Goal: Task Accomplishment & Management: Complete application form

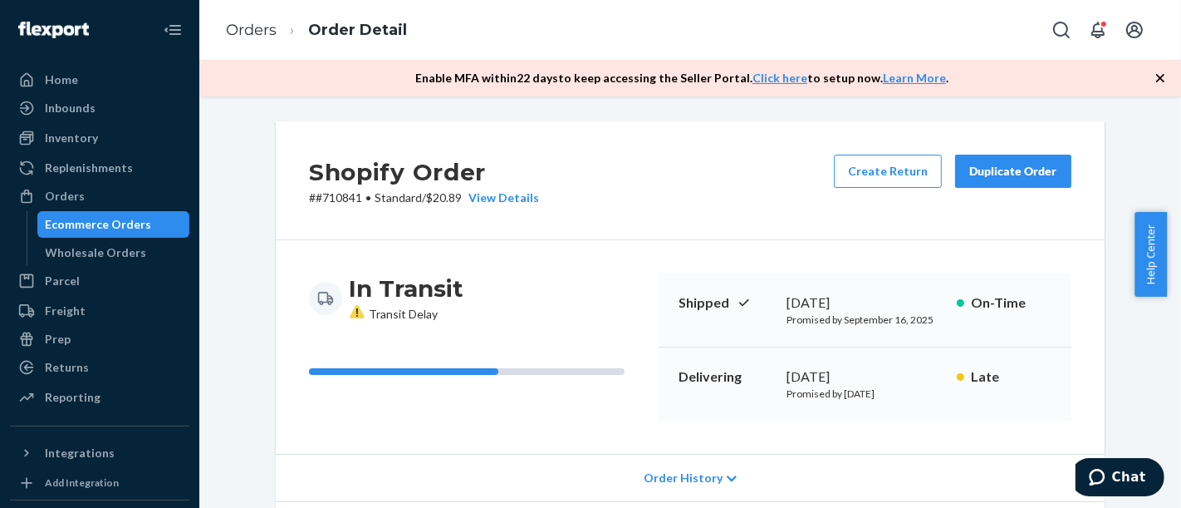
click at [92, 234] on div "Ecommerce Orders" at bounding box center [114, 224] width 150 height 23
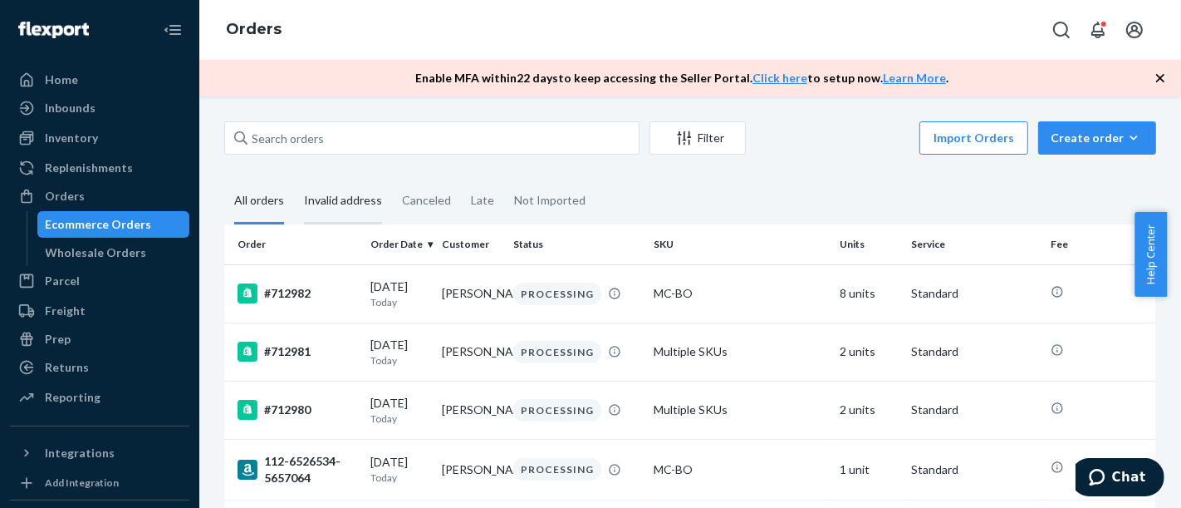
click at [320, 209] on div "Invalid address" at bounding box center [343, 202] width 78 height 46
click at [294, 179] on input "Invalid address" at bounding box center [294, 179] width 0 height 0
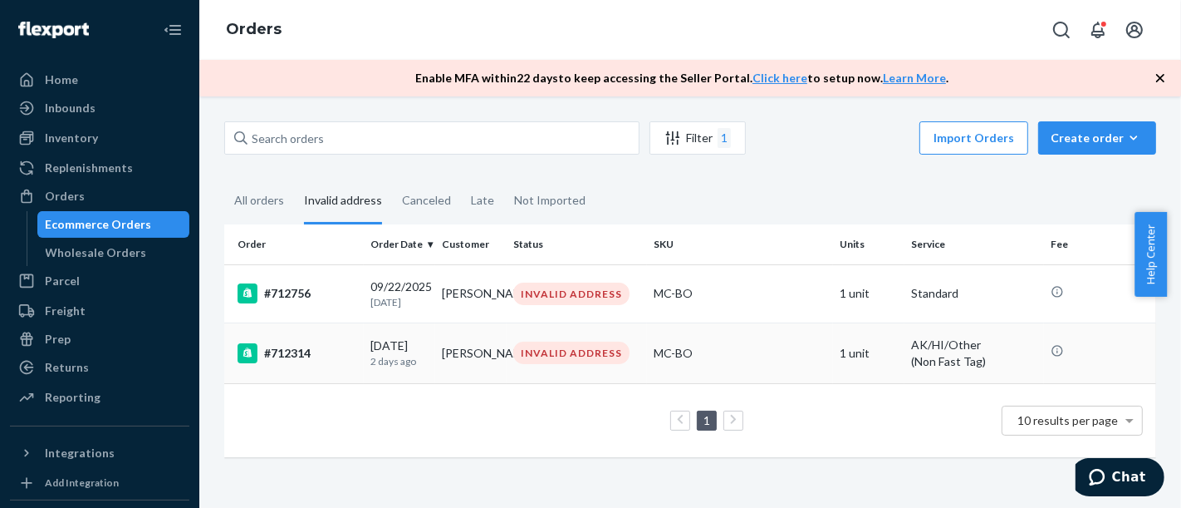
click at [317, 370] on td "#712314" at bounding box center [294, 352] width 140 height 61
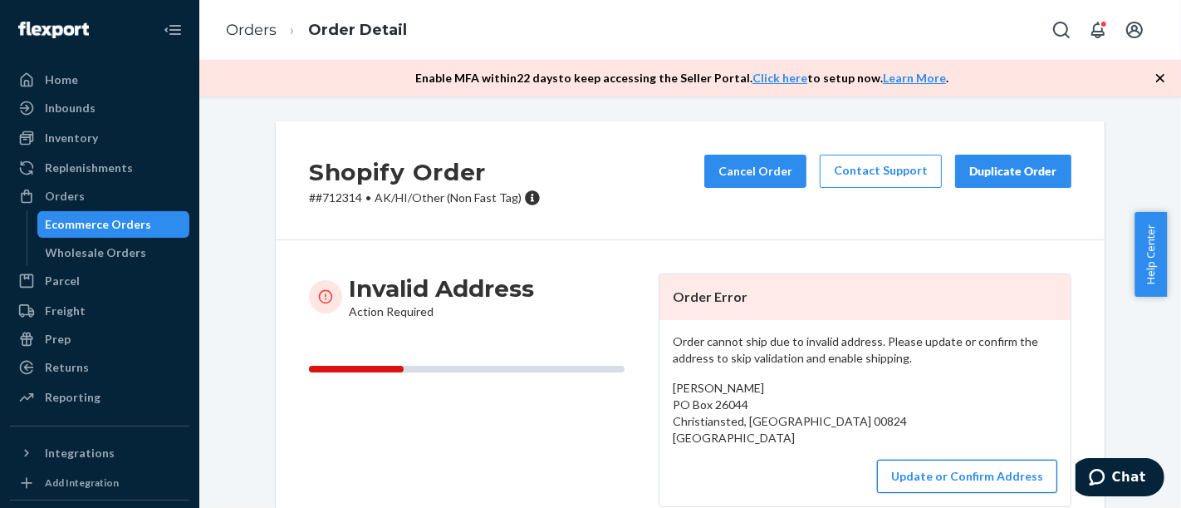
click at [928, 483] on button "Update or Confirm Address" at bounding box center [967, 475] width 180 height 33
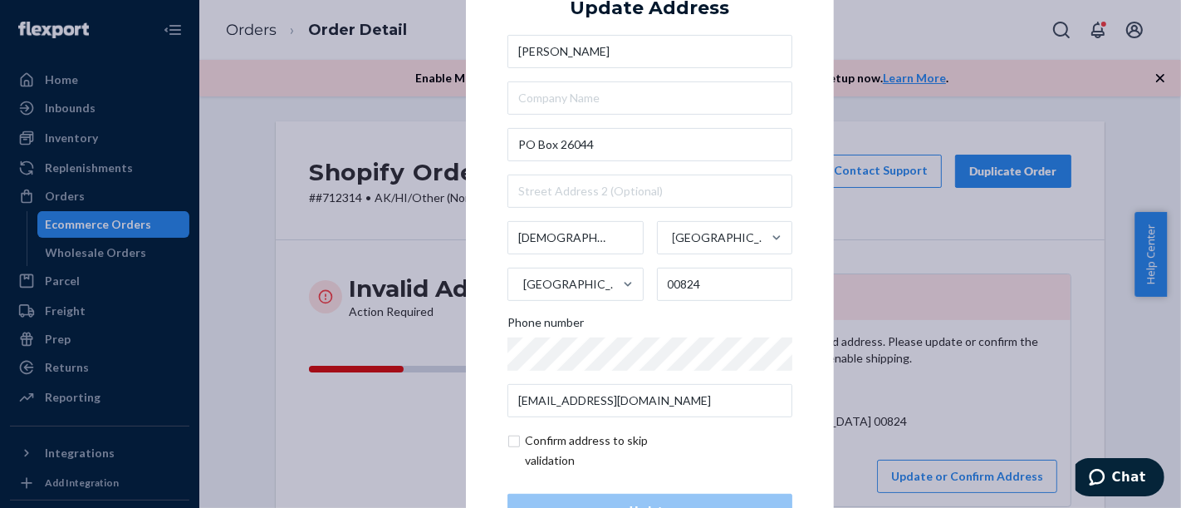
click at [557, 438] on input "checkbox" at bounding box center [604, 450] width 193 height 40
checkbox input "true"
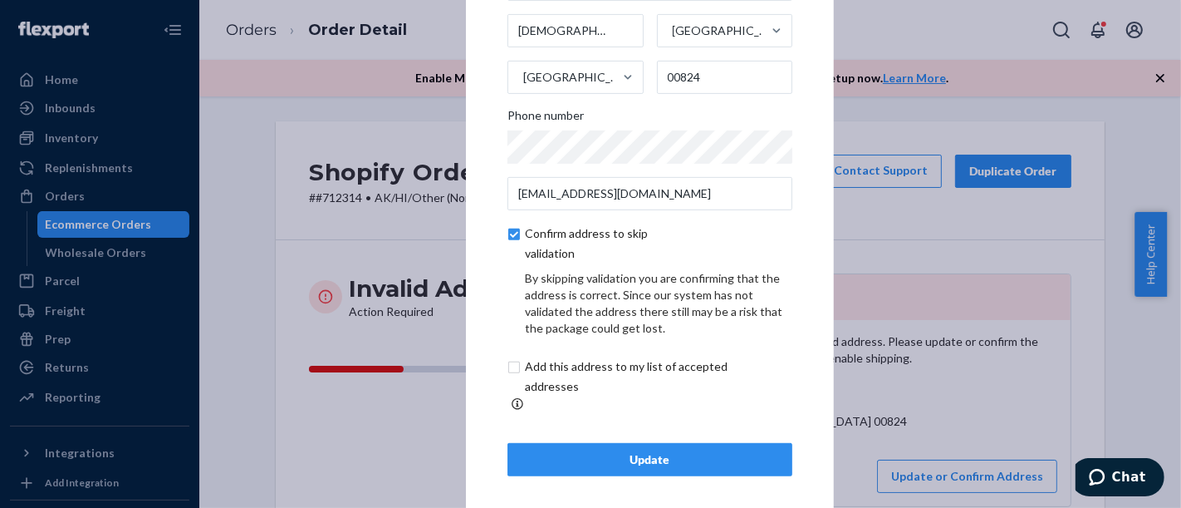
scroll to position [130, 0]
click at [641, 450] on div "Update" at bounding box center [650, 458] width 257 height 17
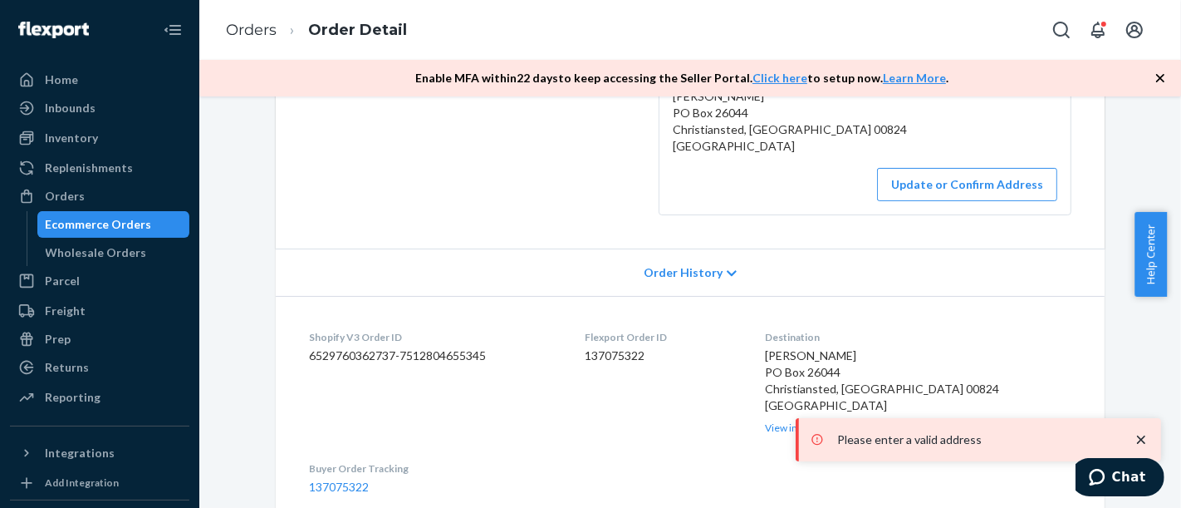
scroll to position [184, 0]
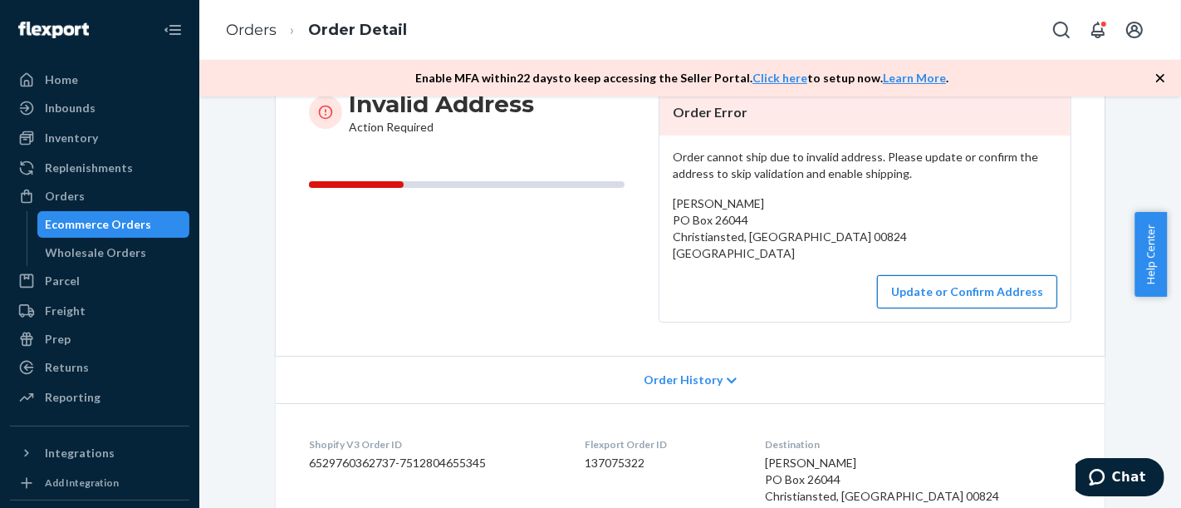
click at [929, 295] on button "Update or Confirm Address" at bounding box center [967, 291] width 180 height 33
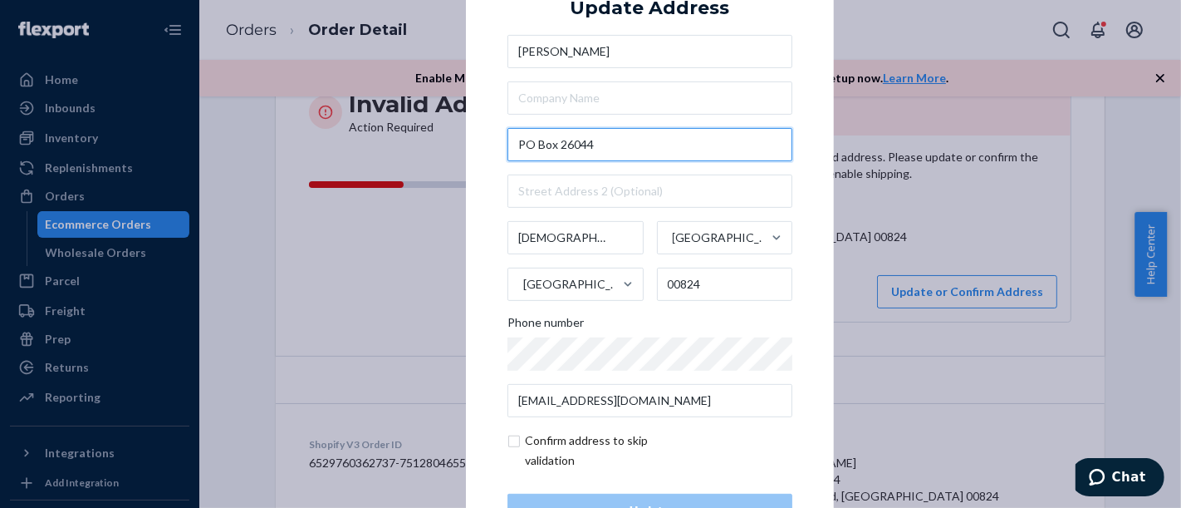
click at [598, 131] on input "PO Box 26044" at bounding box center [650, 144] width 285 height 33
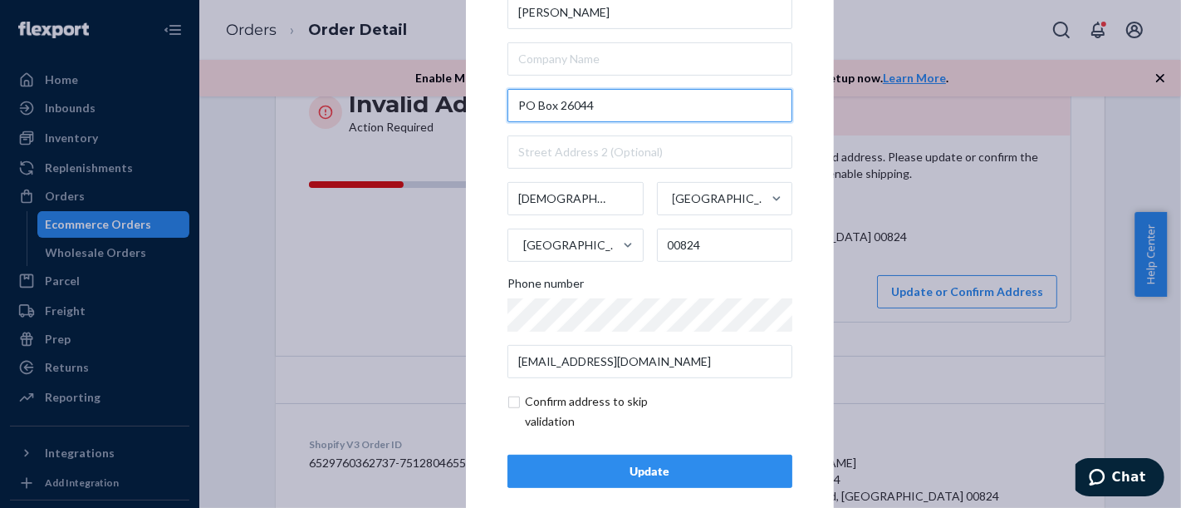
scroll to position [60, 0]
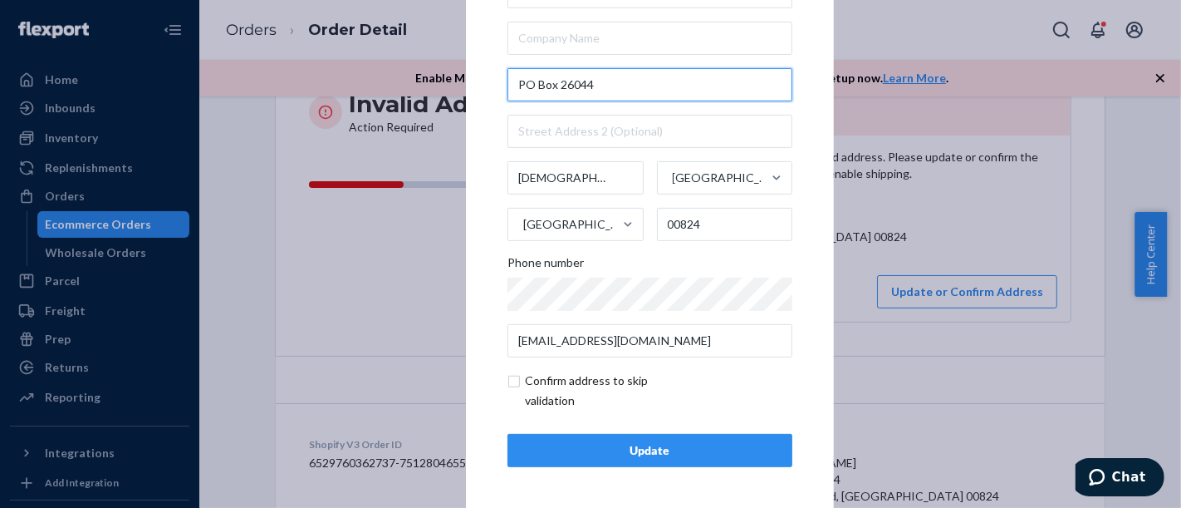
type input "PO Box 26044"
click at [553, 366] on form "[PERSON_NAME] [GEOGRAPHIC_DATA] [GEOGRAPHIC_DATA] 00824 Phone number [EMAIL_ADD…" at bounding box center [650, 192] width 285 height 435
click at [552, 374] on input "checkbox" at bounding box center [604, 391] width 193 height 40
checkbox input "true"
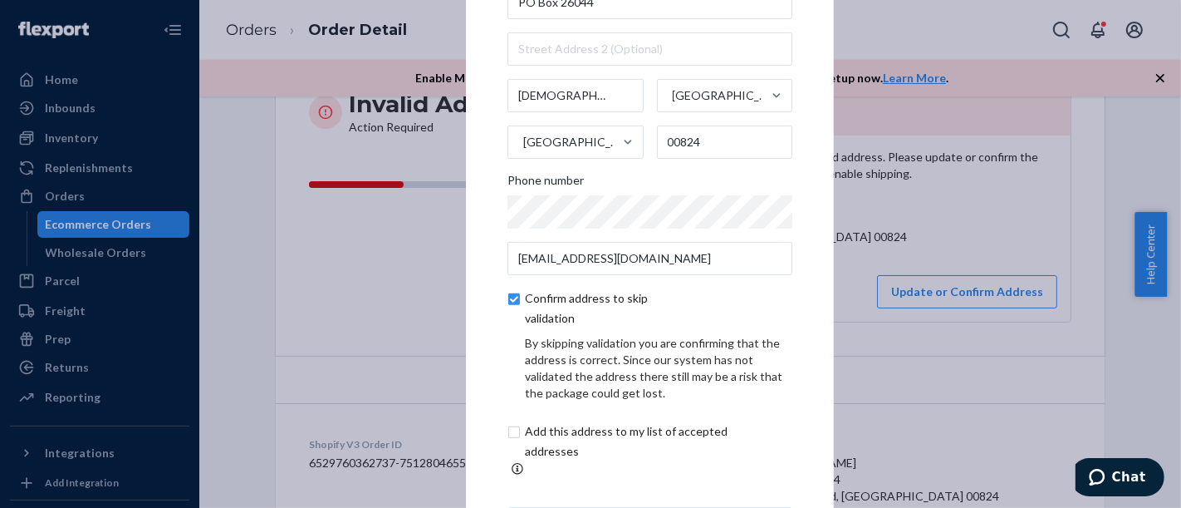
scroll to position [92, 0]
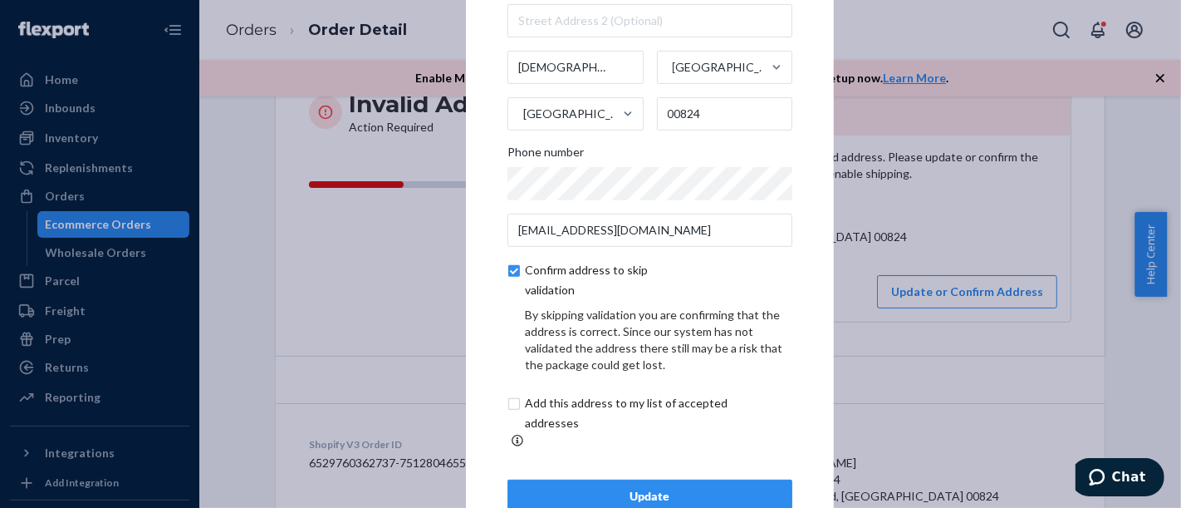
click at [572, 404] on input "checkbox" at bounding box center [646, 413] width 277 height 40
checkbox input "true"
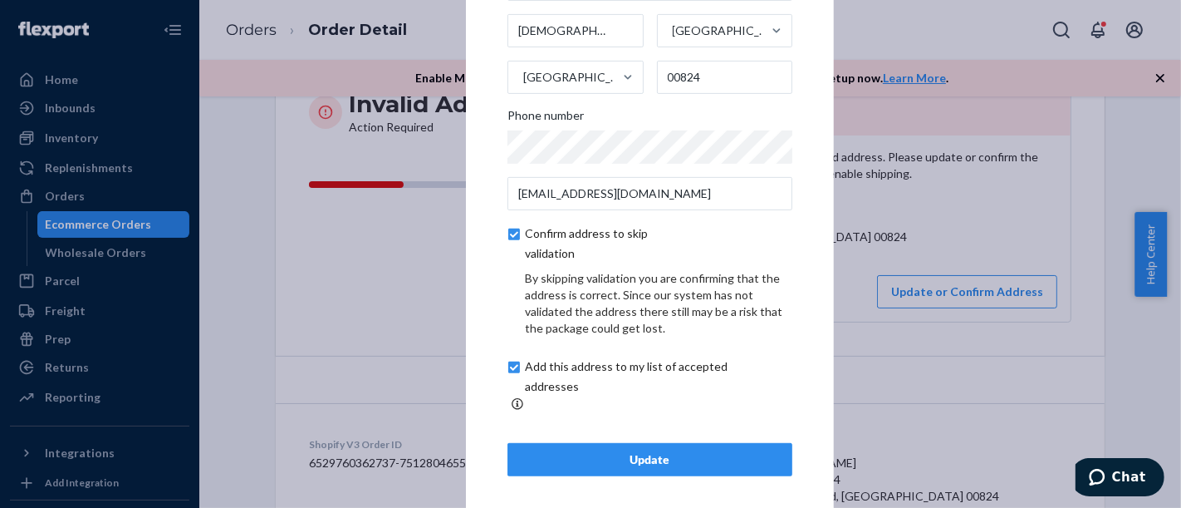
scroll to position [130, 0]
click at [669, 450] on div "Update" at bounding box center [650, 458] width 257 height 17
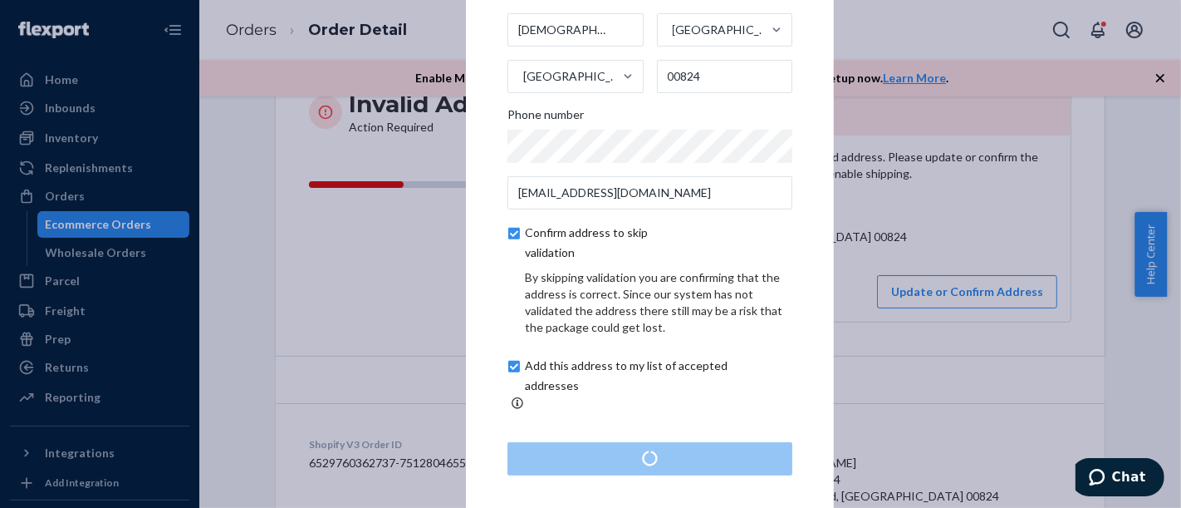
scroll to position [0, 0]
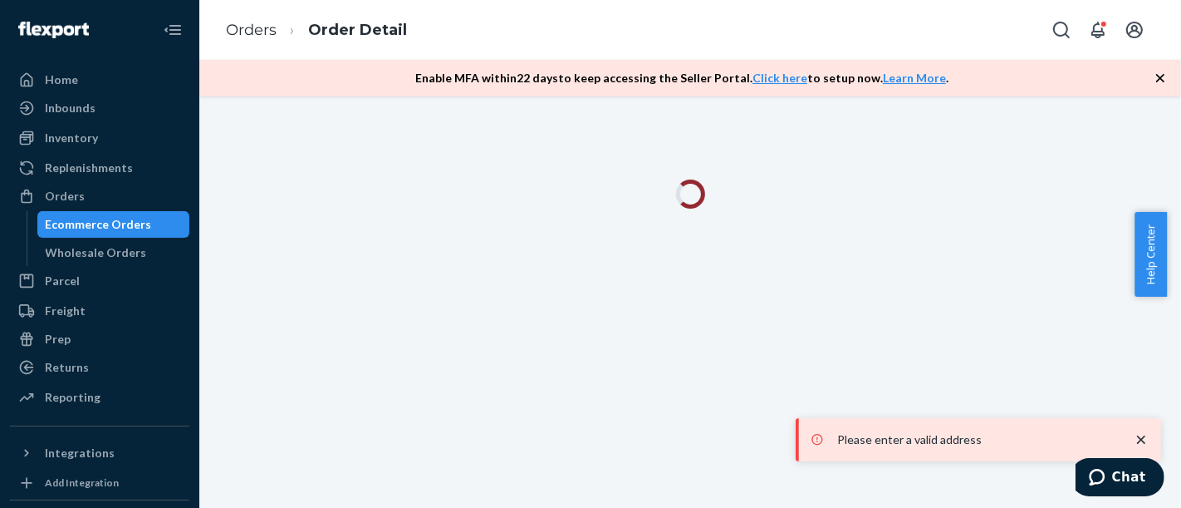
click at [129, 223] on div "Ecommerce Orders" at bounding box center [99, 224] width 106 height 17
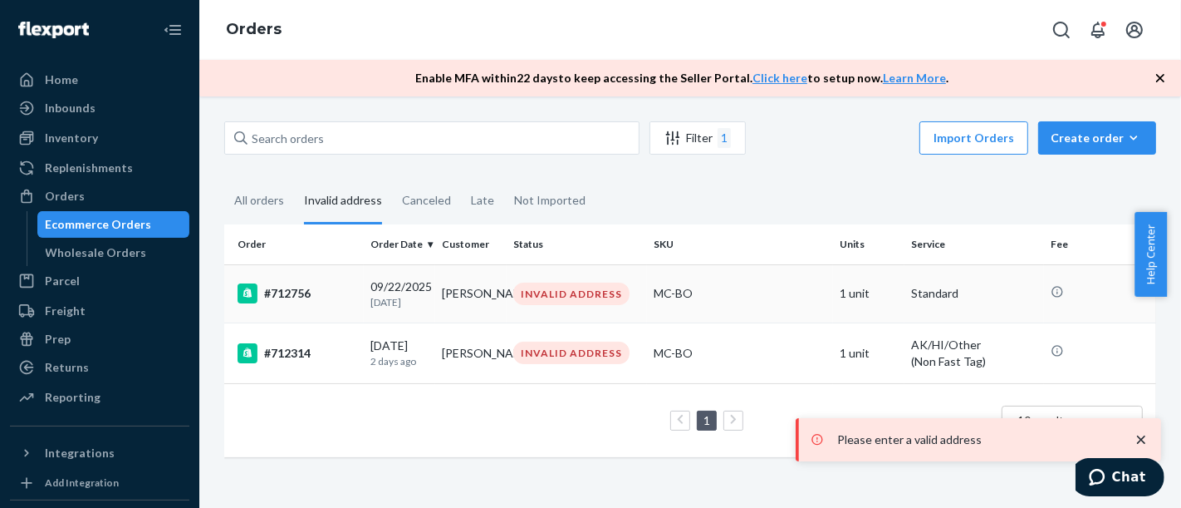
click at [316, 291] on div "#712756" at bounding box center [298, 293] width 120 height 20
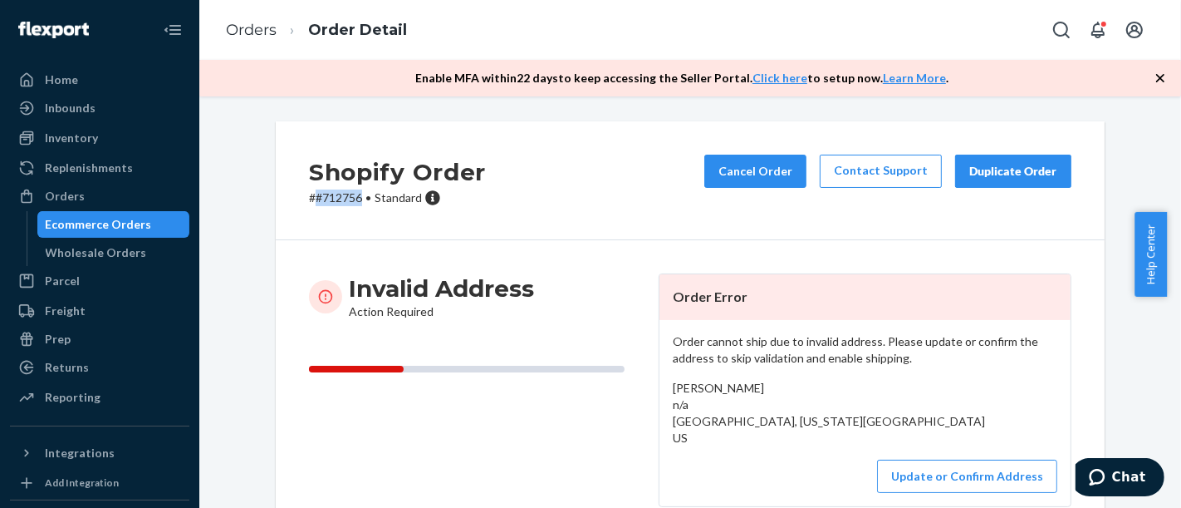
copy p "#712756"
drag, startPoint x: 352, startPoint y: 204, endPoint x: 307, endPoint y: 202, distance: 45.7
click at [309, 202] on p "# #712756 • Standard" at bounding box center [397, 197] width 177 height 17
click at [1013, 488] on button "Update or Confirm Address" at bounding box center [967, 475] width 180 height 33
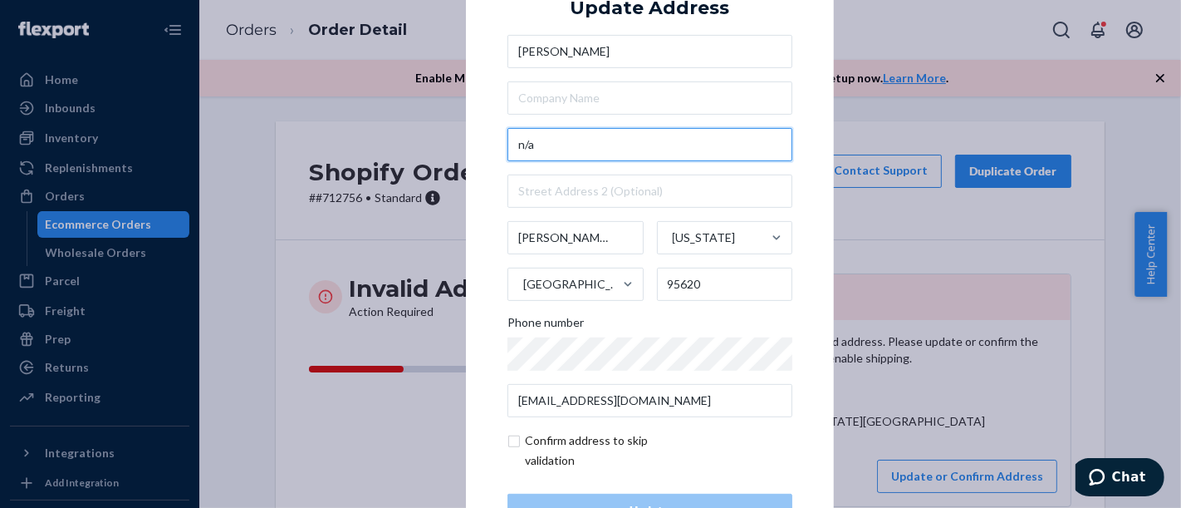
click at [573, 141] on input "n/a" at bounding box center [650, 144] width 285 height 33
paste input "[STREET_ADDRESS]"
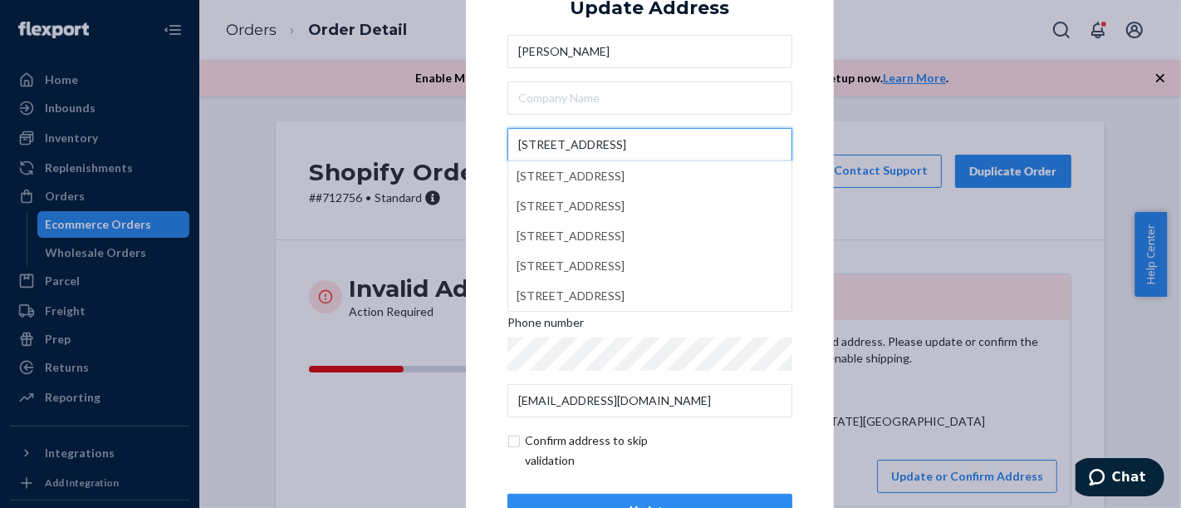
type input "[STREET_ADDRESS]"
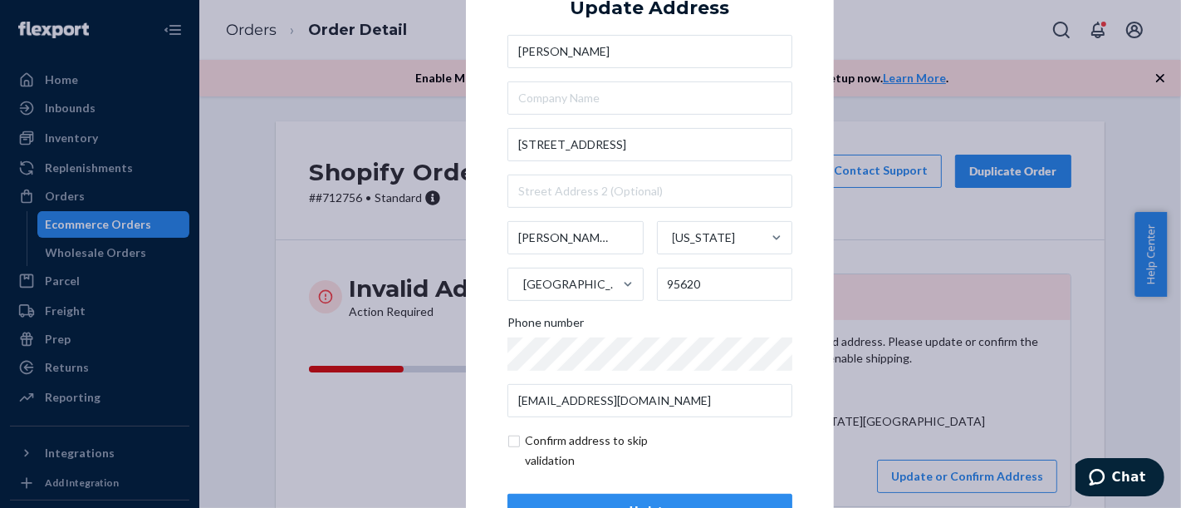
click at [799, 338] on div "× Update Address [PERSON_NAME] [STREET_ADDRESS][US_STATE] Phone number [EMAIL_A…" at bounding box center [650, 253] width 368 height 628
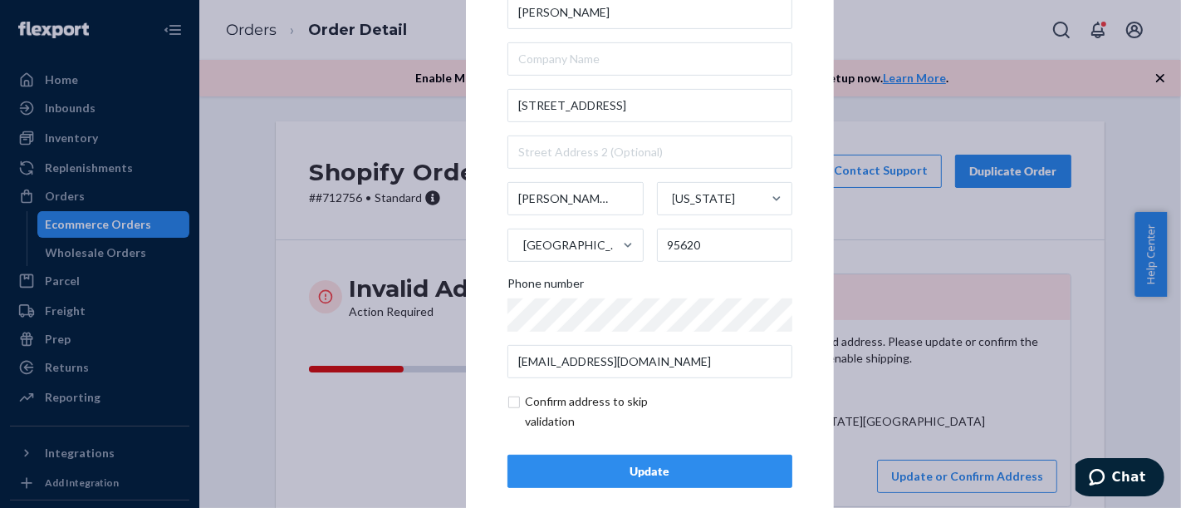
scroll to position [60, 0]
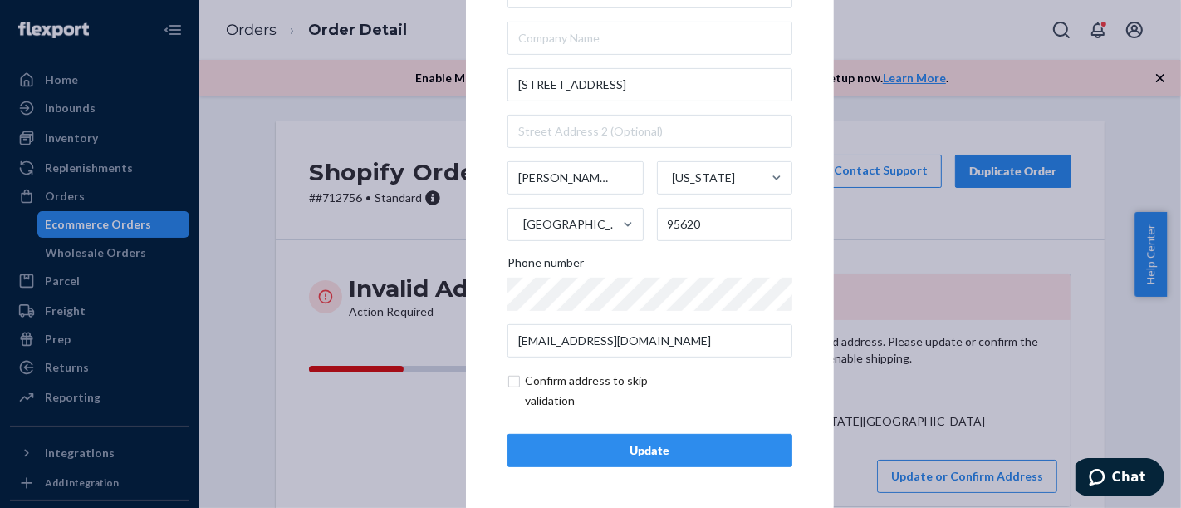
click at [621, 446] on div "Update" at bounding box center [650, 450] width 257 height 17
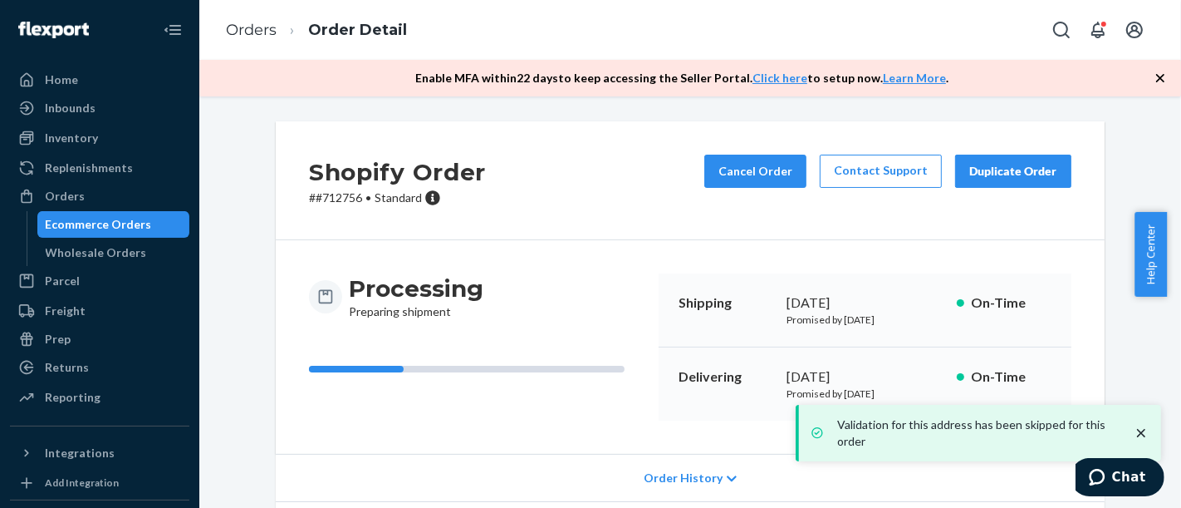
click at [143, 222] on div "Ecommerce Orders" at bounding box center [99, 224] width 106 height 17
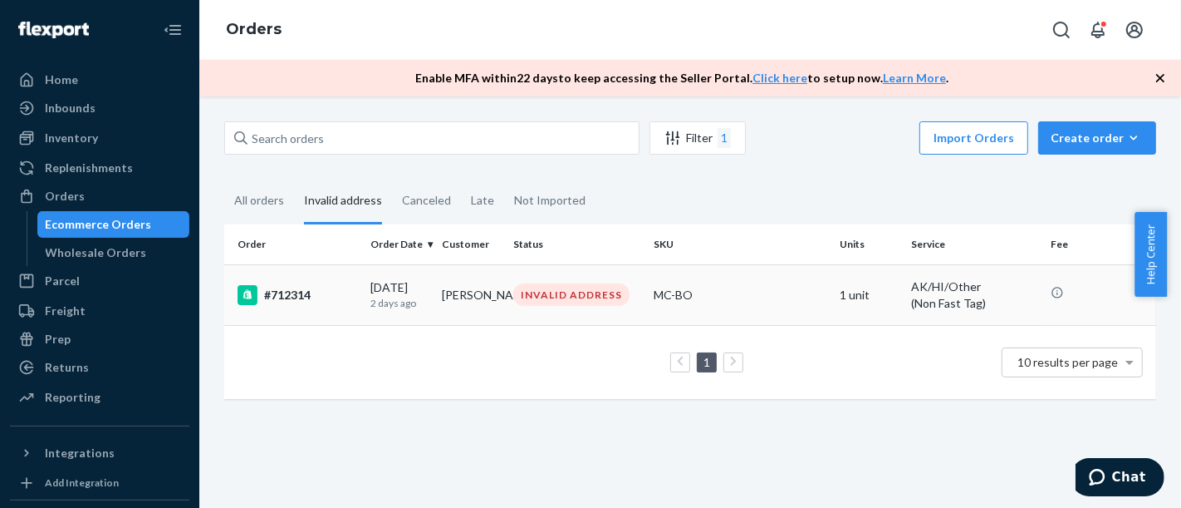
click at [326, 300] on div "#712314" at bounding box center [298, 295] width 120 height 20
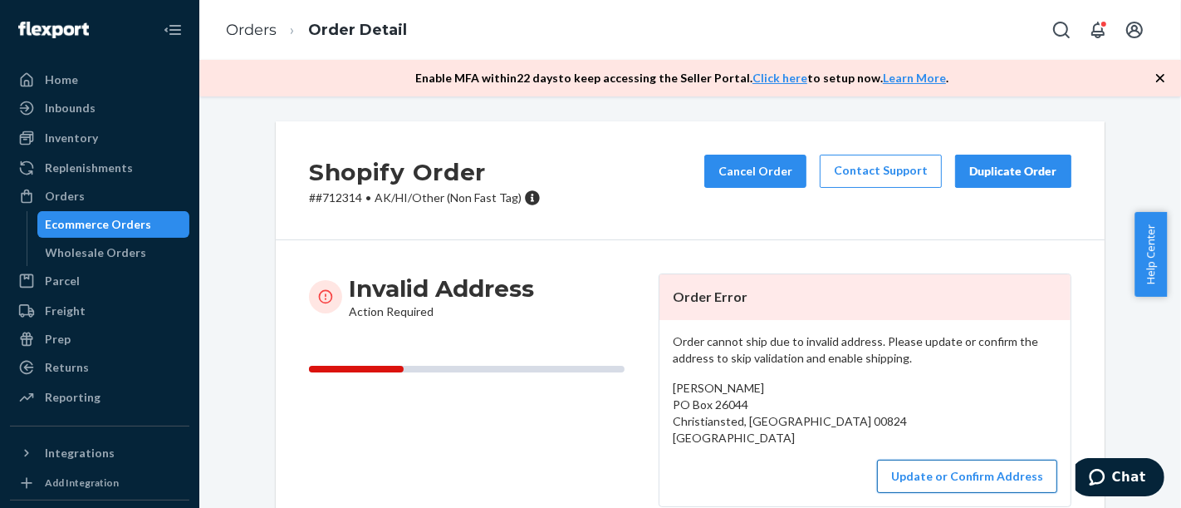
click at [925, 480] on button "Update or Confirm Address" at bounding box center [967, 475] width 180 height 33
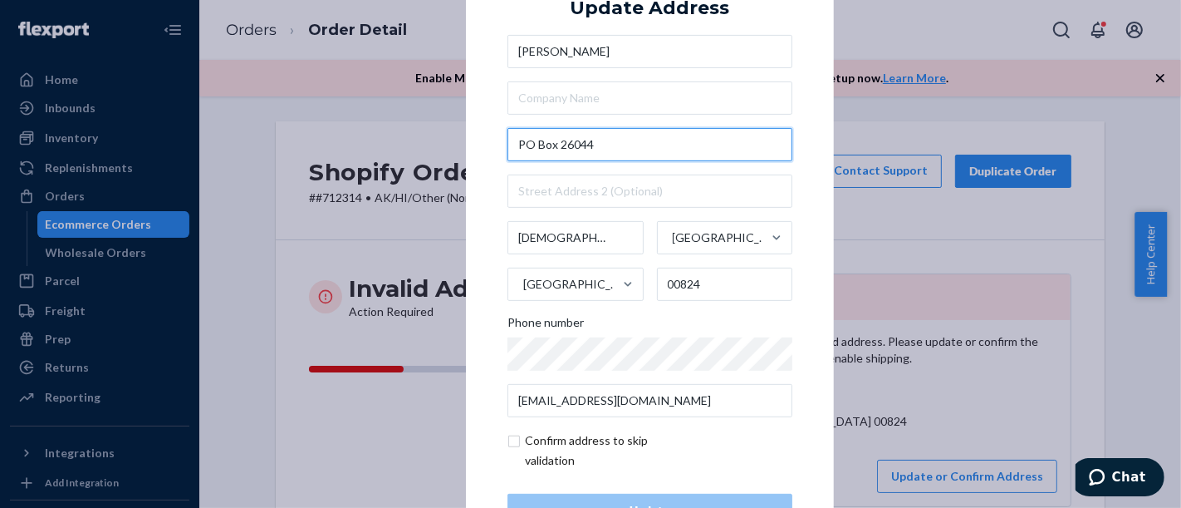
click at [602, 148] on input "PO Box 26044" at bounding box center [650, 144] width 285 height 33
drag, startPoint x: 602, startPoint y: 148, endPoint x: 491, endPoint y: 152, distance: 111.4
click at [491, 152] on div "× Update Address Jennifer [STREET_ADDRESS] Phone number [EMAIL_ADDRESS][DOMAIN_…" at bounding box center [650, 253] width 368 height 628
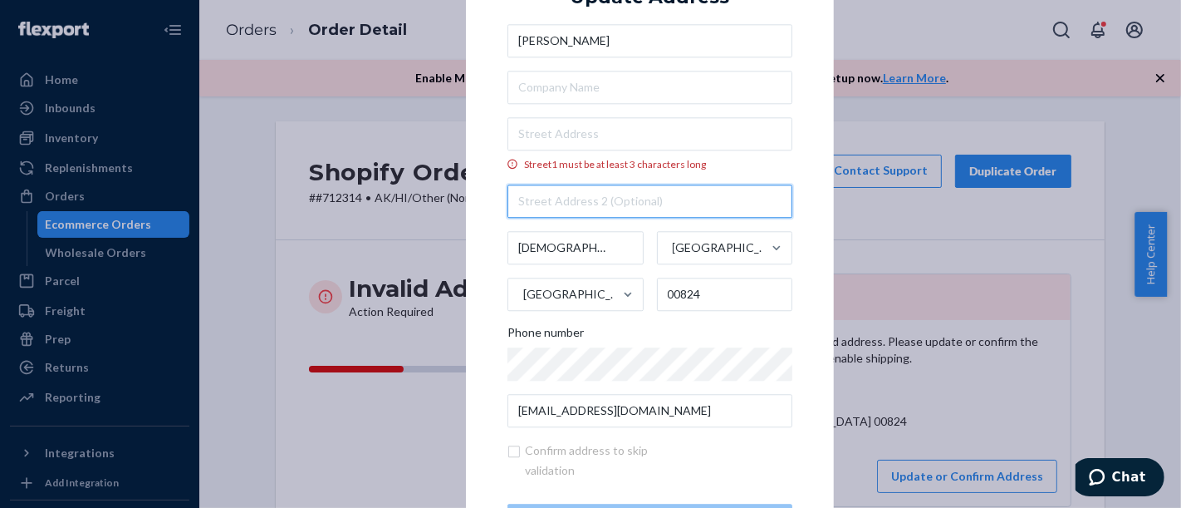
click at [546, 193] on input "text" at bounding box center [650, 200] width 285 height 33
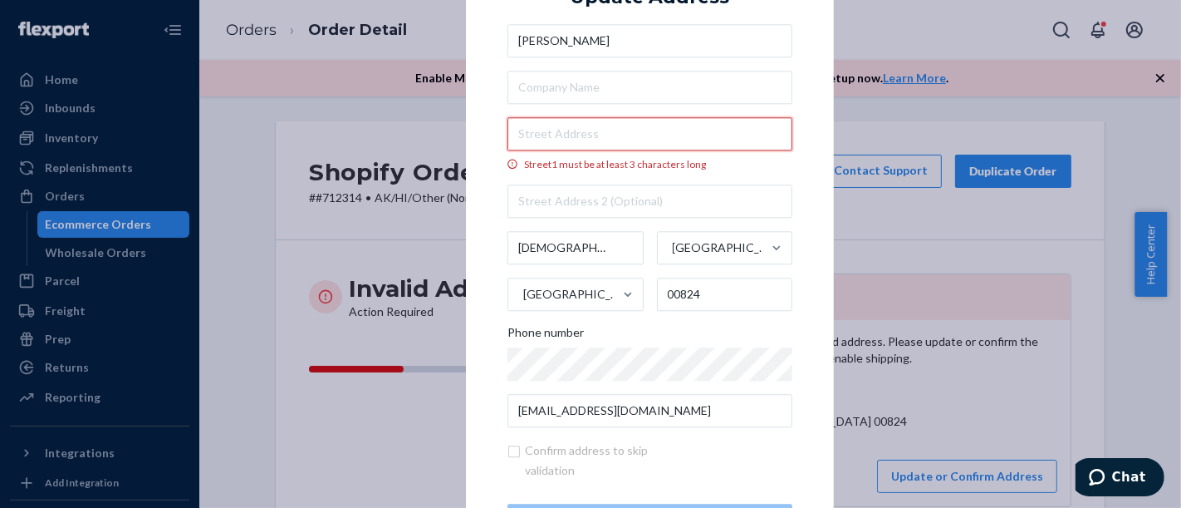
click at [565, 139] on input "Street1 must be at least 3 characters long" at bounding box center [650, 133] width 285 height 33
paste input "PO Box 26044"
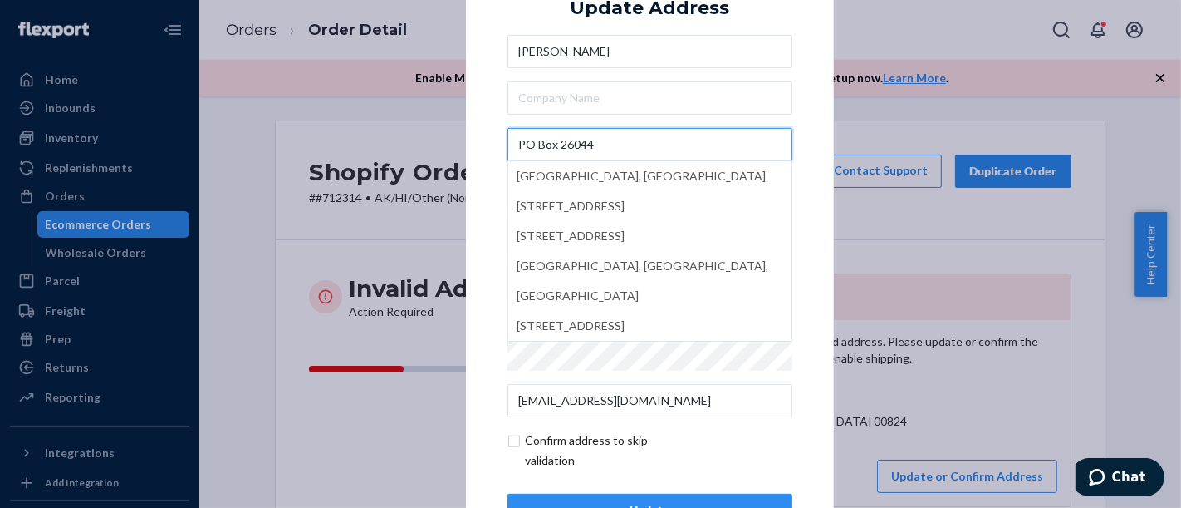
type input "PO Box 26044"
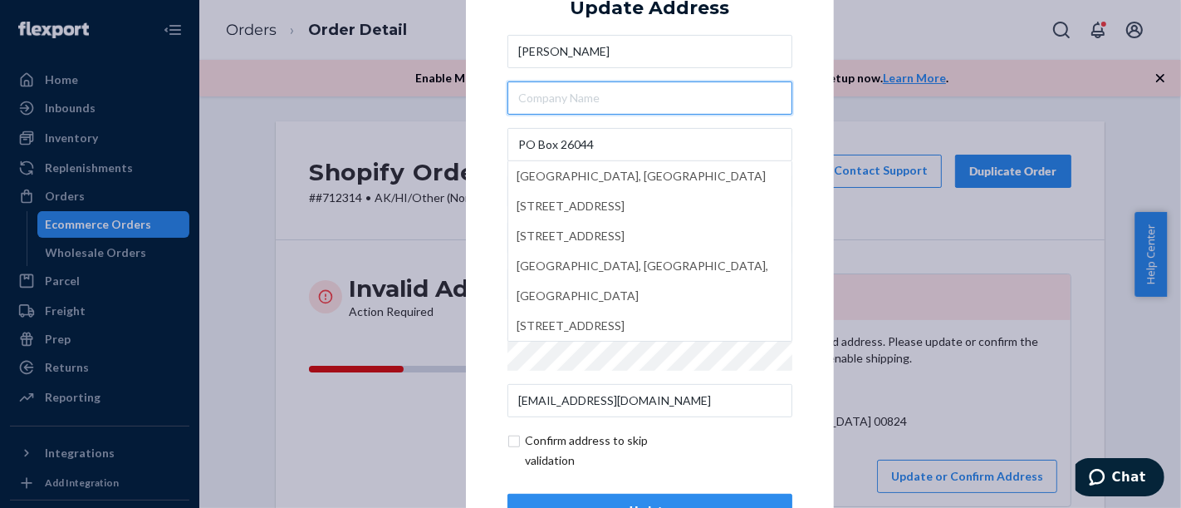
click at [607, 110] on input "text" at bounding box center [650, 97] width 285 height 33
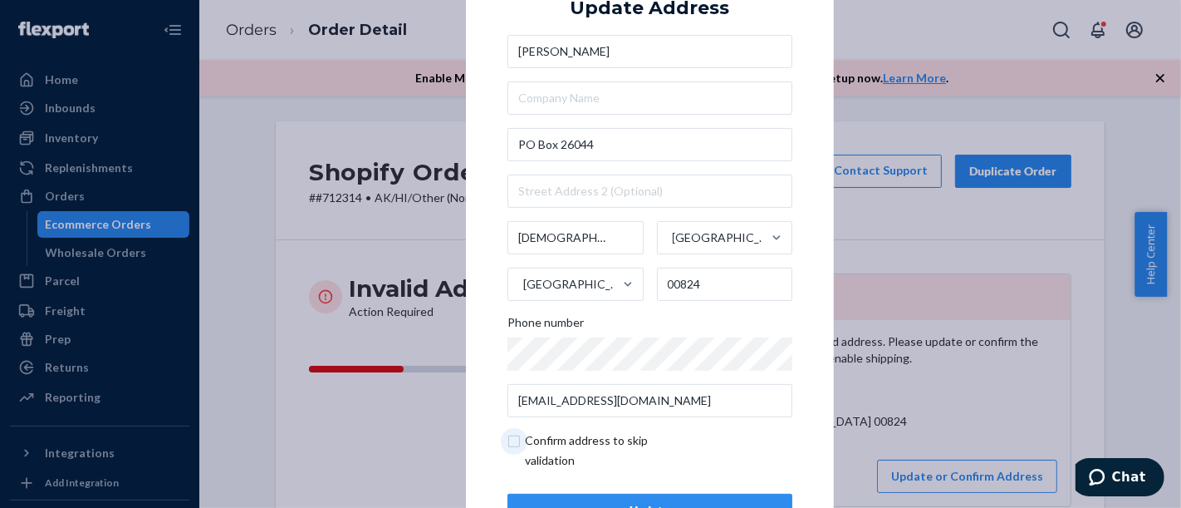
click at [566, 449] on input "checkbox" at bounding box center [604, 450] width 193 height 40
checkbox input "true"
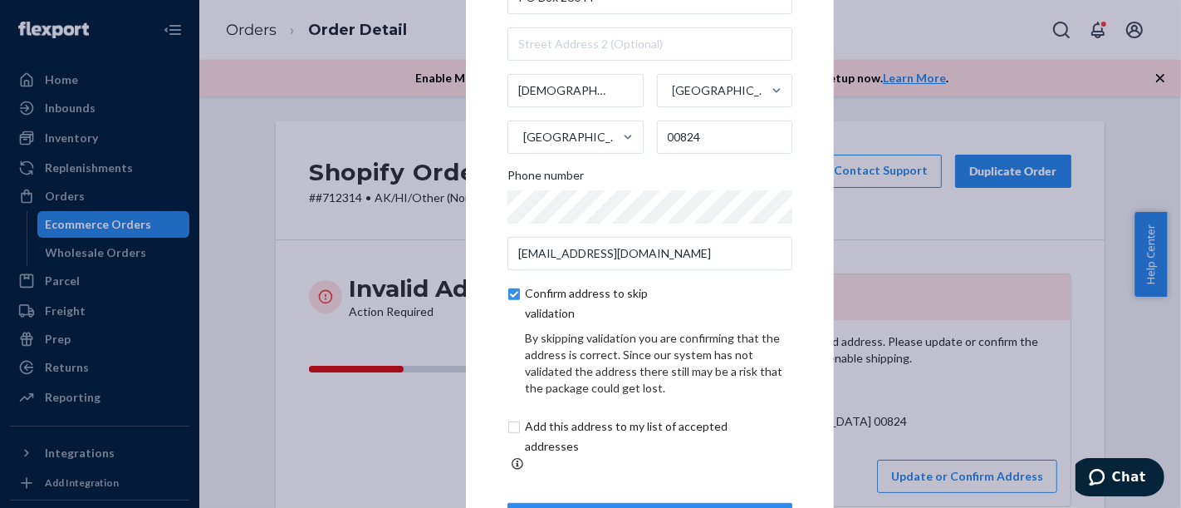
scroll to position [130, 0]
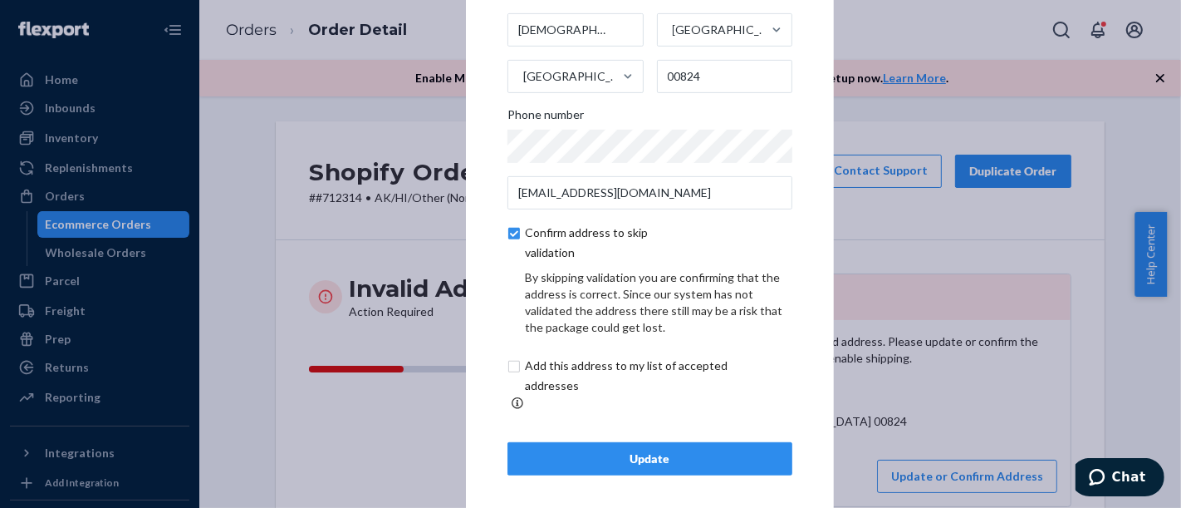
click at [605, 450] on div "Update" at bounding box center [650, 458] width 257 height 17
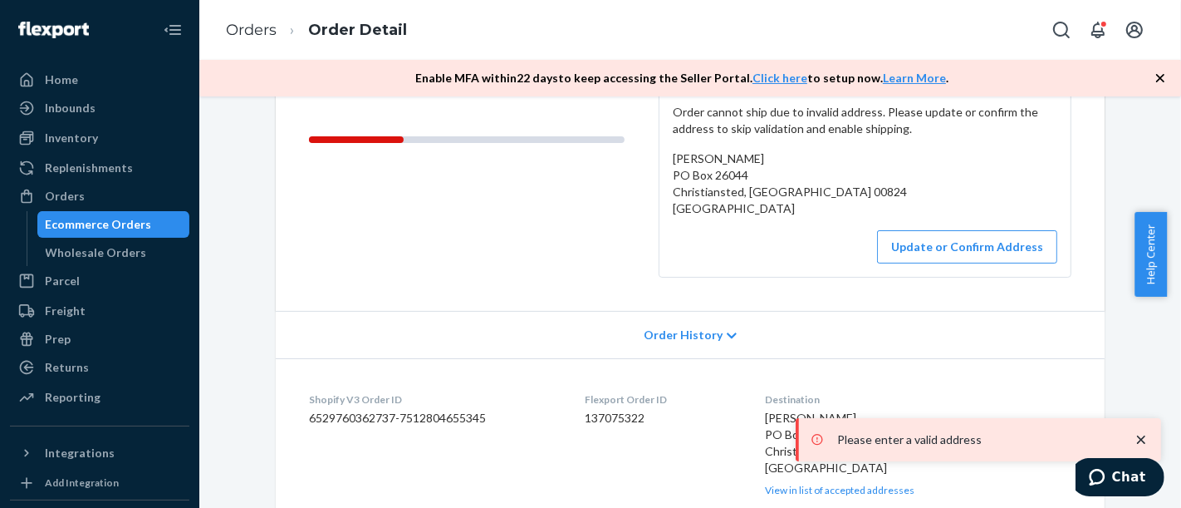
scroll to position [277, 0]
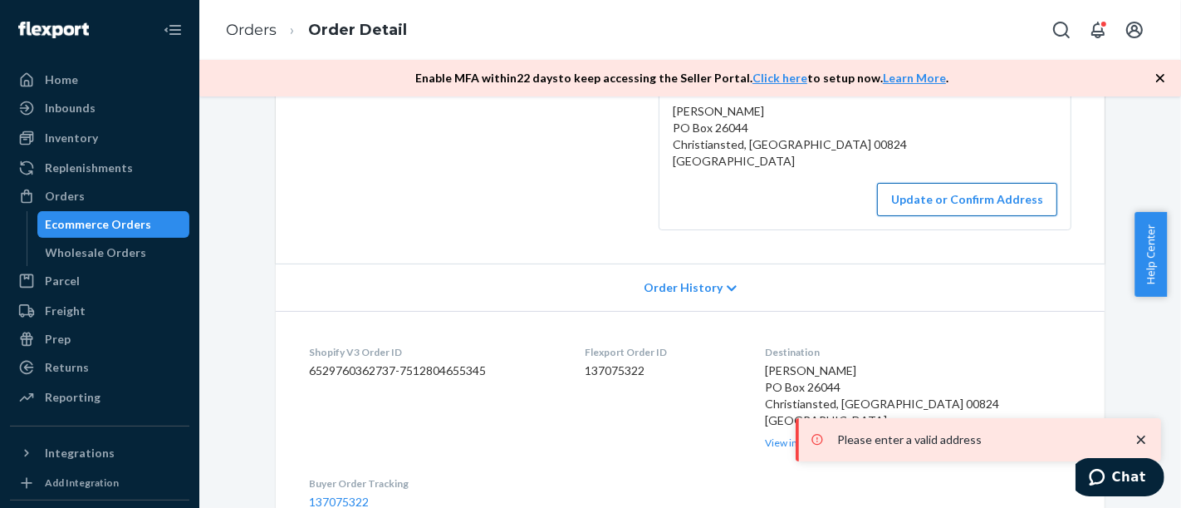
click at [954, 196] on button "Update or Confirm Address" at bounding box center [967, 199] width 180 height 33
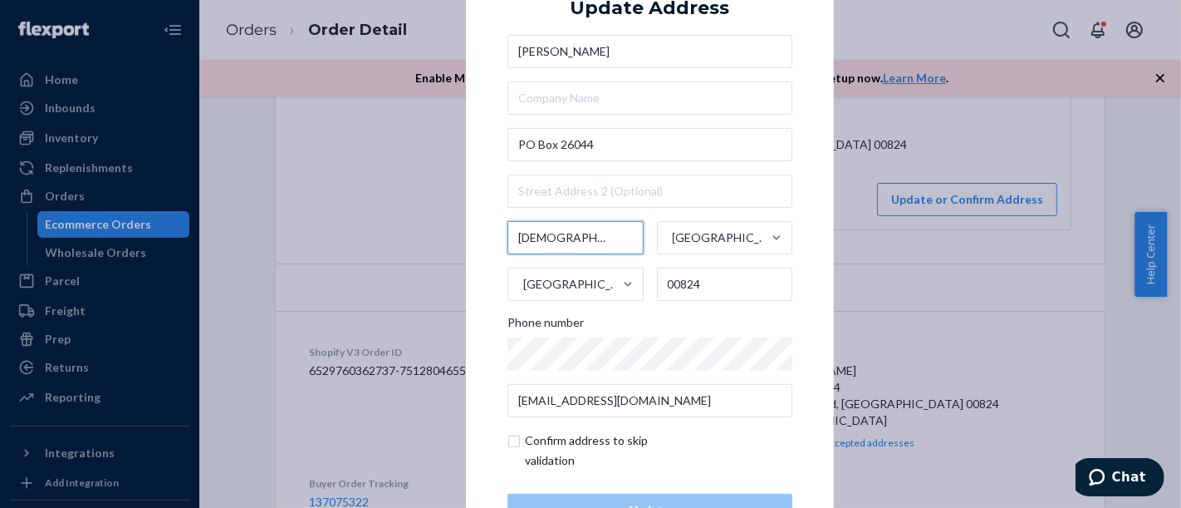
click at [588, 243] on div "[DEMOGRAPHIC_DATA]" at bounding box center [576, 237] width 136 height 33
click at [588, 243] on input "[DEMOGRAPHIC_DATA]" at bounding box center [576, 237] width 136 height 33
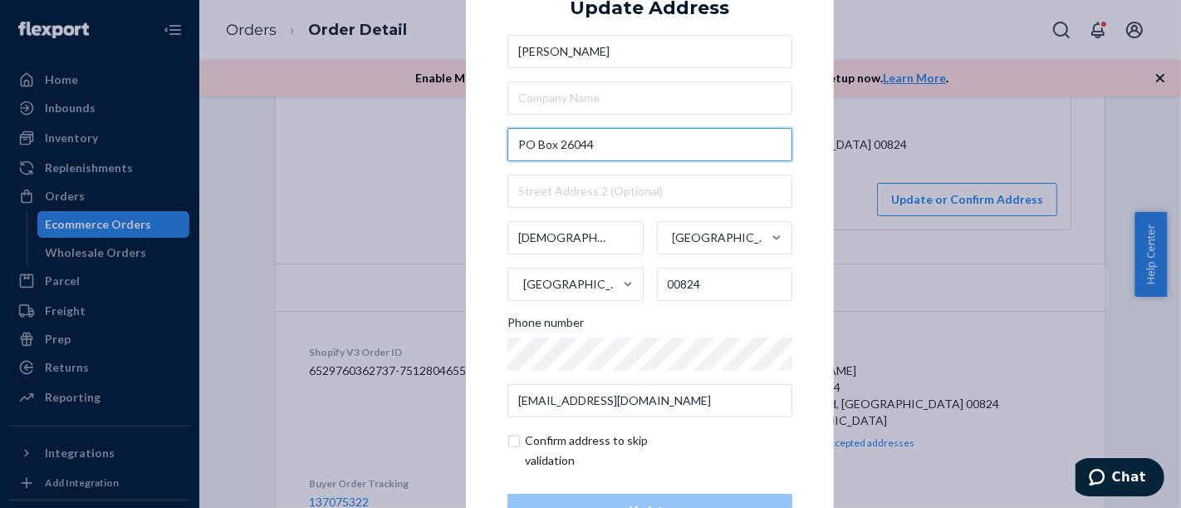
click at [597, 148] on input "PO Box 26044" at bounding box center [650, 144] width 285 height 33
click at [693, 137] on input "PO Box 26044" at bounding box center [650, 144] width 285 height 33
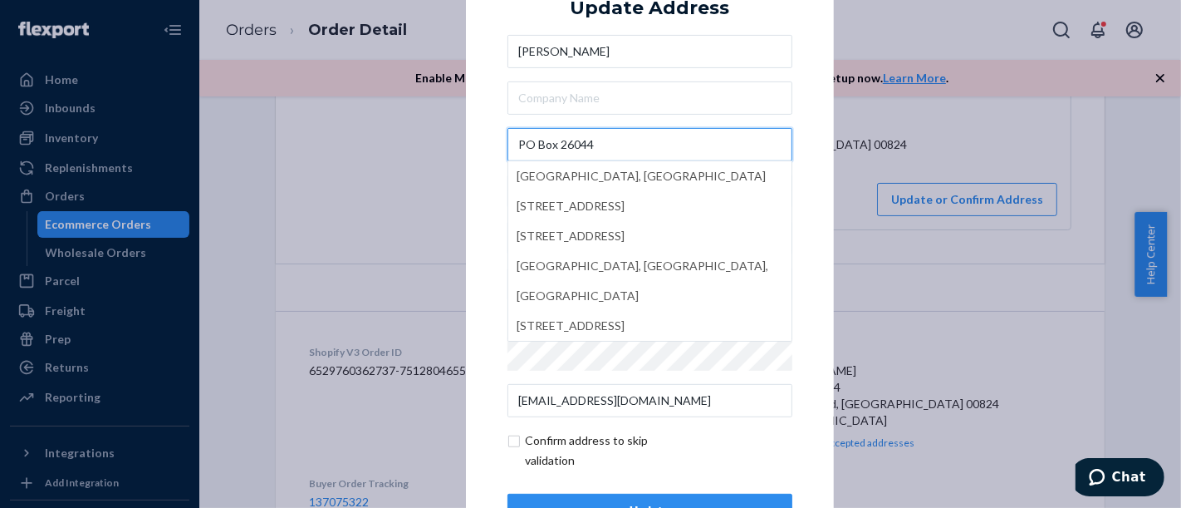
click at [564, 150] on input "PO Box 26044" at bounding box center [650, 144] width 285 height 33
click at [580, 141] on input "PO Box 26044" at bounding box center [650, 144] width 285 height 33
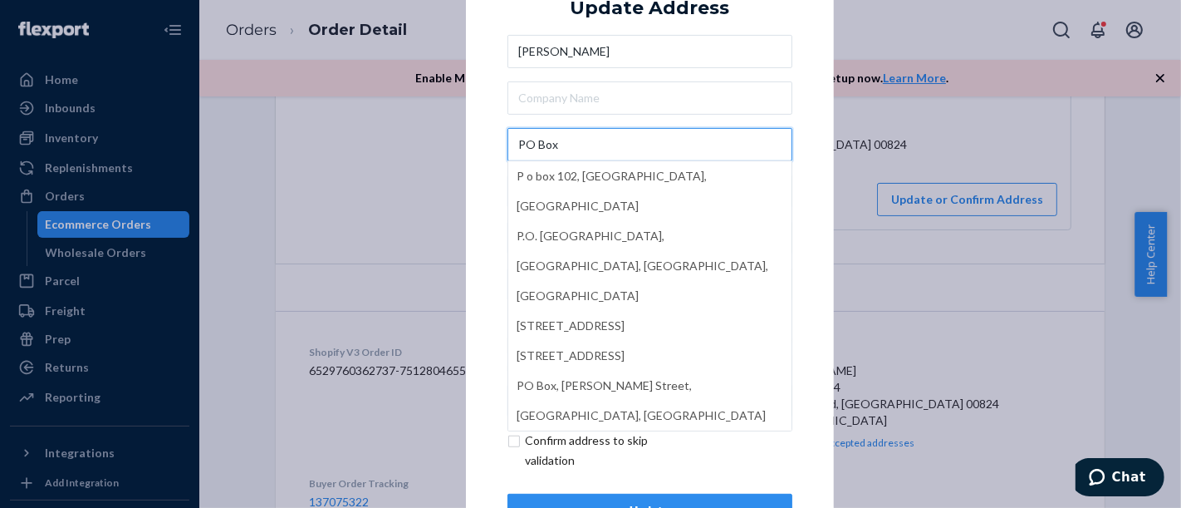
type input "PO Box"
click at [812, 120] on div "× Update Address Jennifer [STREET_ADDRESS] P.O. [GEOGRAPHIC_DATA] [GEOGRAPHIC_D…" at bounding box center [650, 253] width 368 height 628
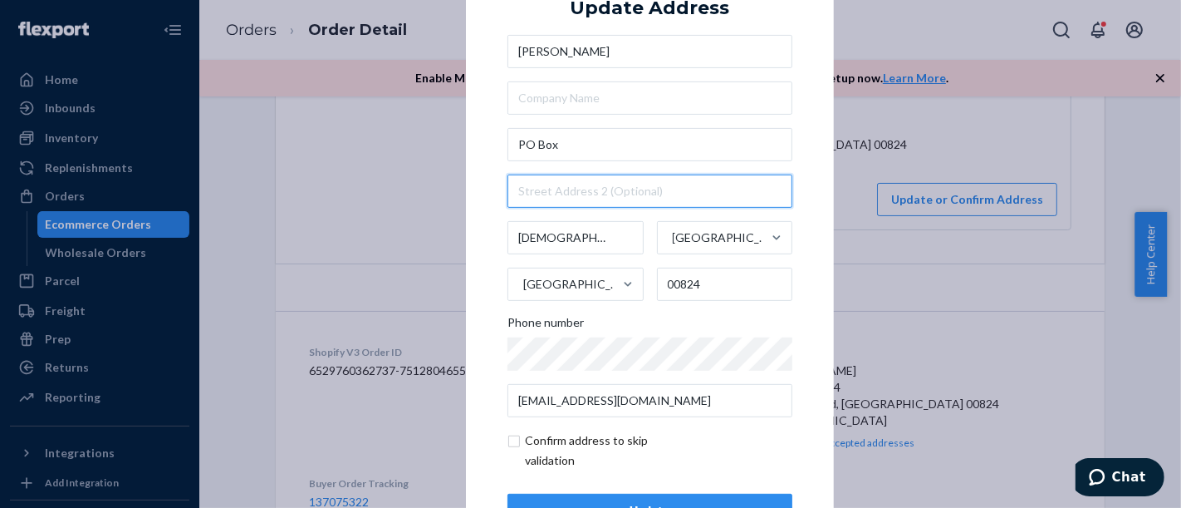
click at [601, 191] on input "text" at bounding box center [650, 190] width 285 height 33
paste input "26044"
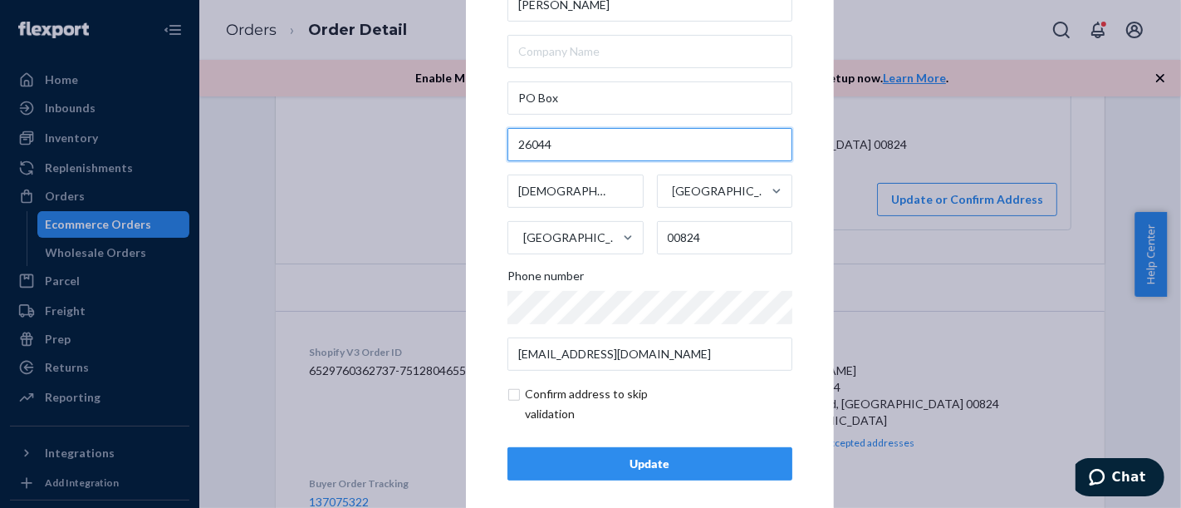
scroll to position [60, 0]
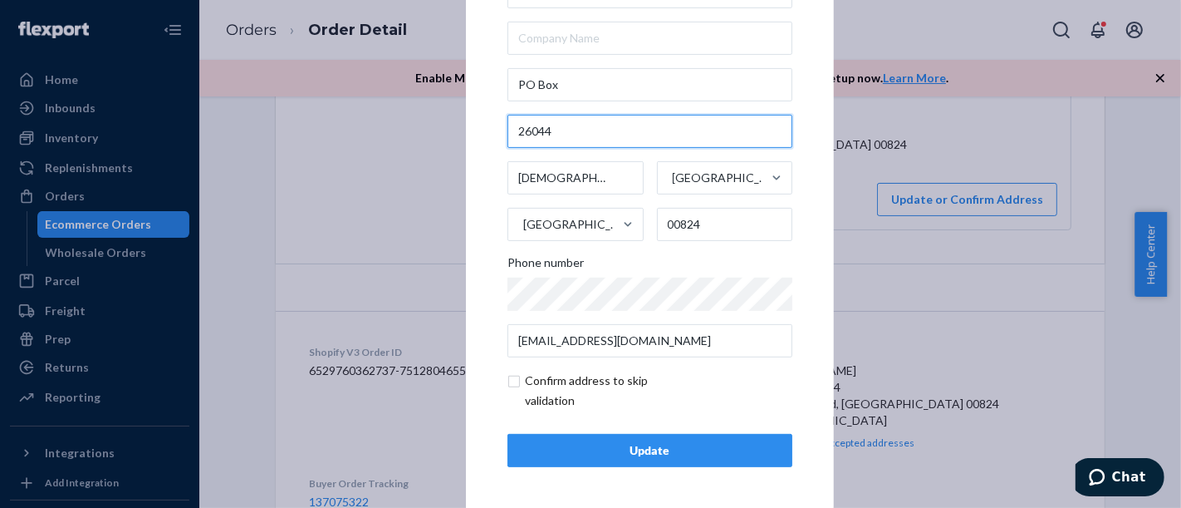
type input "26044"
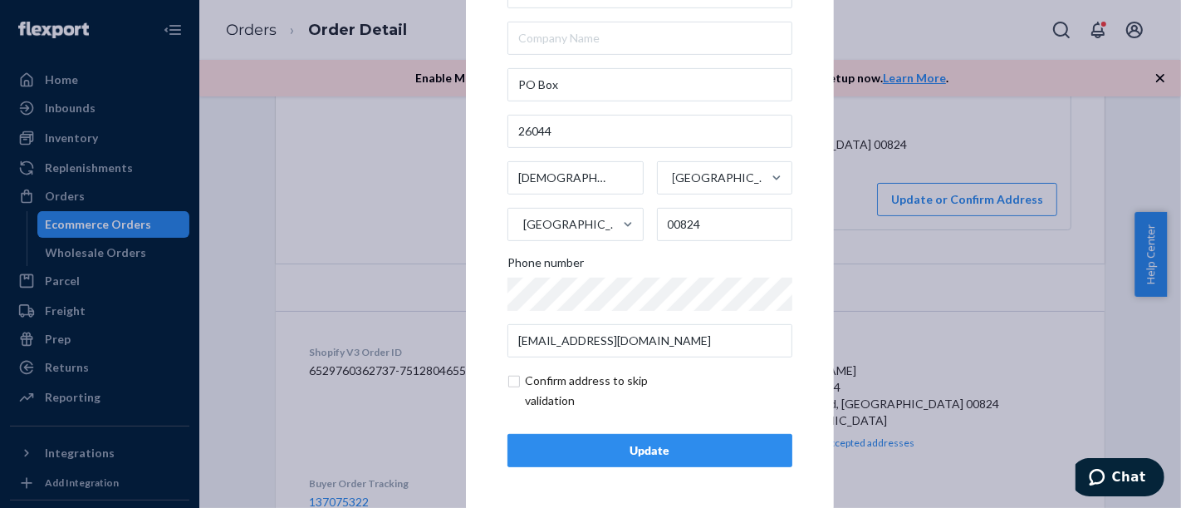
click at [637, 451] on div "Update" at bounding box center [650, 450] width 257 height 17
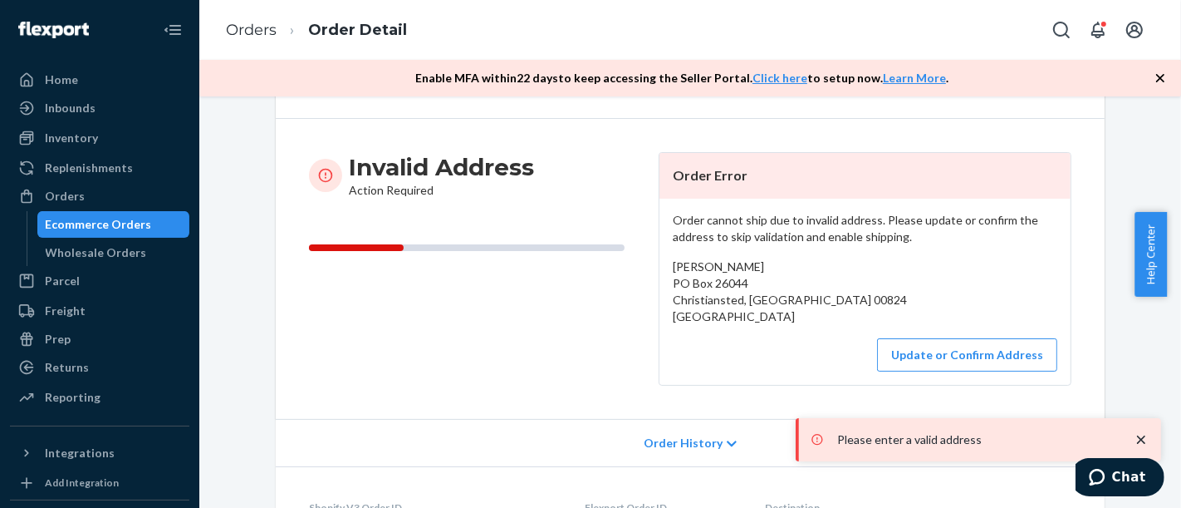
scroll to position [184, 0]
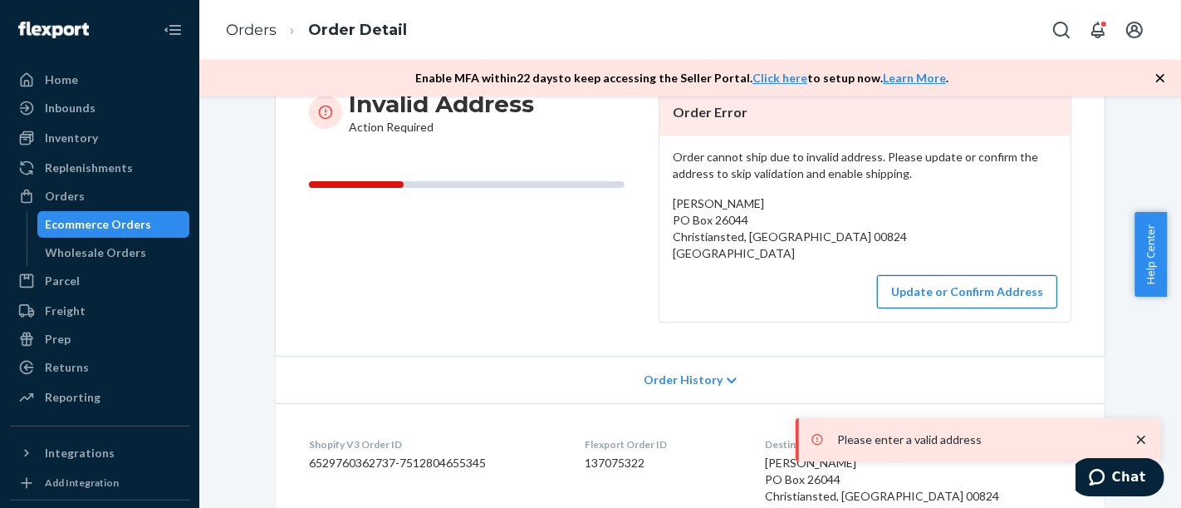
click at [961, 297] on button "Update or Confirm Address" at bounding box center [967, 291] width 180 height 33
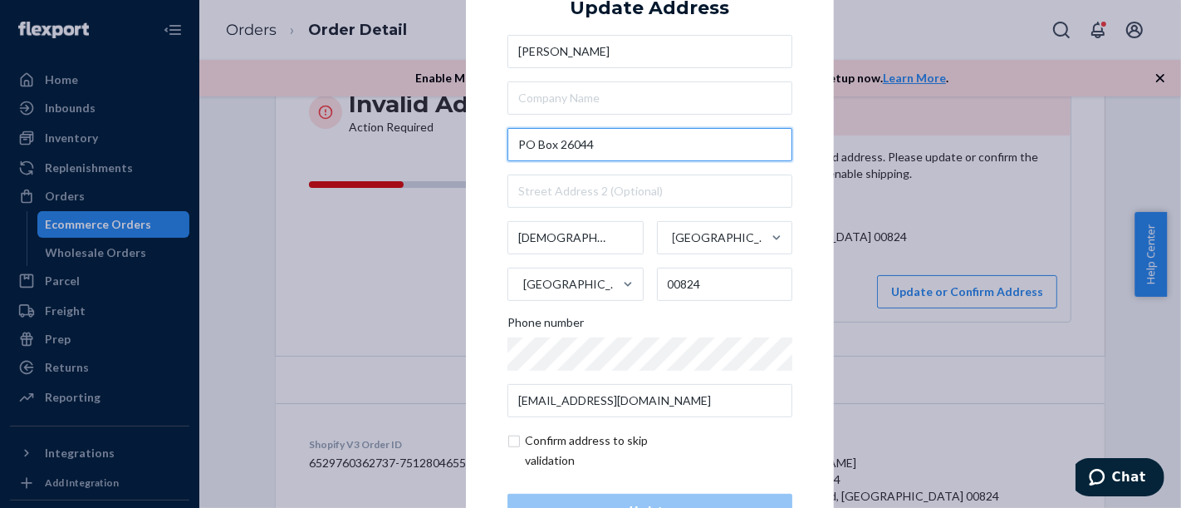
click at [572, 141] on input "PO Box 26044" at bounding box center [650, 144] width 285 height 33
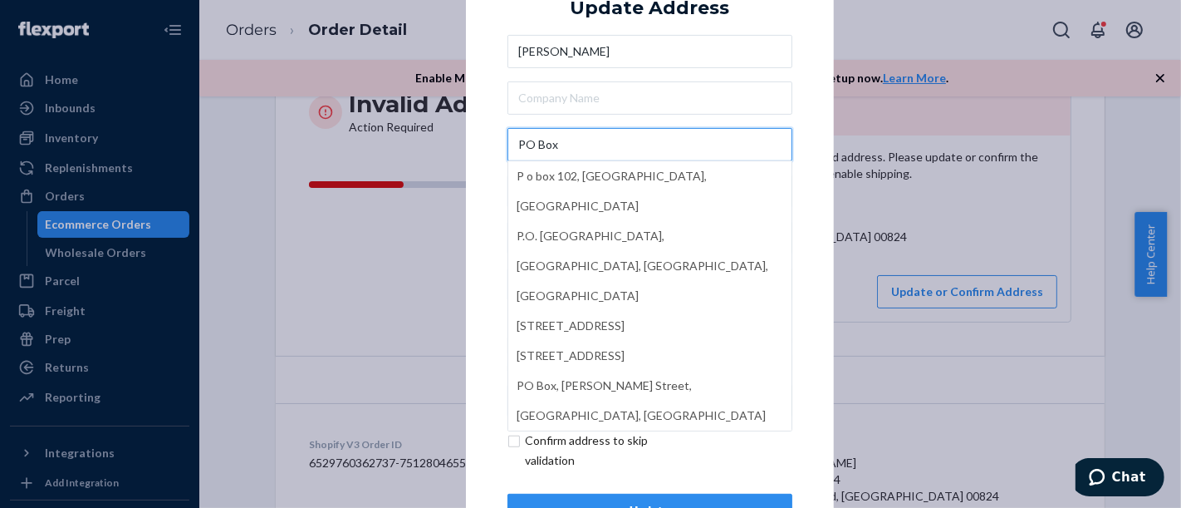
type input "PO Box"
click at [478, 96] on div "× Update Address Jennifer [STREET_ADDRESS] P.O. [GEOGRAPHIC_DATA] [GEOGRAPHIC_D…" at bounding box center [650, 253] width 368 height 628
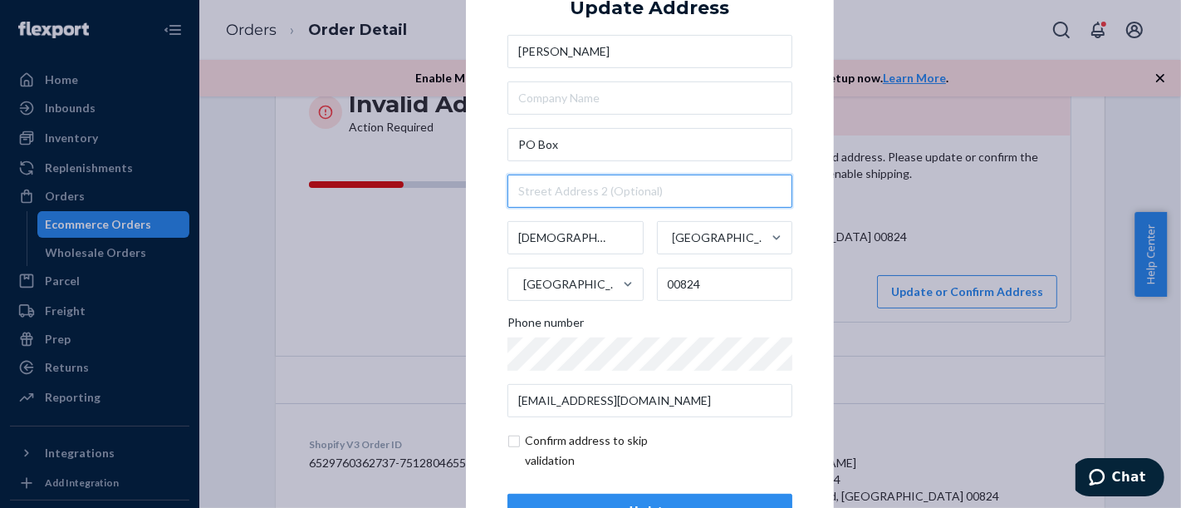
click at [572, 189] on input "text" at bounding box center [650, 190] width 285 height 33
paste input "26044"
type input "26044"
click at [521, 440] on input "checkbox" at bounding box center [604, 450] width 193 height 40
checkbox input "true"
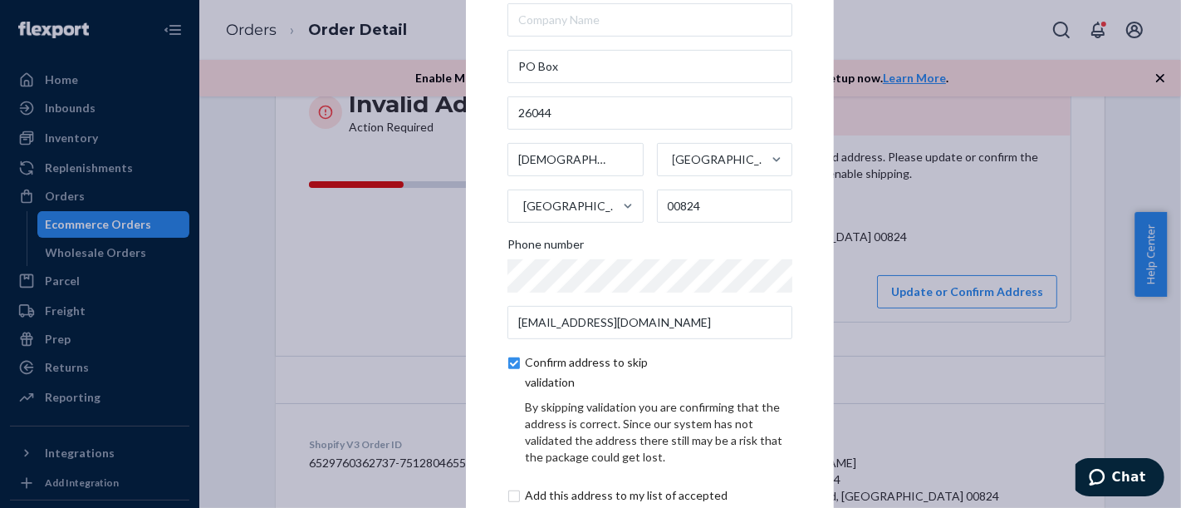
scroll to position [130, 0]
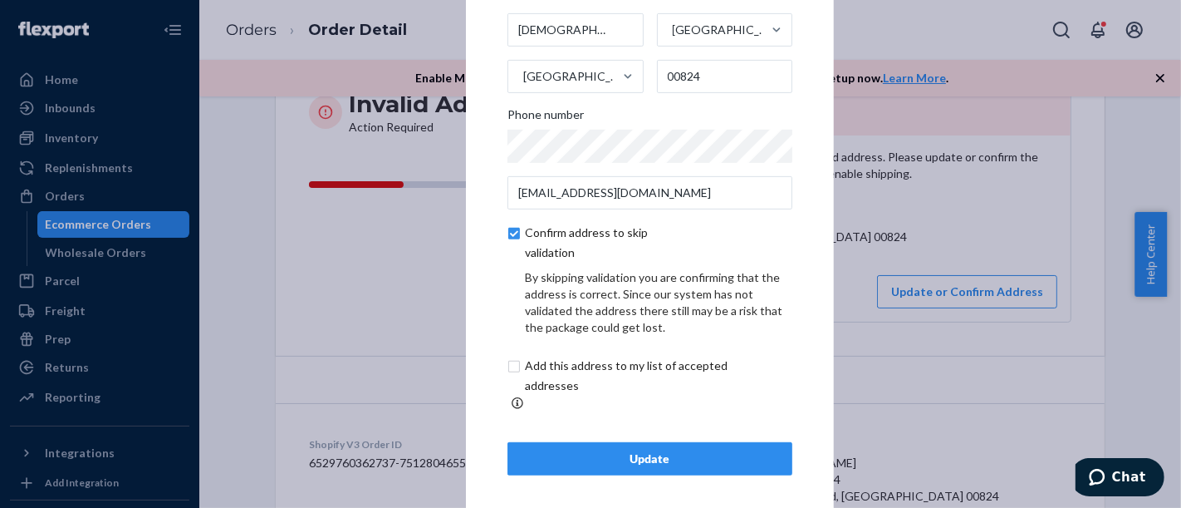
click at [562, 361] on div "By skipping validation you are confirming that the address is correct. Since ou…" at bounding box center [650, 340] width 285 height 143
click at [560, 371] on input "checkbox" at bounding box center [646, 376] width 277 height 40
checkbox input "true"
click at [599, 450] on div "Update" at bounding box center [650, 458] width 257 height 17
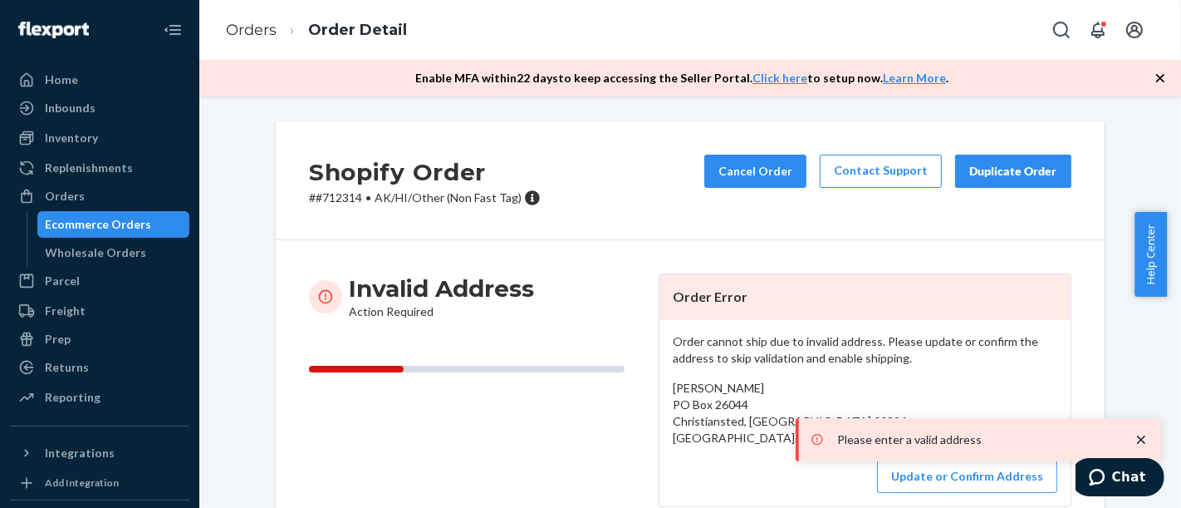
scroll to position [92, 0]
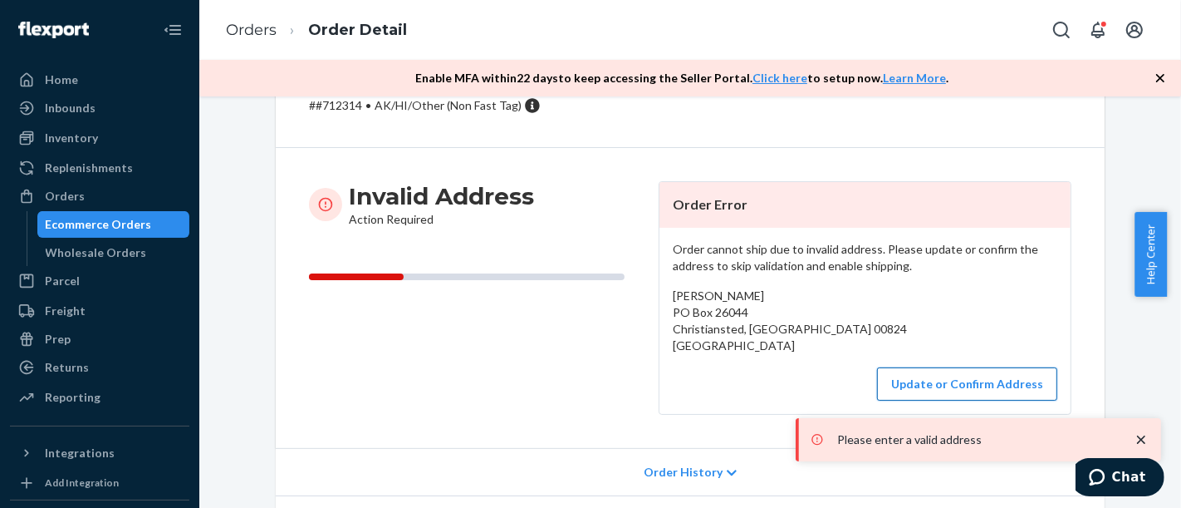
click at [1006, 380] on button "Update or Confirm Address" at bounding box center [967, 383] width 180 height 33
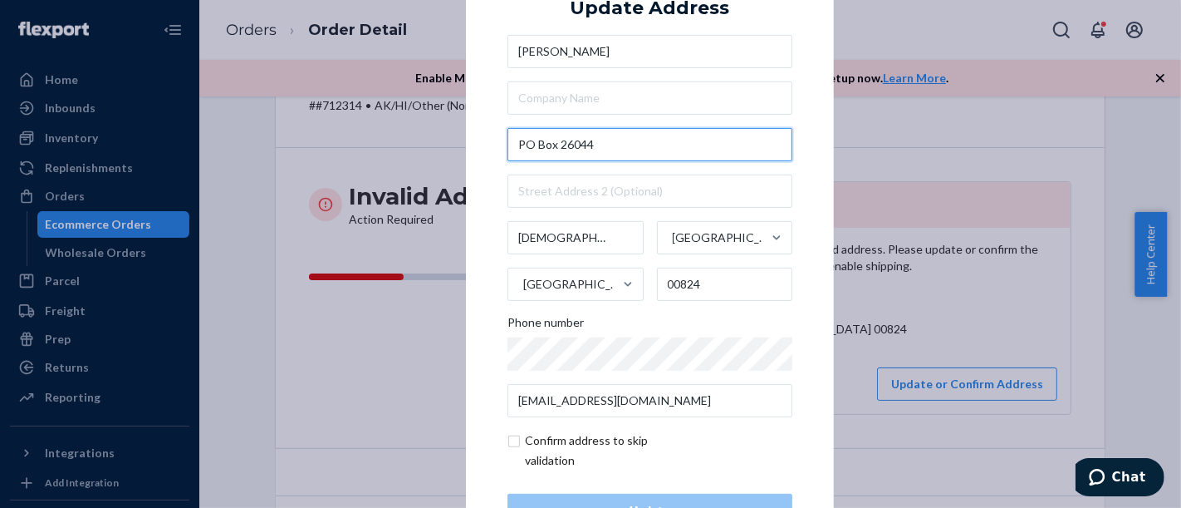
click at [622, 145] on input "PO Box 26044" at bounding box center [650, 144] width 285 height 33
drag, startPoint x: 616, startPoint y: 145, endPoint x: 491, endPoint y: 139, distance: 125.6
click at [491, 139] on div "× Update Address Jennifer [STREET_ADDRESS] Phone number [EMAIL_ADDRESS][DOMAIN_…" at bounding box center [650, 253] width 368 height 628
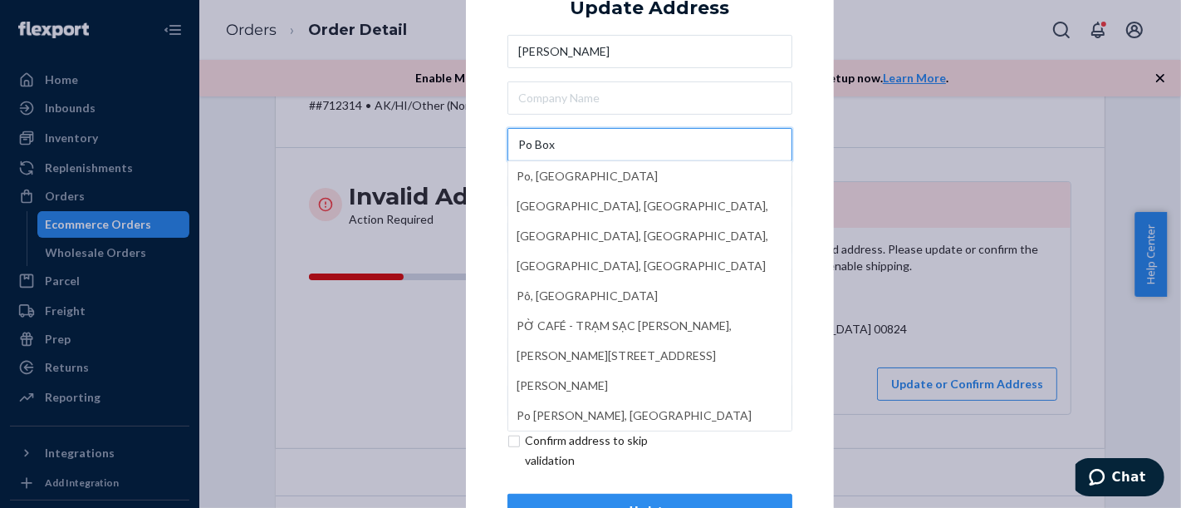
paste input "26044"
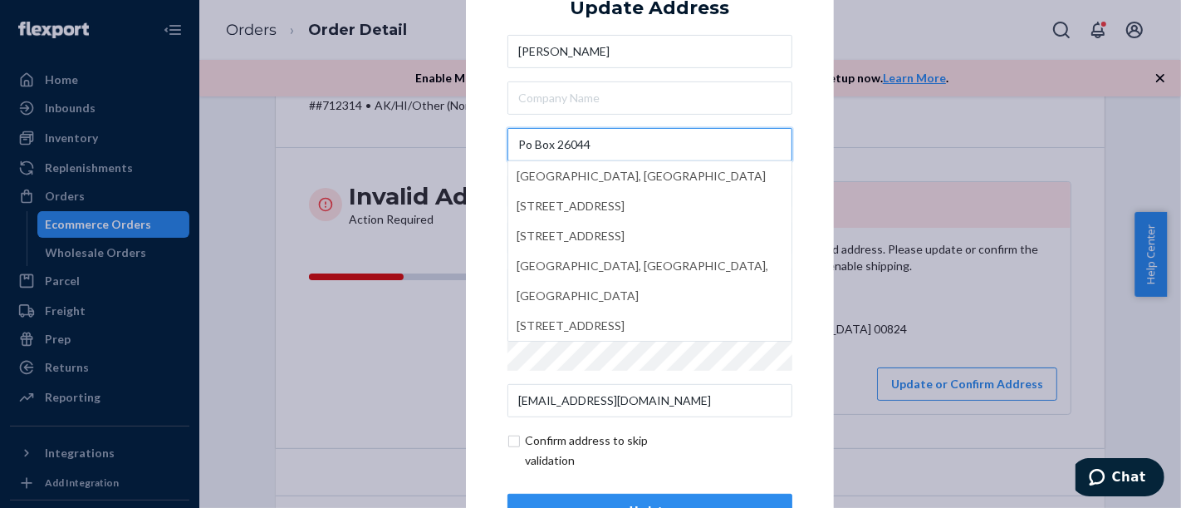
type input "Po Box 26044"
click at [806, 126] on div "× Update Address [PERSON_NAME][GEOGRAPHIC_DATA][STREET_ADDRESS] [GEOGRAPHIC_DAT…" at bounding box center [650, 253] width 368 height 628
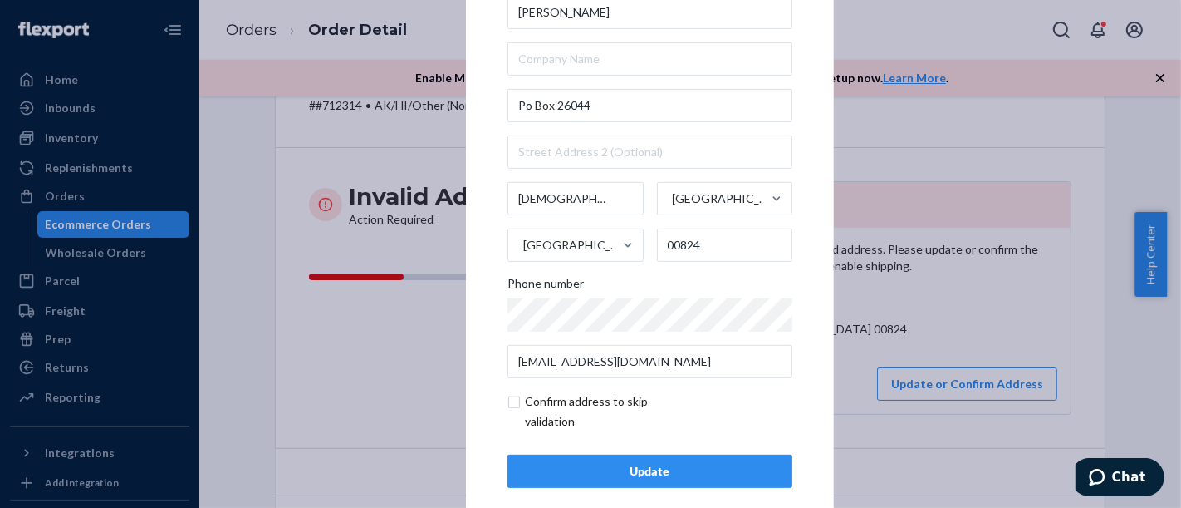
scroll to position [60, 0]
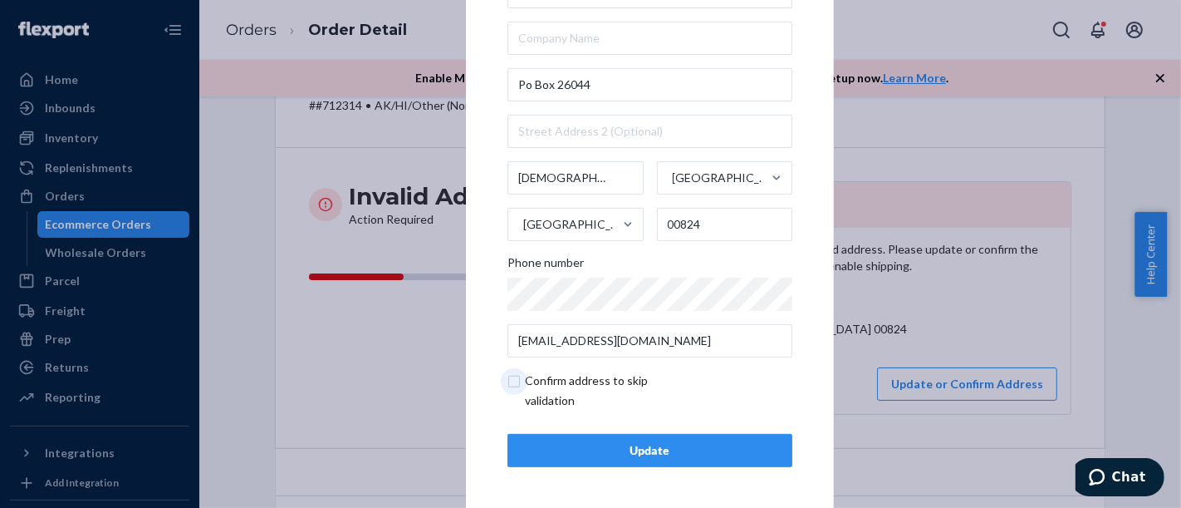
click at [577, 388] on input "checkbox" at bounding box center [604, 391] width 193 height 40
checkbox input "true"
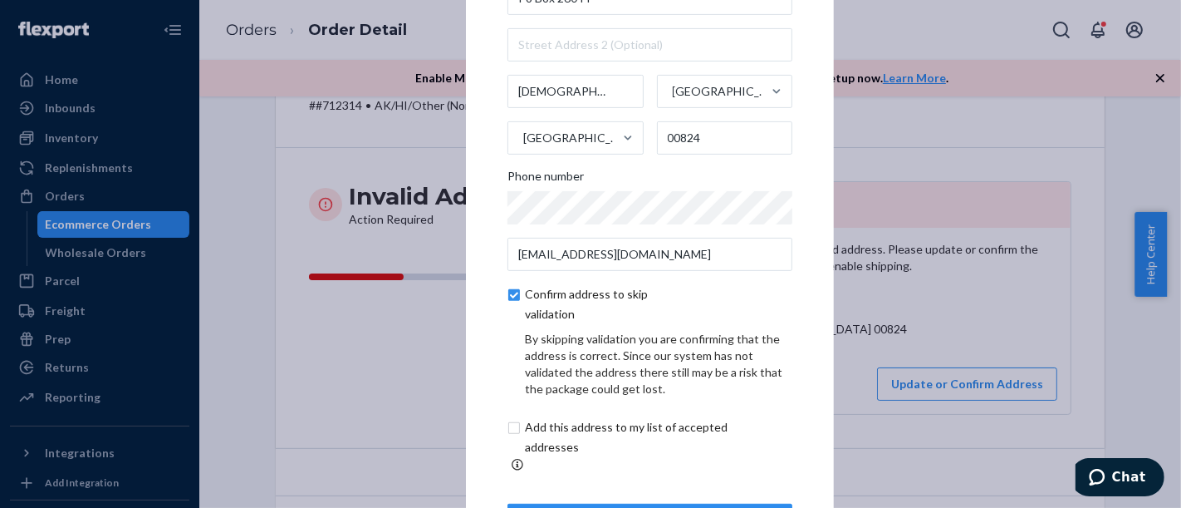
scroll to position [130, 0]
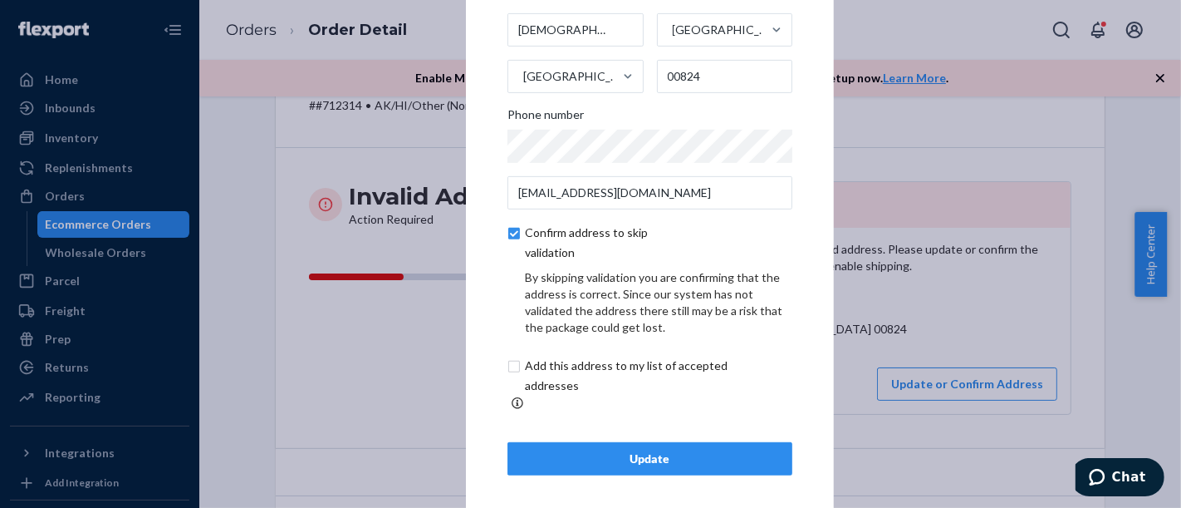
click at [572, 391] on input "checkbox" at bounding box center [646, 376] width 277 height 40
checkbox input "true"
click at [628, 450] on div "Update" at bounding box center [650, 458] width 257 height 17
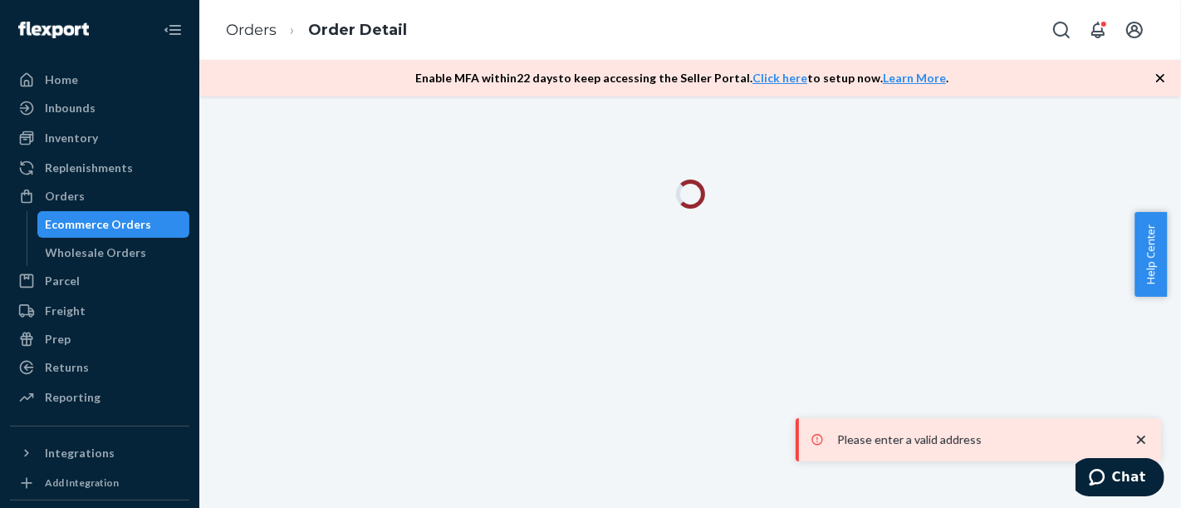
scroll to position [0, 0]
click at [102, 228] on div "Ecommerce Orders" at bounding box center [99, 224] width 106 height 17
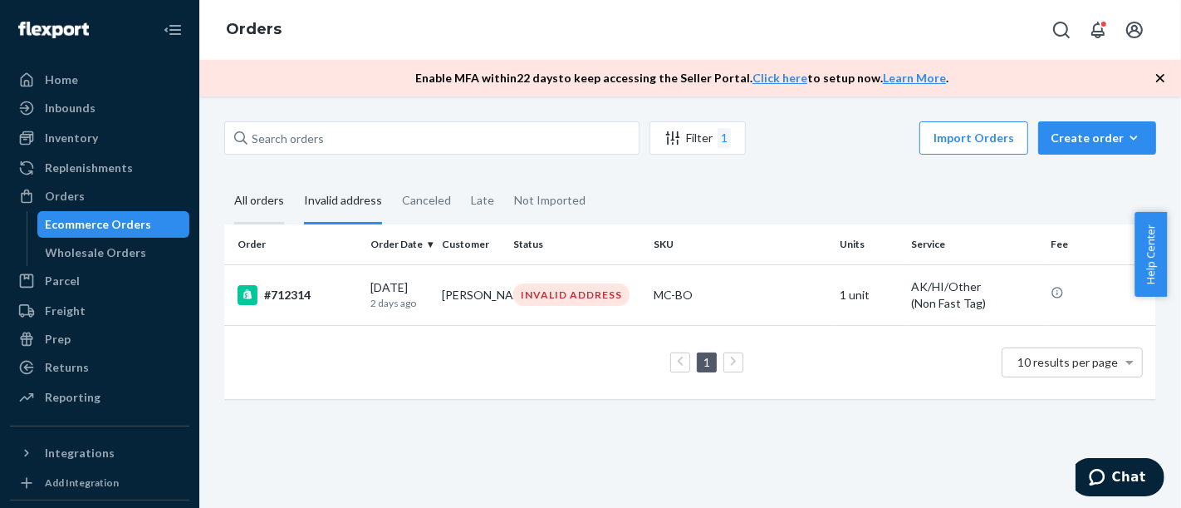
click at [280, 216] on div "All orders" at bounding box center [259, 202] width 50 height 46
click at [224, 179] on input "All orders" at bounding box center [224, 179] width 0 height 0
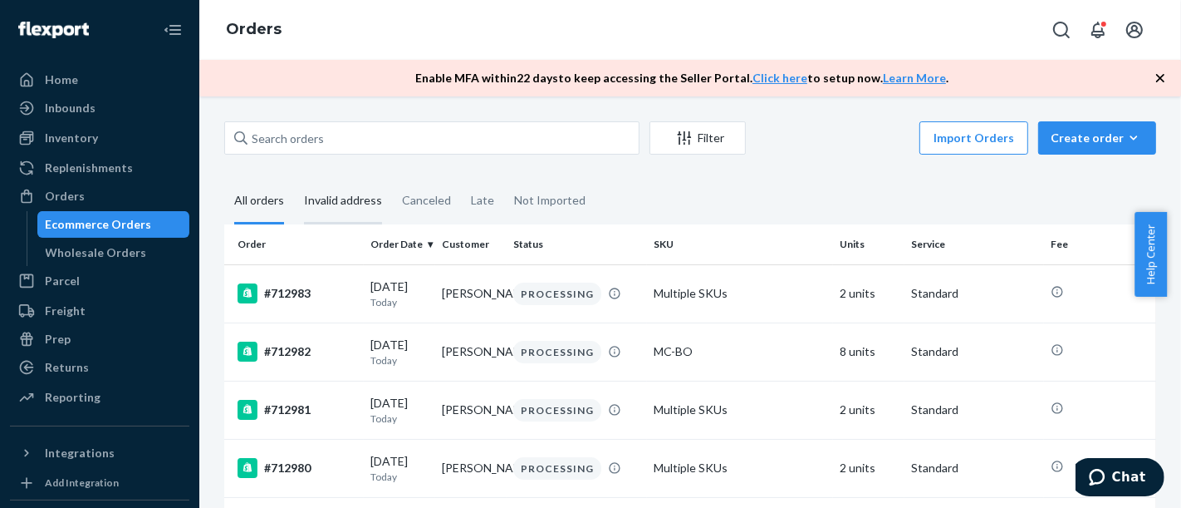
click at [380, 200] on div "Invalid address" at bounding box center [343, 202] width 98 height 46
click at [294, 179] on input "Invalid address" at bounding box center [294, 179] width 0 height 0
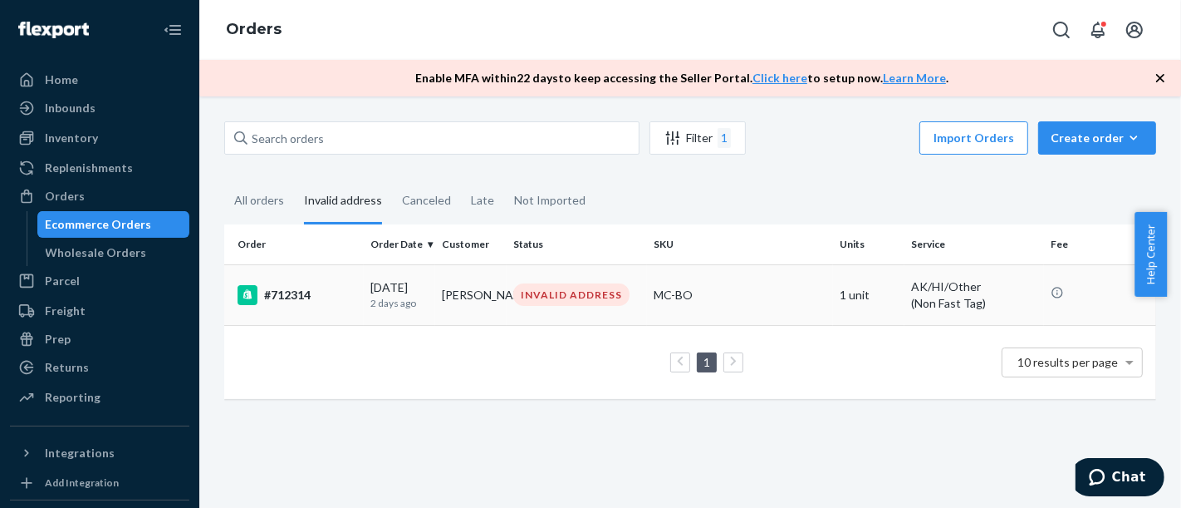
click at [425, 289] on div "[DATE] [DATE]" at bounding box center [400, 294] width 58 height 31
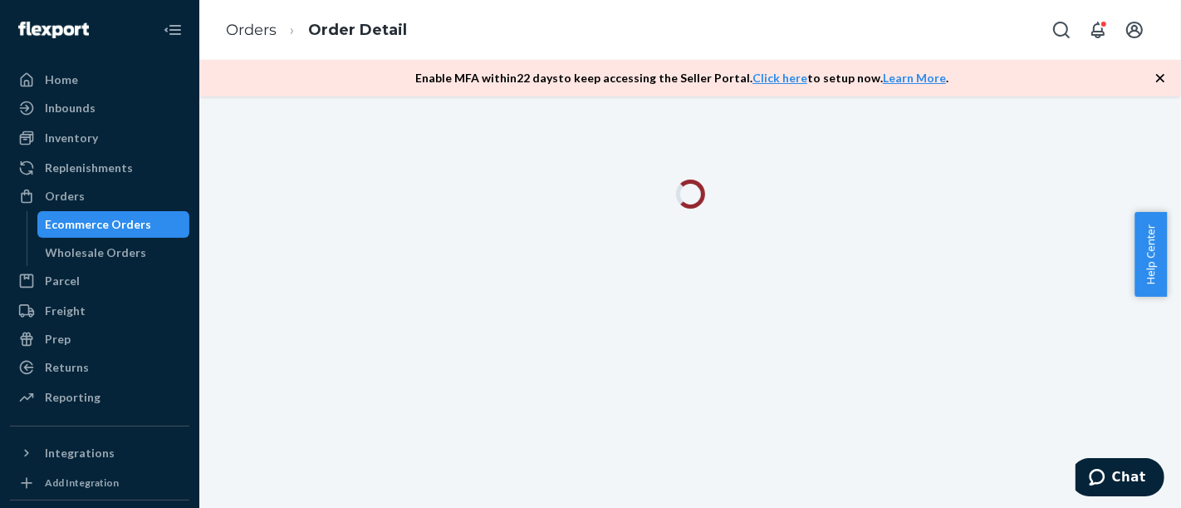
click at [1166, 75] on icon "button" at bounding box center [1160, 78] width 17 height 17
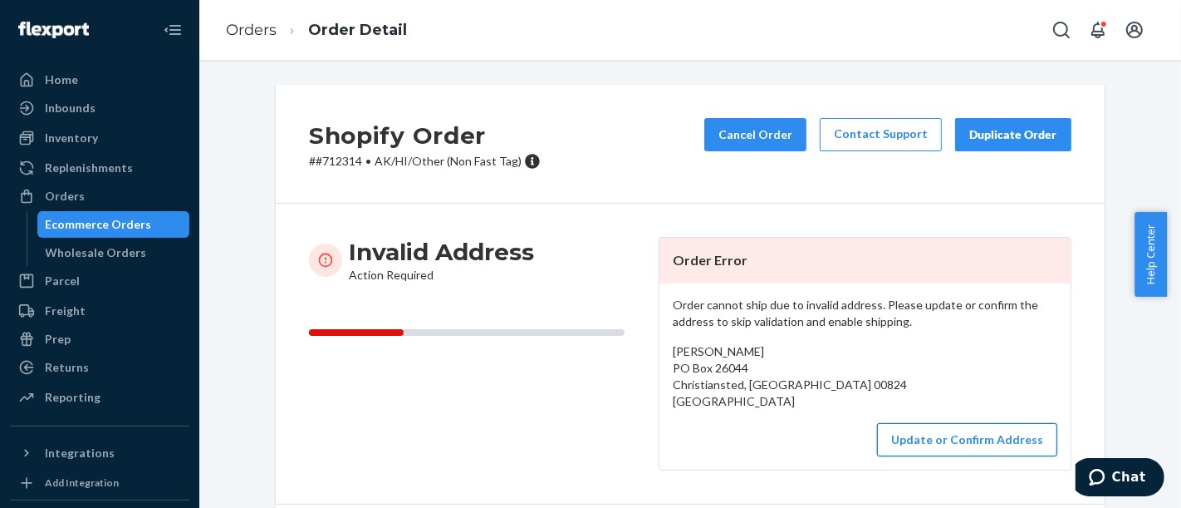
click at [964, 444] on button "Update or Confirm Address" at bounding box center [967, 439] width 180 height 33
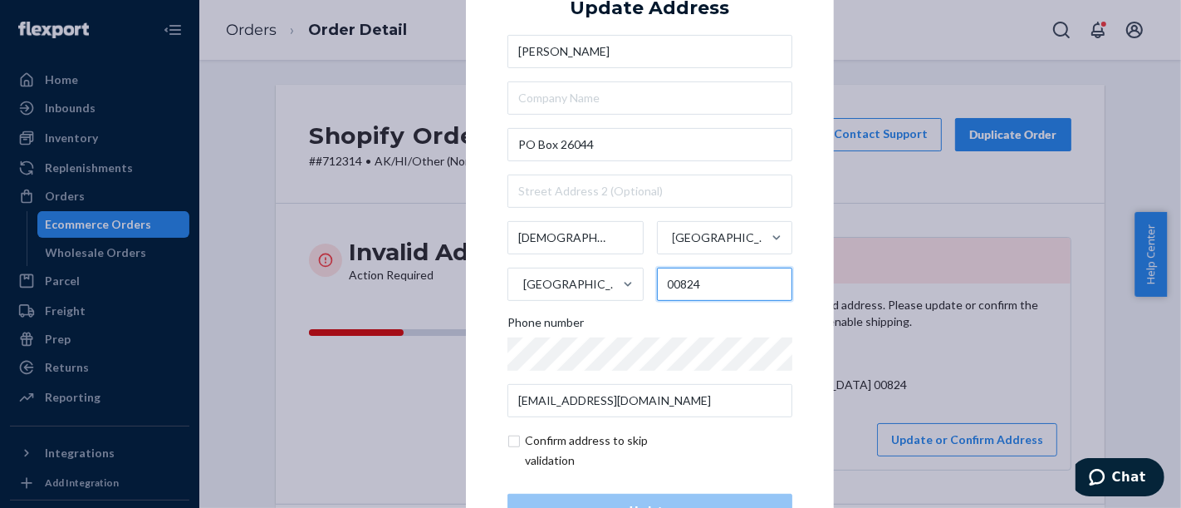
click at [712, 281] on input "00824" at bounding box center [725, 284] width 136 height 33
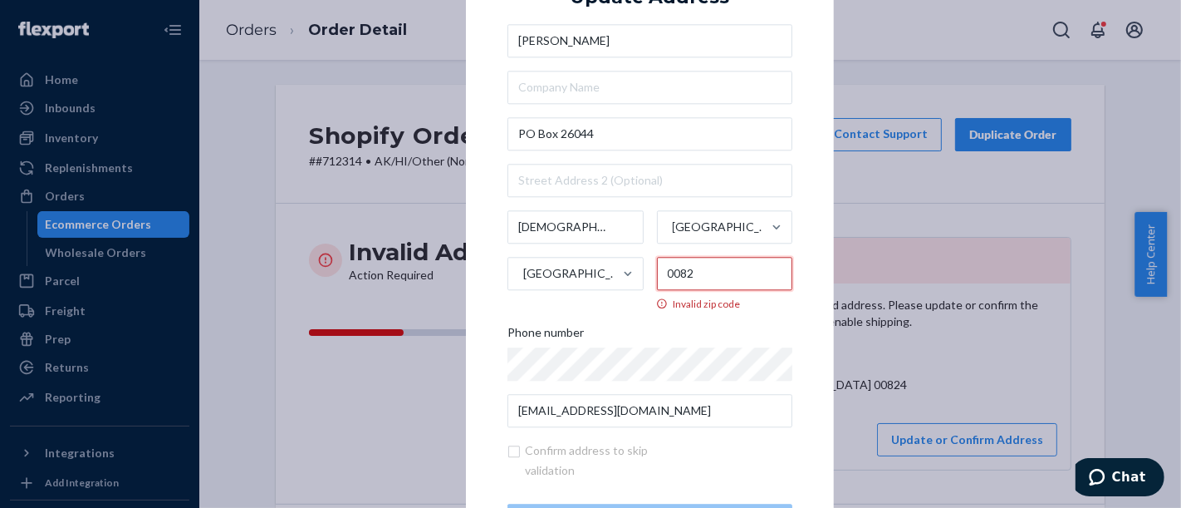
type input "00824"
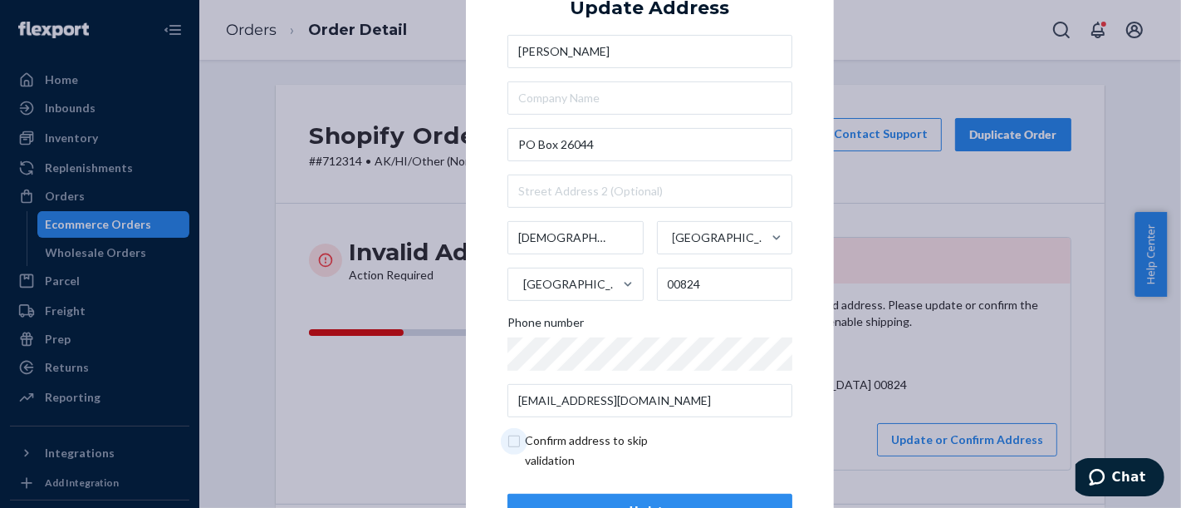
click at [624, 445] on input "checkbox" at bounding box center [604, 450] width 193 height 40
checkbox input "true"
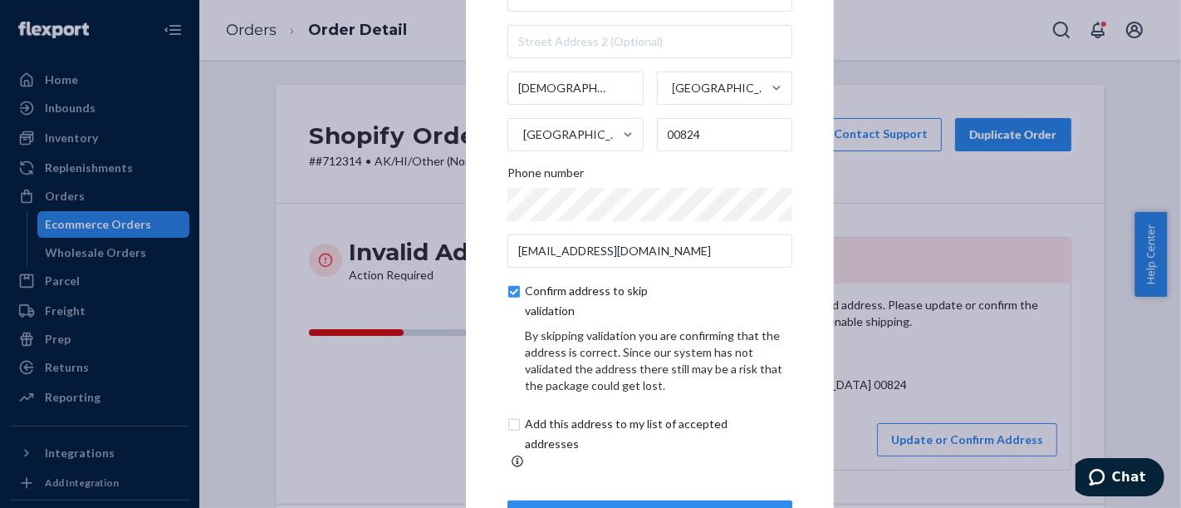
scroll to position [130, 0]
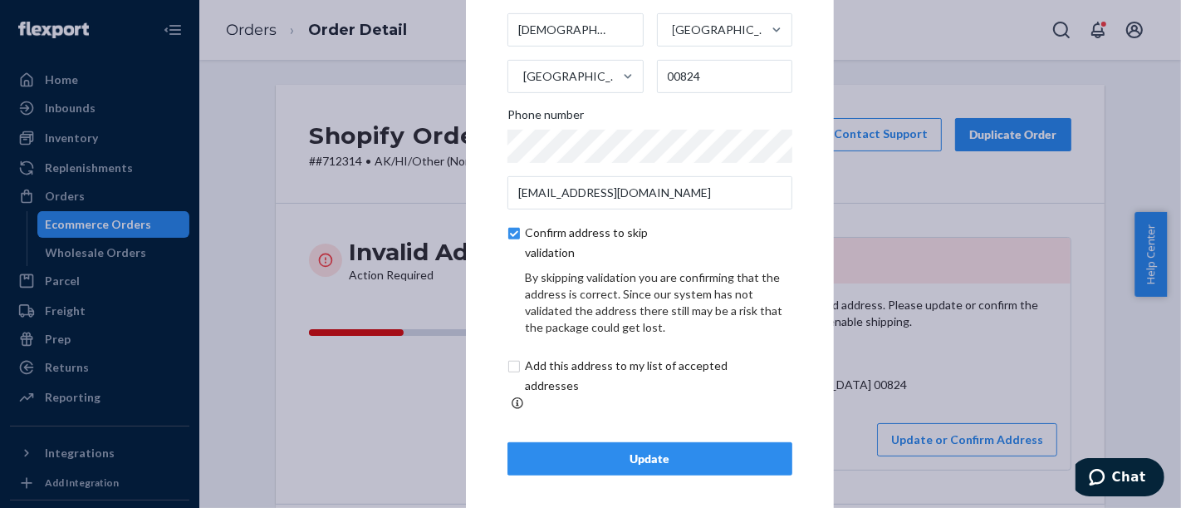
click at [631, 391] on input "checkbox" at bounding box center [646, 376] width 277 height 40
checkbox input "true"
click at [658, 450] on div "Update" at bounding box center [650, 458] width 257 height 17
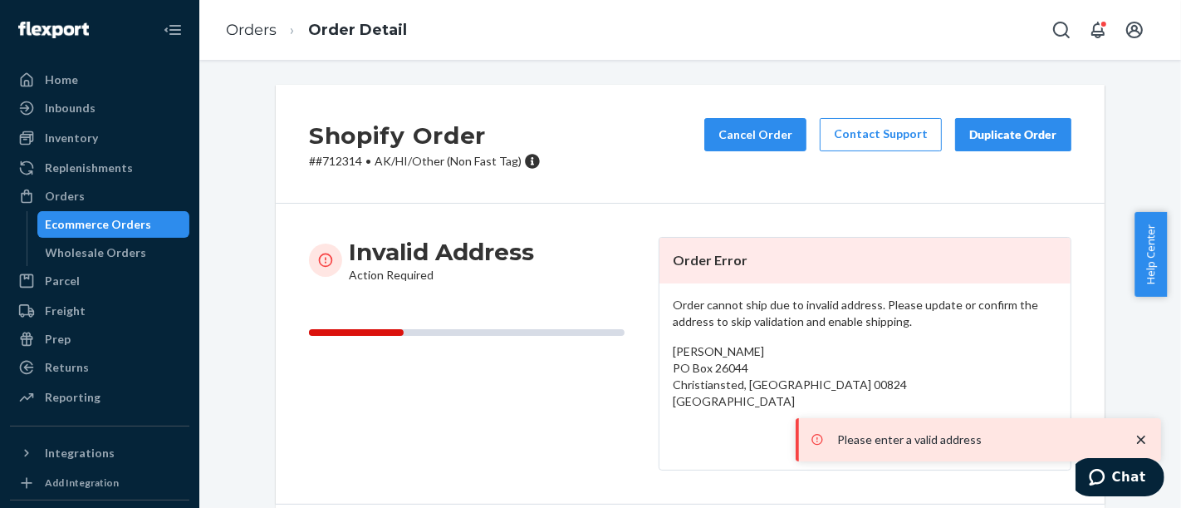
click at [92, 228] on div "Ecommerce Orders" at bounding box center [99, 224] width 106 height 17
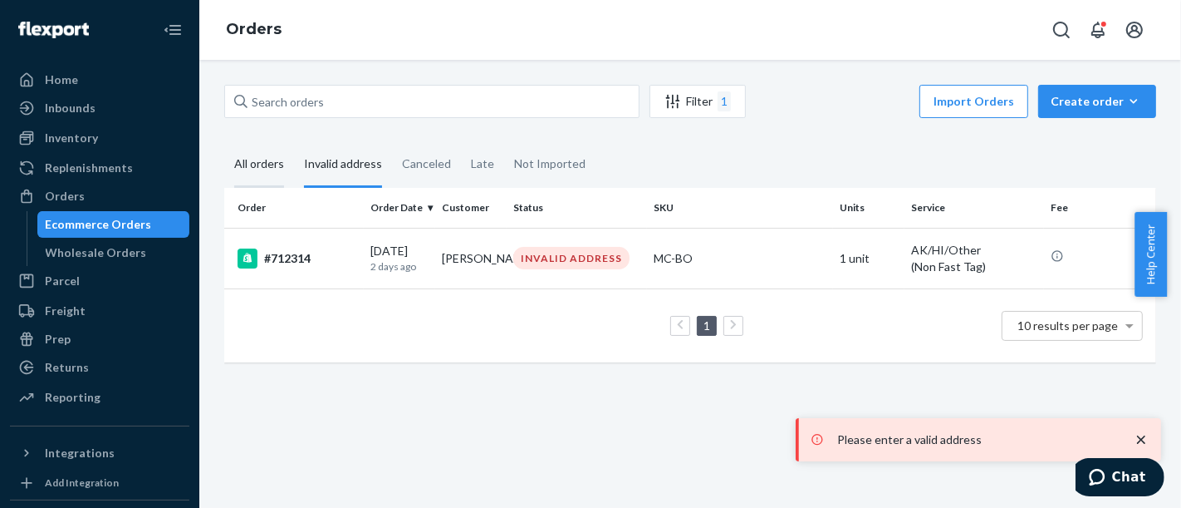
click at [274, 184] on div "All orders" at bounding box center [259, 165] width 50 height 46
click at [224, 142] on input "All orders" at bounding box center [224, 142] width 0 height 0
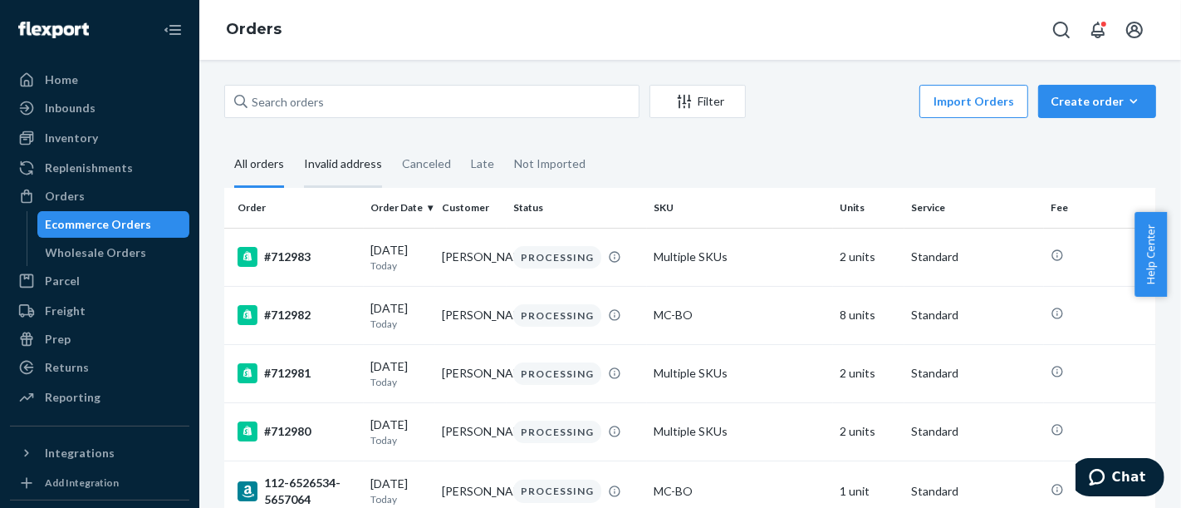
click at [335, 174] on div "Invalid address" at bounding box center [343, 165] width 78 height 46
click at [294, 142] on input "Invalid address" at bounding box center [294, 142] width 0 height 0
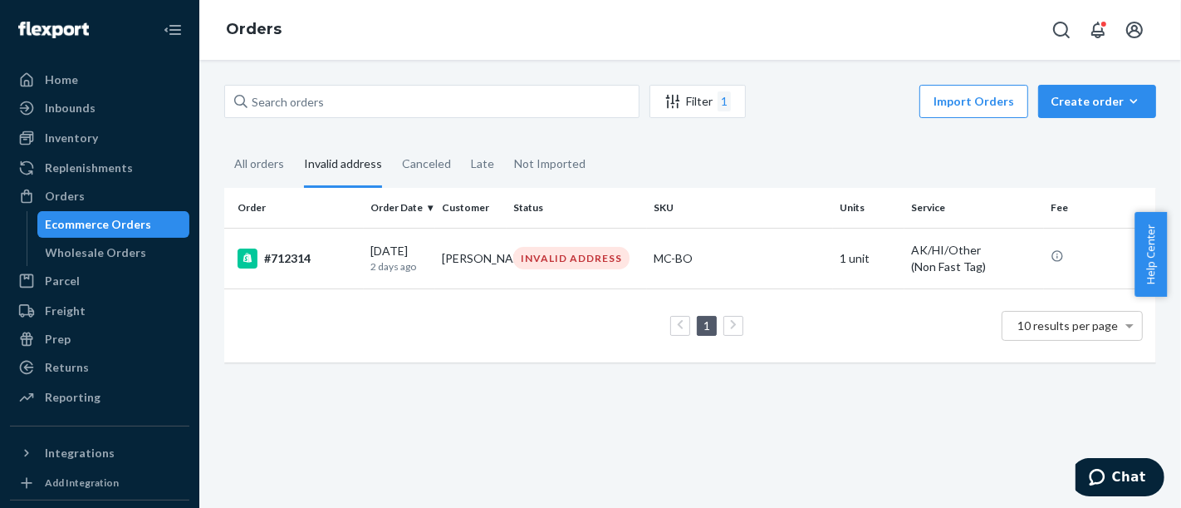
click at [731, 312] on div "1 10 results per page" at bounding box center [691, 325] width 906 height 53
click at [730, 327] on icon at bounding box center [733, 325] width 6 height 10
click at [272, 169] on div "All orders" at bounding box center [259, 165] width 50 height 46
click at [224, 142] on input "All orders" at bounding box center [224, 142] width 0 height 0
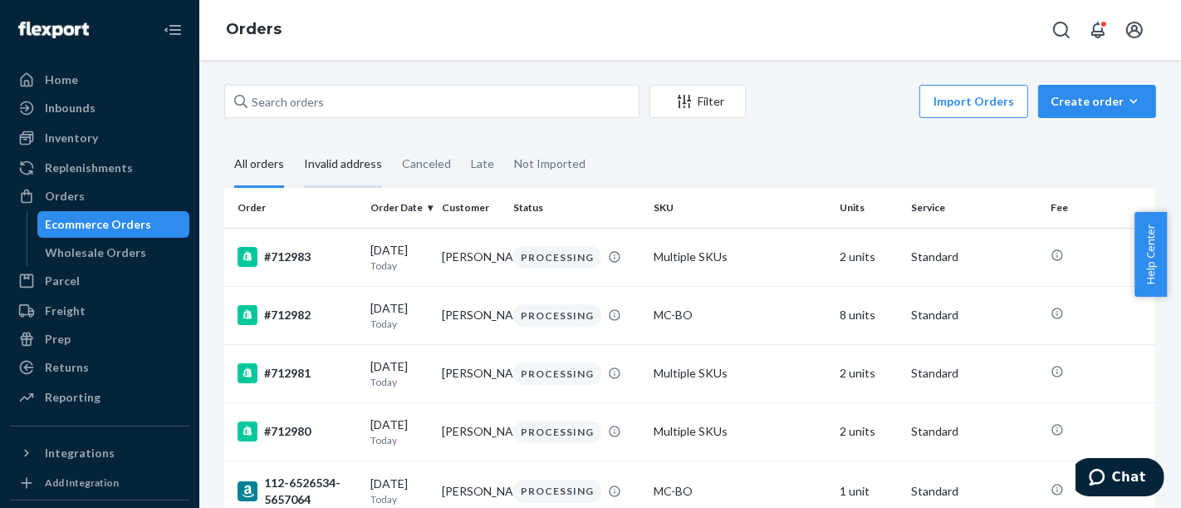
click at [361, 162] on div "Invalid address" at bounding box center [343, 165] width 78 height 46
click at [294, 142] on input "Invalid address" at bounding box center [294, 142] width 0 height 0
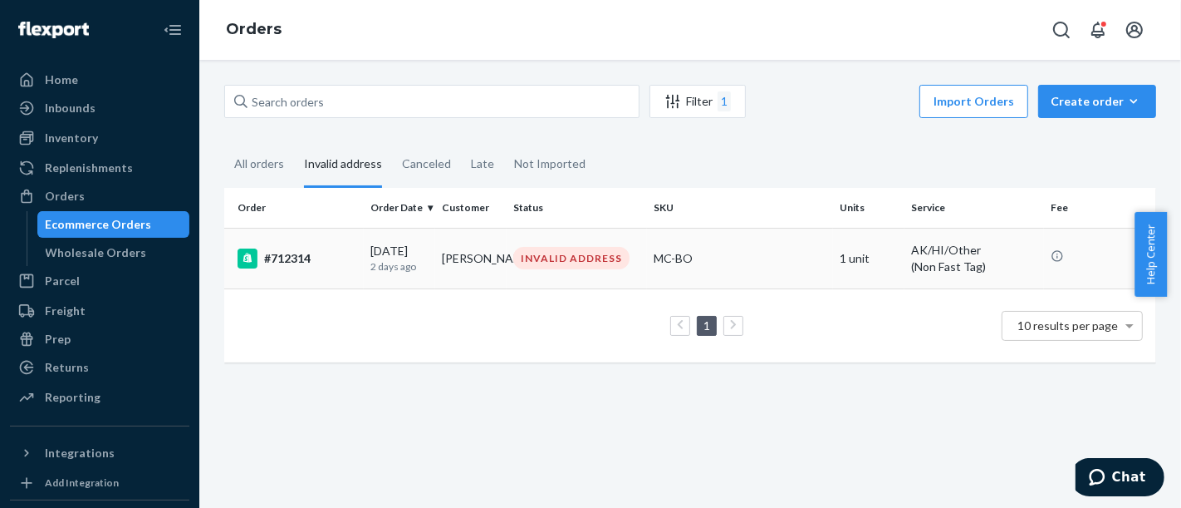
click at [299, 269] on td "#712314" at bounding box center [294, 258] width 140 height 61
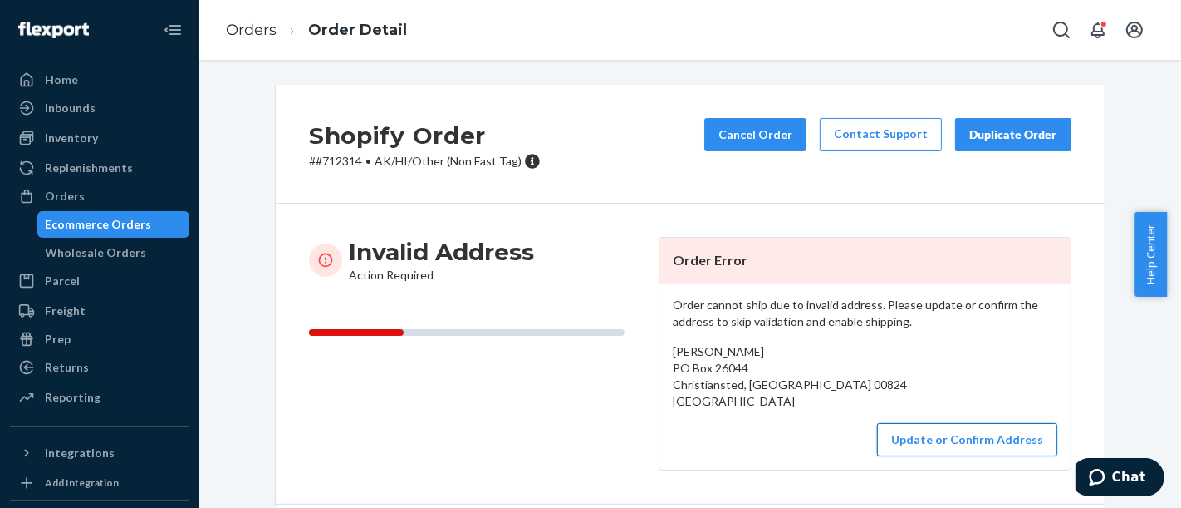
click at [928, 439] on button "Update or Confirm Address" at bounding box center [967, 439] width 180 height 33
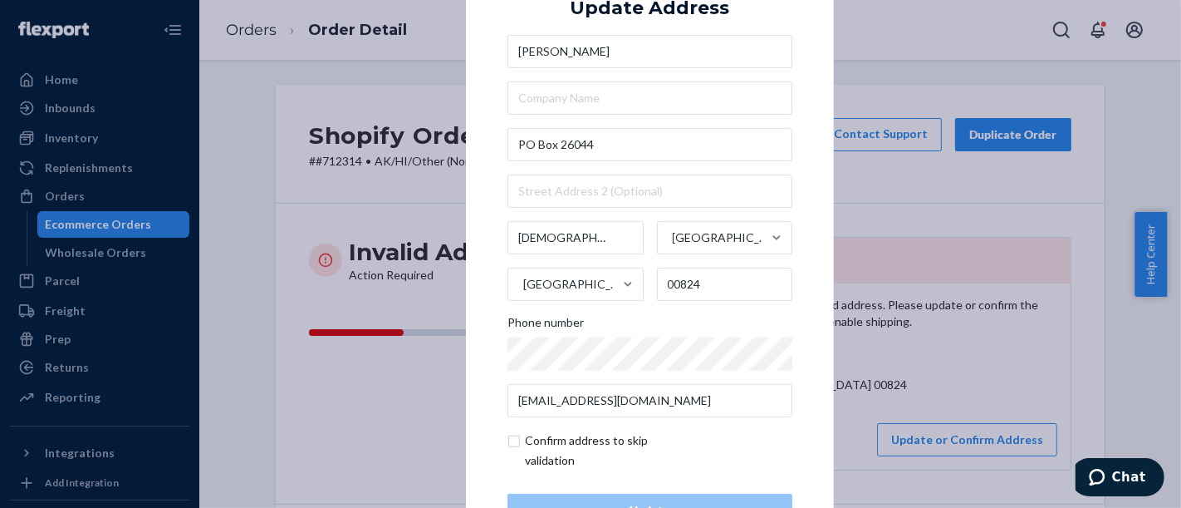
click at [550, 446] on input "checkbox" at bounding box center [604, 450] width 193 height 40
checkbox input "true"
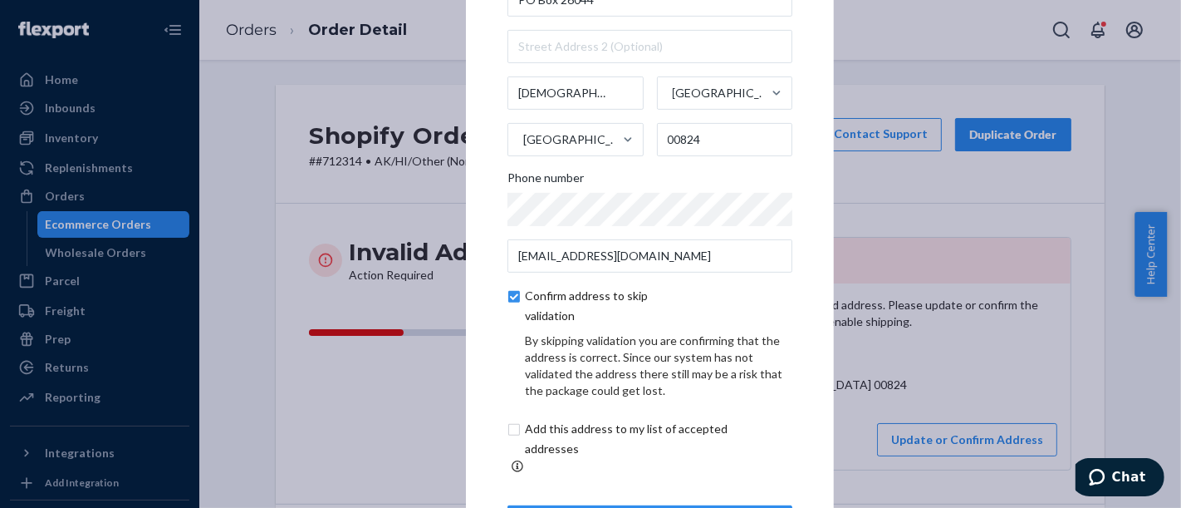
scroll to position [130, 0]
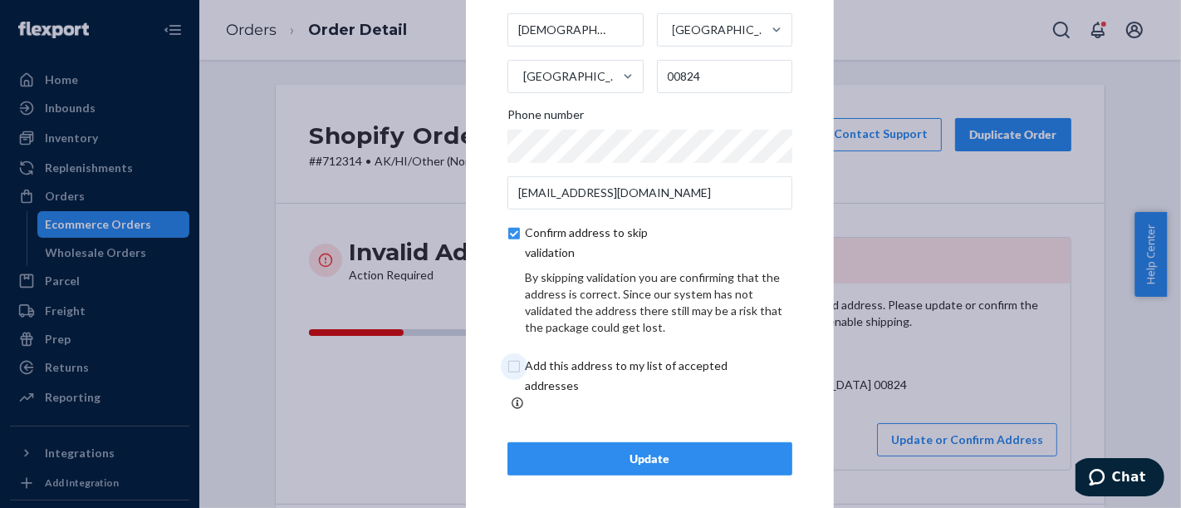
click at [583, 378] on input "checkbox" at bounding box center [646, 376] width 277 height 40
checkbox input "true"
click at [642, 450] on div "Update" at bounding box center [650, 458] width 257 height 17
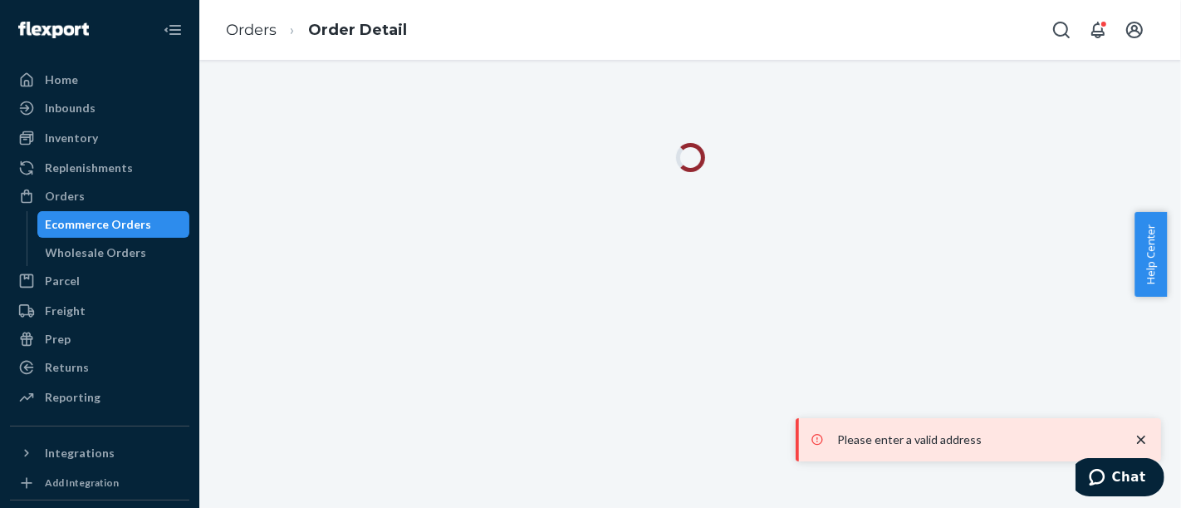
click at [120, 228] on div "Ecommerce Orders" at bounding box center [99, 224] width 106 height 17
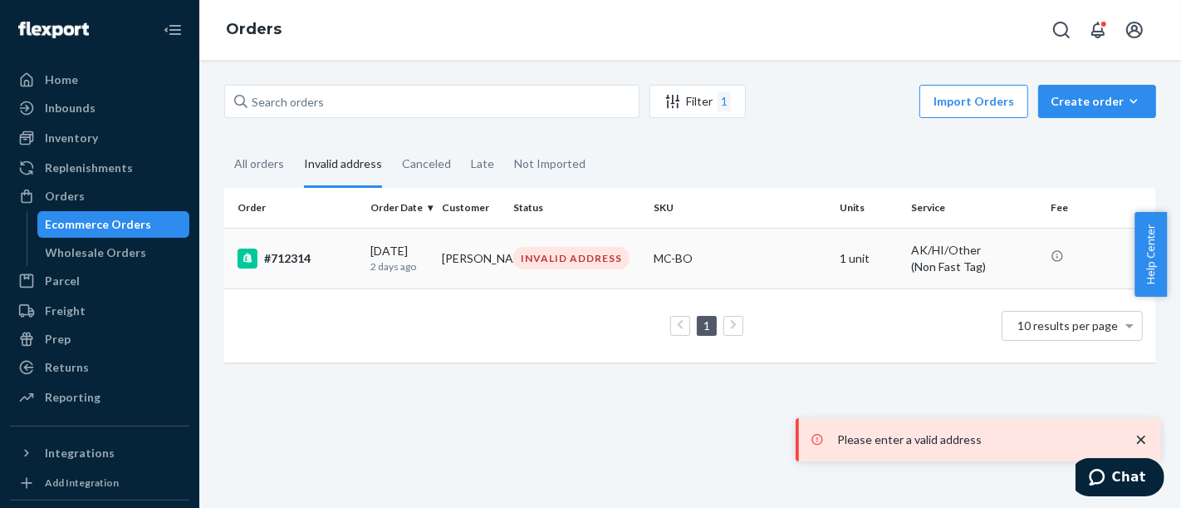
click at [303, 267] on div "#712314" at bounding box center [298, 258] width 120 height 20
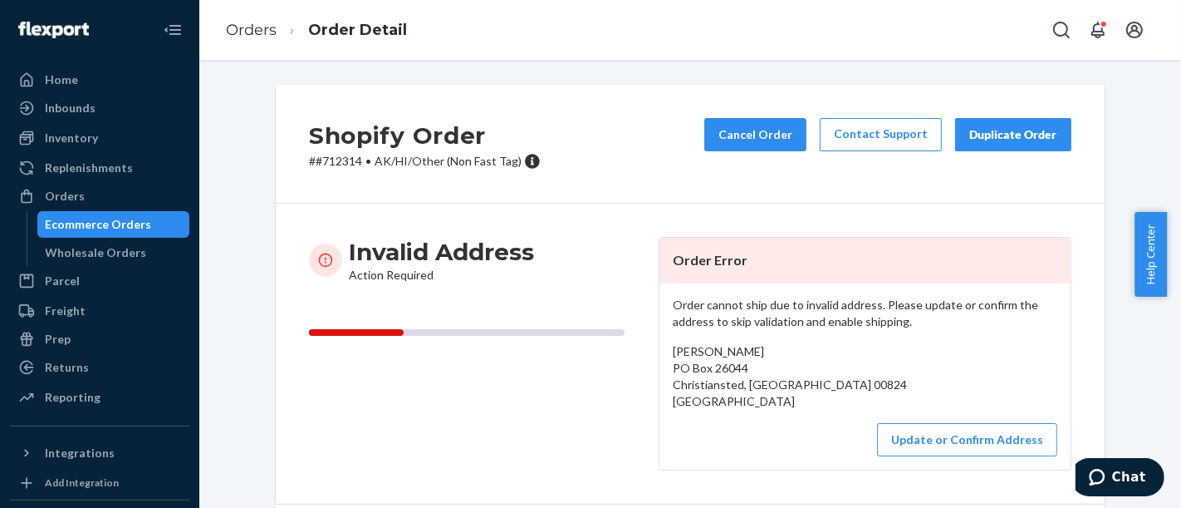
scroll to position [277, 0]
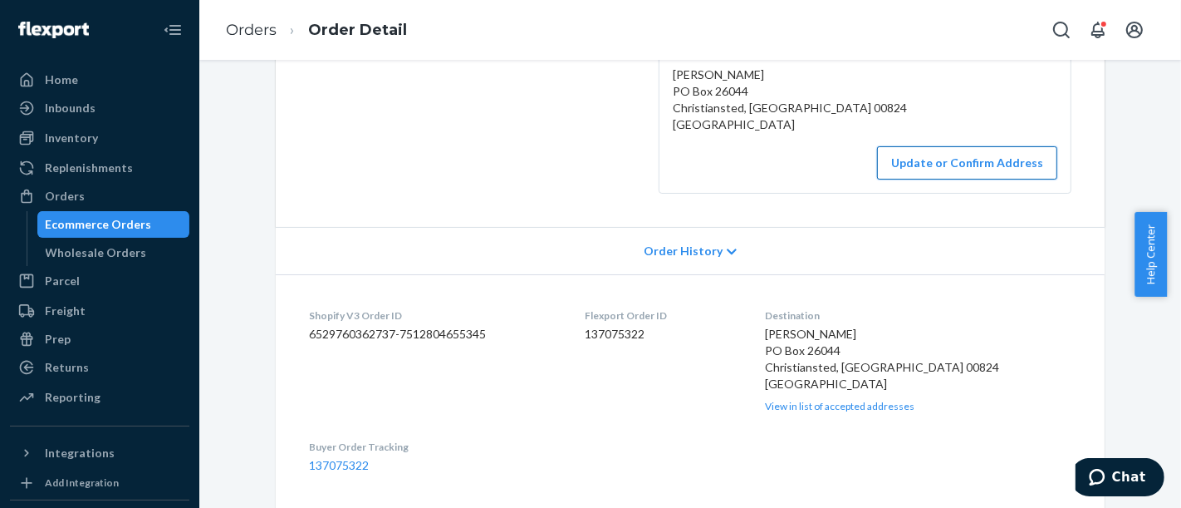
click at [939, 171] on button "Update or Confirm Address" at bounding box center [967, 162] width 180 height 33
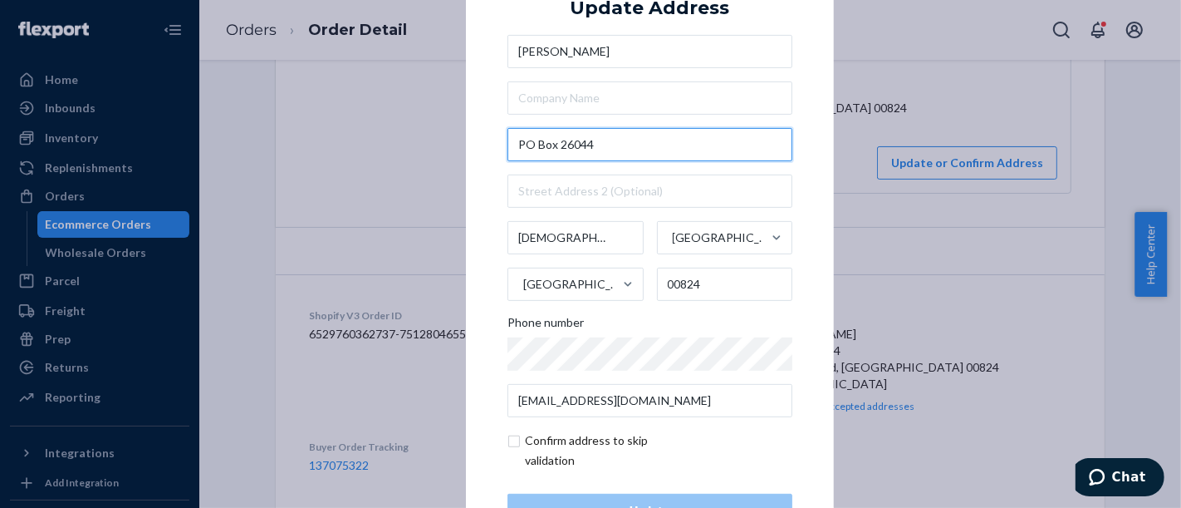
click at [595, 153] on input "PO Box 26044" at bounding box center [650, 144] width 285 height 33
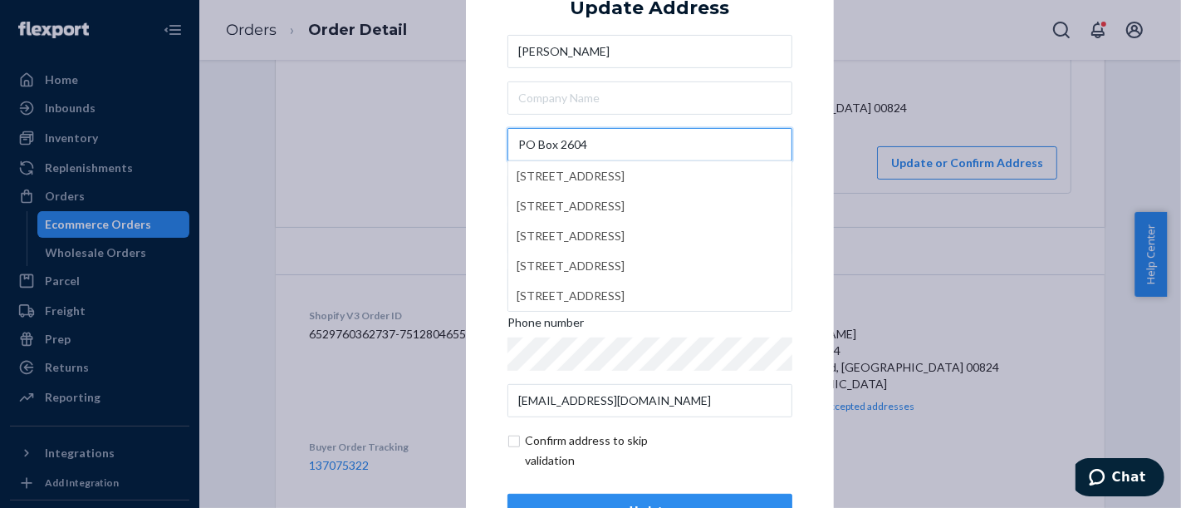
type input "PO Box 26044"
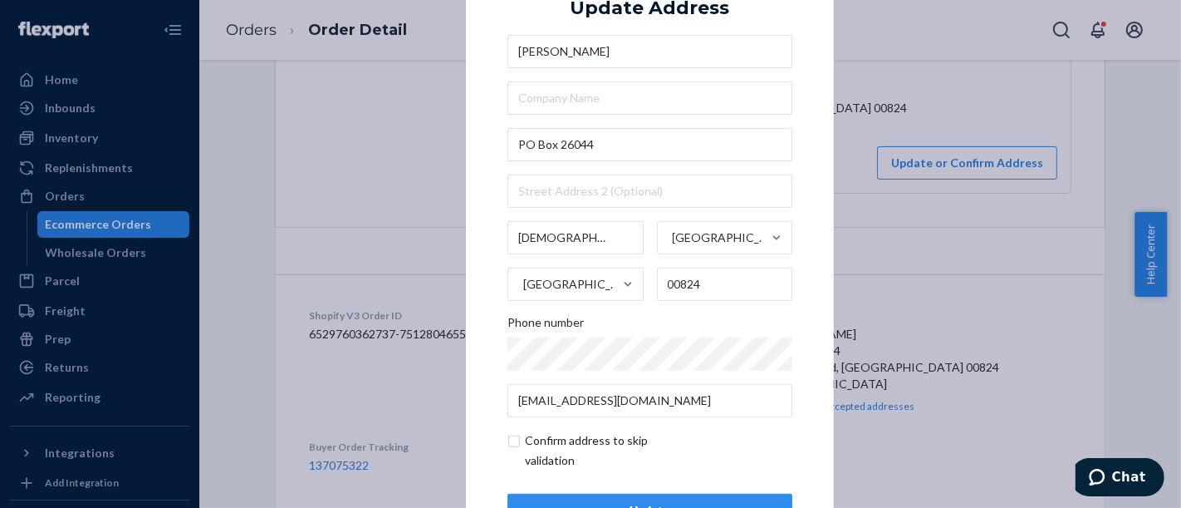
click at [798, 110] on div "× Update Address Jennifer [STREET_ADDRESS] Phone number [EMAIL_ADDRESS][DOMAIN_…" at bounding box center [650, 253] width 368 height 628
click at [992, 328] on div "× Update Address Jennifer [STREET_ADDRESS] Phone number [EMAIL_ADDRESS][DOMAIN_…" at bounding box center [590, 254] width 1181 height 508
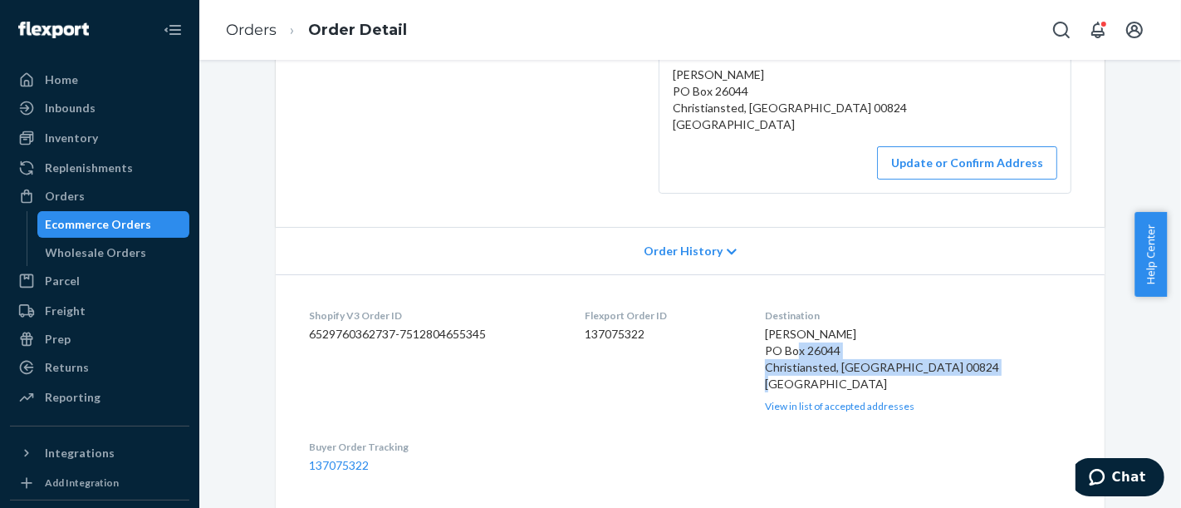
copy span "PO Box 26044 Christiansted, [GEOGRAPHIC_DATA] 00824"
drag, startPoint x: 949, startPoint y: 362, endPoint x: 790, endPoint y: 351, distance: 159.0
click at [790, 351] on dl "Shopify V3 Order ID 6529760362737-7512804655345 Flexport Order ID 137075322 Des…" at bounding box center [690, 390] width 829 height 233
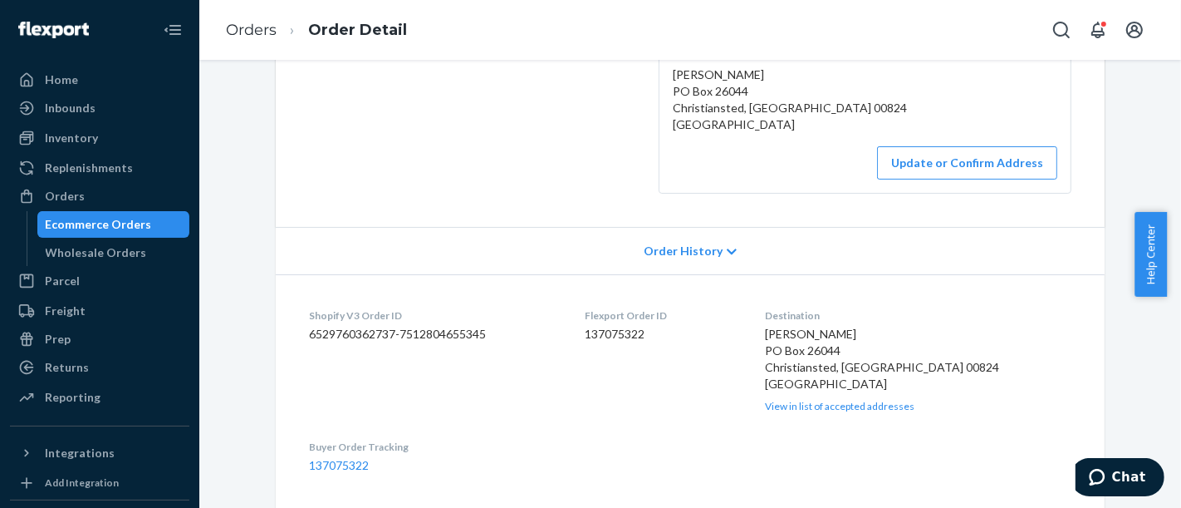
click at [557, 224] on div "Invalid Address Action Required Order Error Order cannot ship due to invalid ad…" at bounding box center [690, 77] width 829 height 300
click at [911, 405] on link "View in list of accepted addresses" at bounding box center [840, 406] width 150 height 12
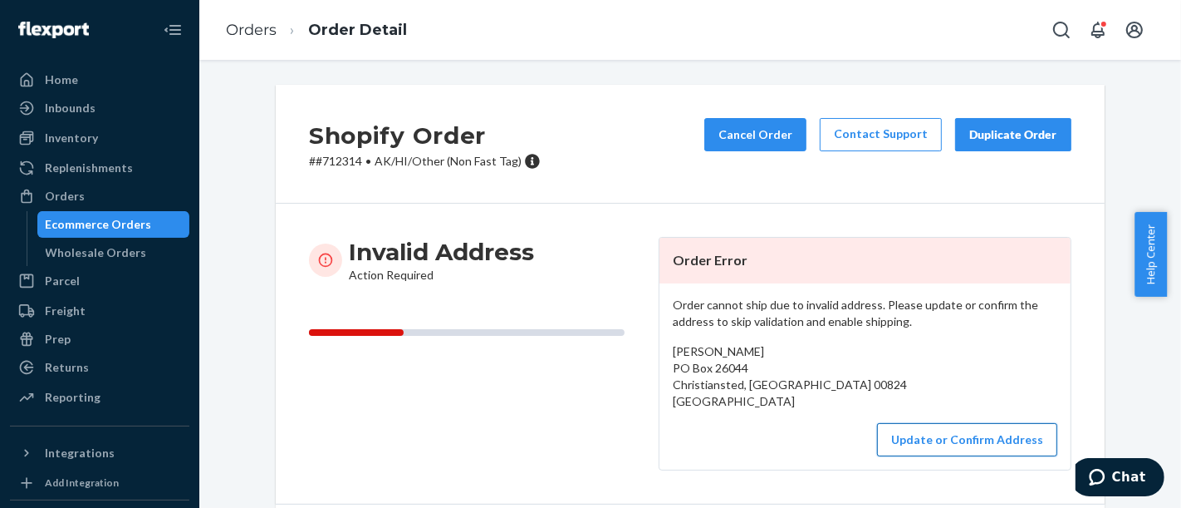
click at [918, 443] on button "Update or Confirm Address" at bounding box center [967, 439] width 180 height 33
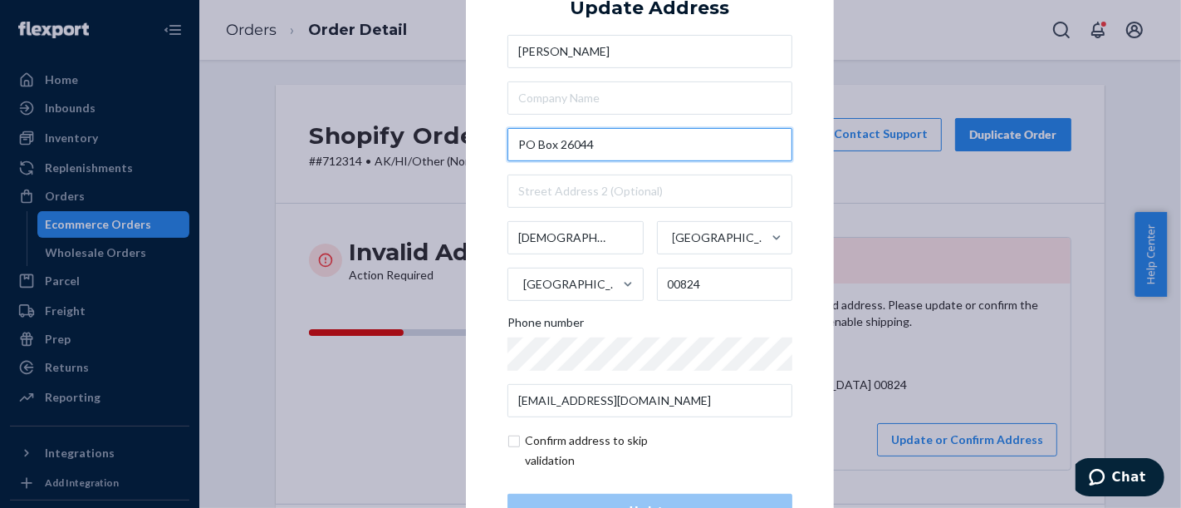
click at [651, 128] on input "PO Box 26044" at bounding box center [650, 144] width 285 height 33
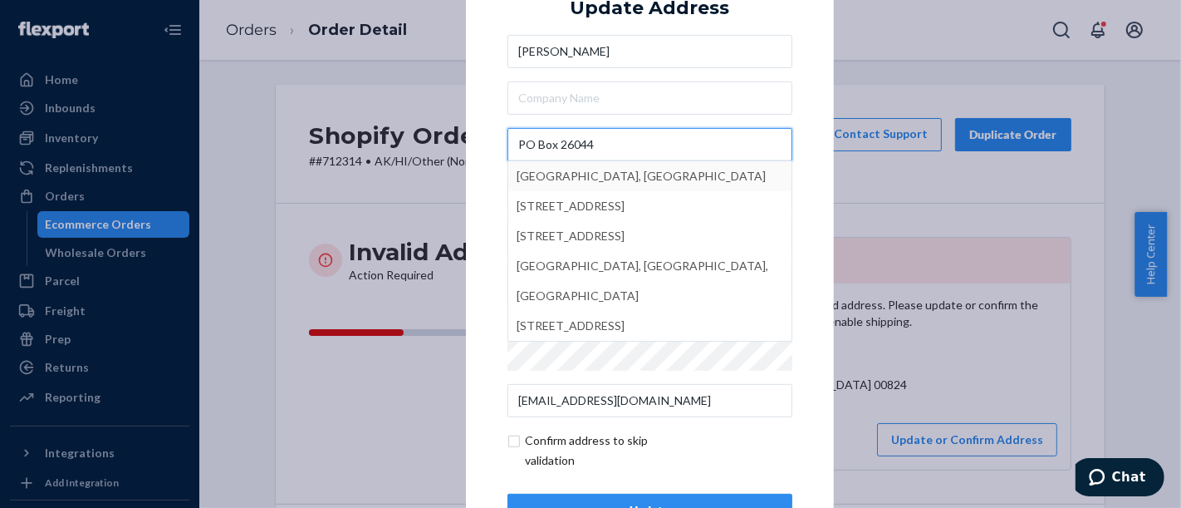
drag, startPoint x: 607, startPoint y: 146, endPoint x: 550, endPoint y: 149, distance: 57.4
click at [550, 149] on input "PO Box 26044" at bounding box center [650, 144] width 285 height 33
click at [510, 140] on input "PO Box" at bounding box center [650, 144] width 285 height 33
paste input "26044"
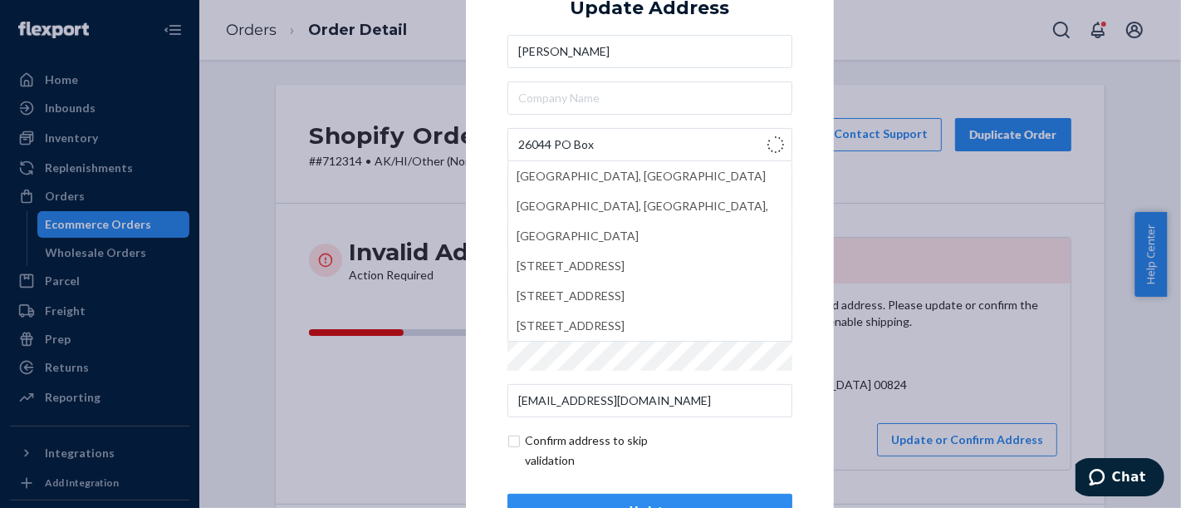
type input "[GEOGRAPHIC_DATA]"
type input "Buffalo"
type input "14211"
type input "Mchinji"
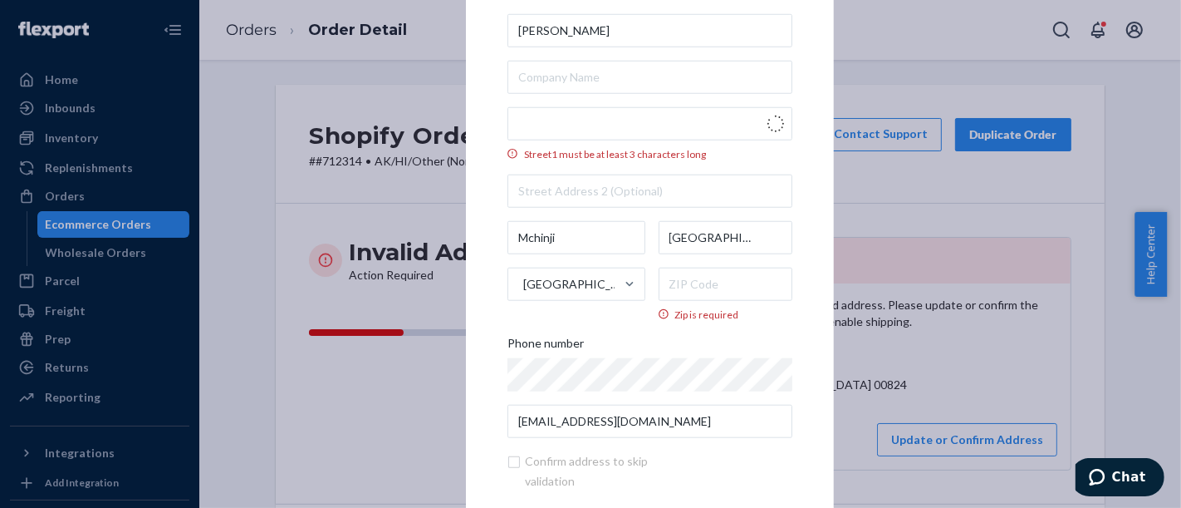
type input "[GEOGRAPHIC_DATA]"
type input "Buffalo"
type input "14211"
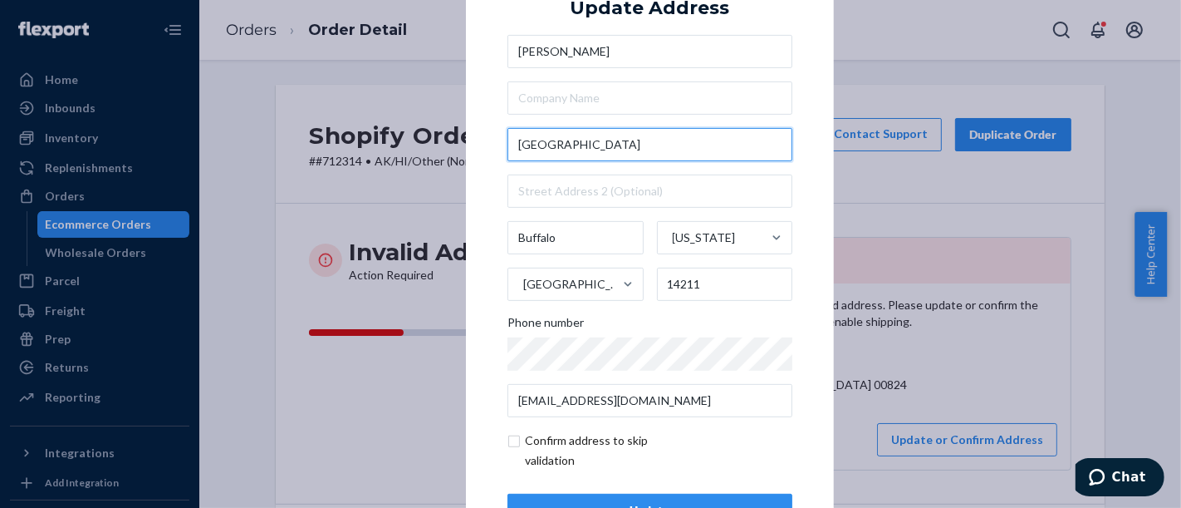
click at [557, 130] on input "[GEOGRAPHIC_DATA]" at bounding box center [650, 144] width 285 height 33
click at [557, 129] on input "[GEOGRAPHIC_DATA]" at bounding box center [650, 144] width 285 height 33
paste input "PO Box 26044"
type input "PO Box 26044"
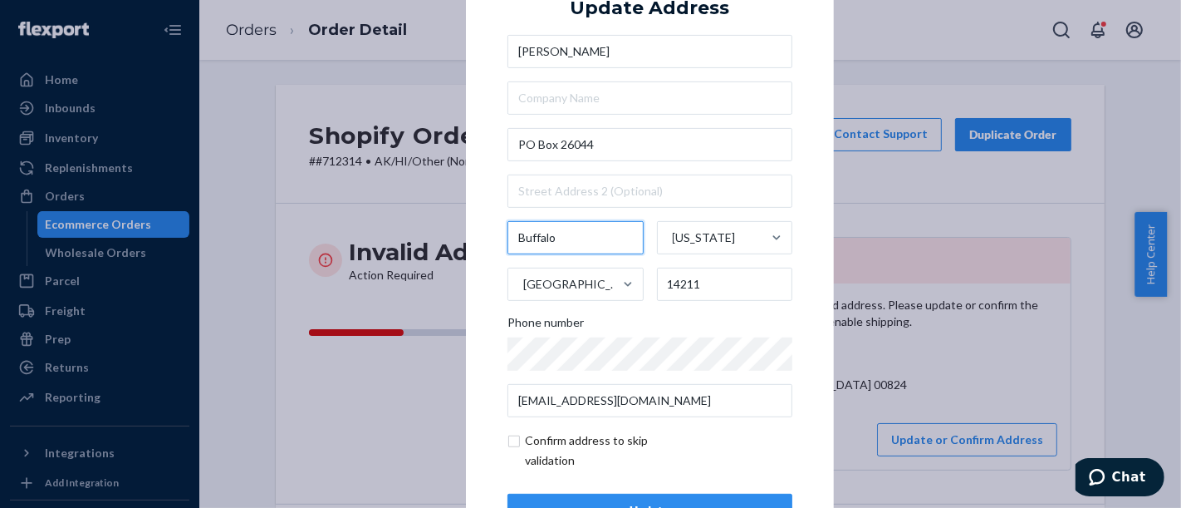
click at [588, 239] on div "Buffalo" at bounding box center [576, 237] width 136 height 33
click at [588, 239] on input "Buffalo" at bounding box center [576, 237] width 136 height 33
click at [508, 221] on div at bounding box center [508, 221] width 0 height 0
click at [588, 239] on input "Buffalo" at bounding box center [576, 237] width 136 height 33
click at [539, 238] on input "Buffalo" at bounding box center [576, 237] width 136 height 33
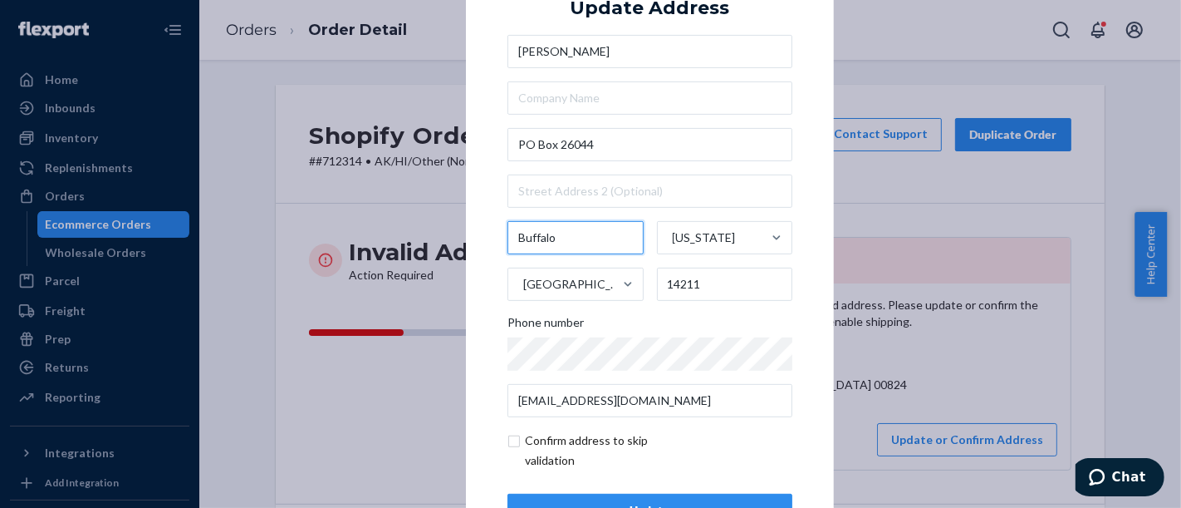
click at [539, 238] on input "Buffalo" at bounding box center [576, 237] width 136 height 33
paste input "[DEMOGRAPHIC_DATA]"
type input "[DEMOGRAPHIC_DATA]"
click at [693, 248] on div "[US_STATE]" at bounding box center [710, 238] width 105 height 50
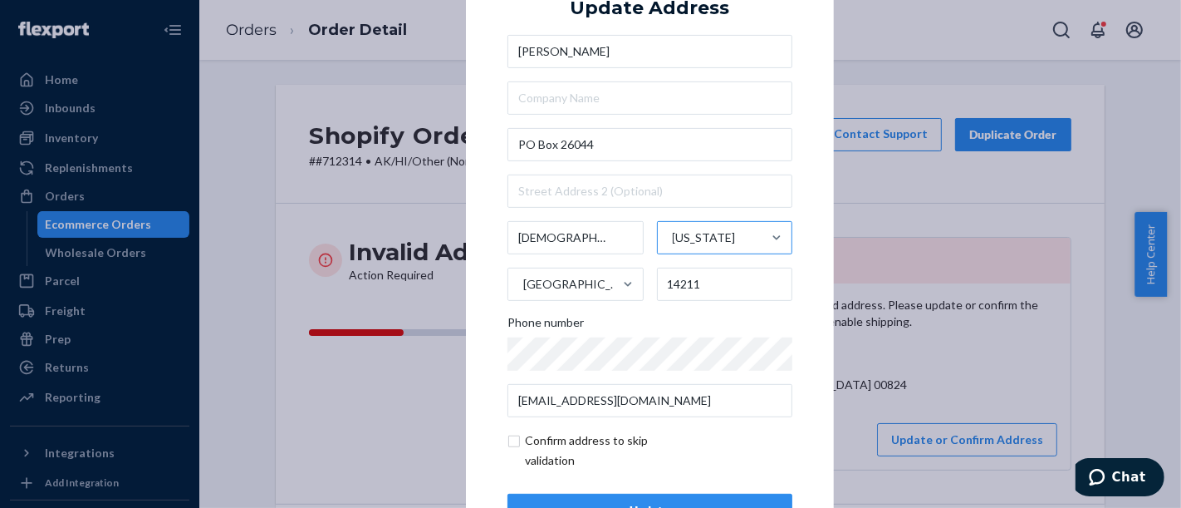
click at [673, 248] on input "[US_STATE]" at bounding box center [672, 237] width 2 height 33
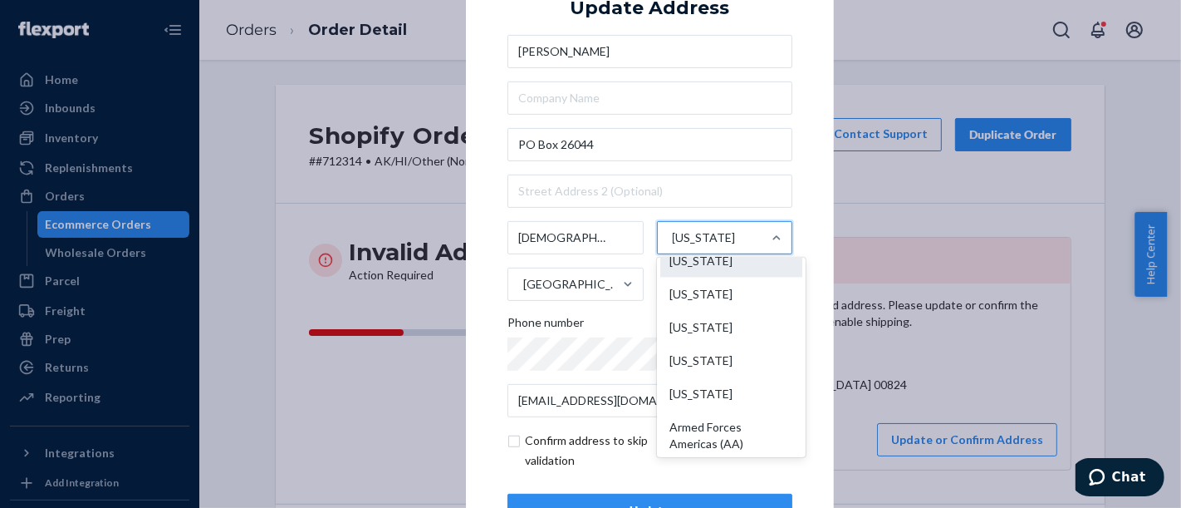
scroll to position [1665, 0]
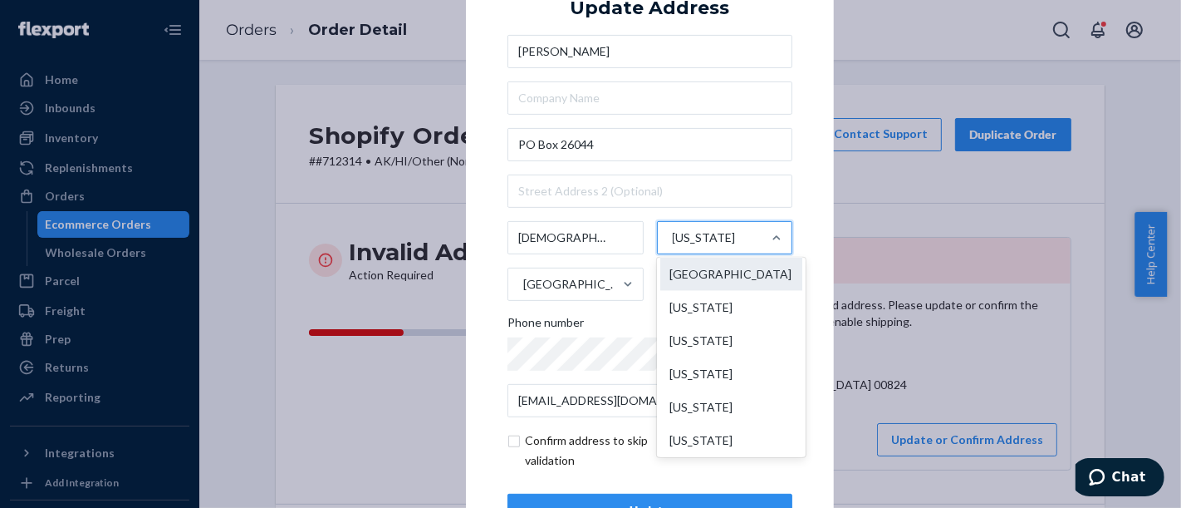
click at [725, 291] on div "[GEOGRAPHIC_DATA]" at bounding box center [731, 274] width 142 height 33
click at [673, 254] on input "option [GEOGRAPHIC_DATA] focused, 51 of 59. 59 results available. Use Up and Do…" at bounding box center [672, 237] width 2 height 33
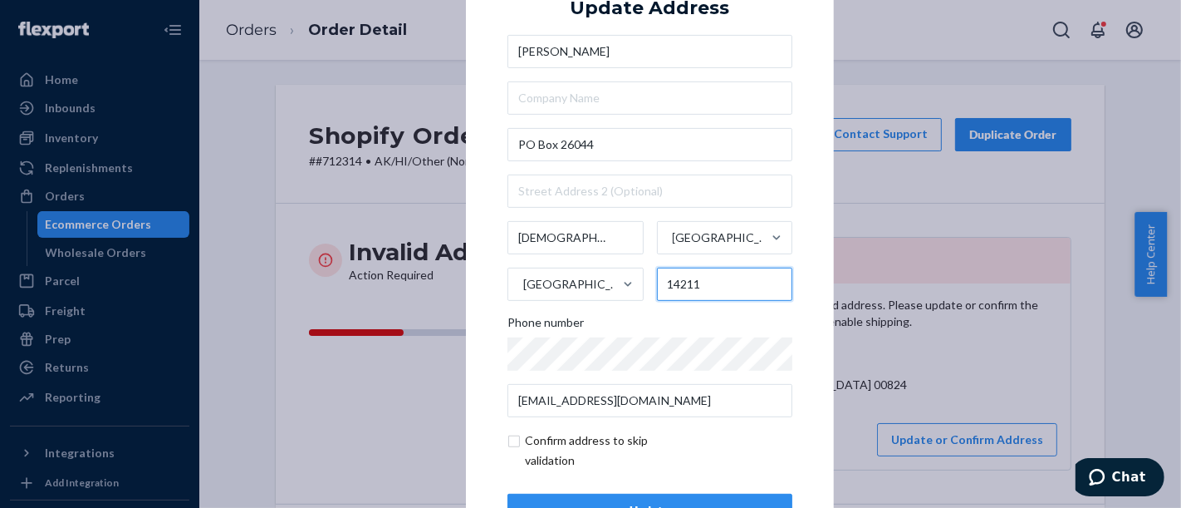
click at [690, 292] on input "14211" at bounding box center [725, 284] width 136 height 33
paste input "00824"
type input "00824"
click at [621, 439] on input "checkbox" at bounding box center [604, 450] width 193 height 40
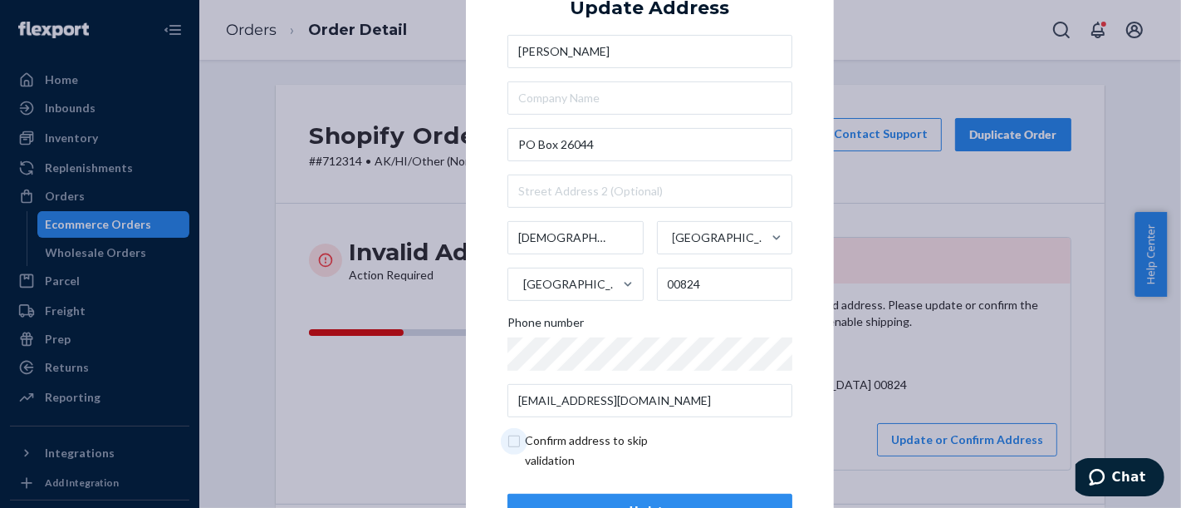
checkbox input "true"
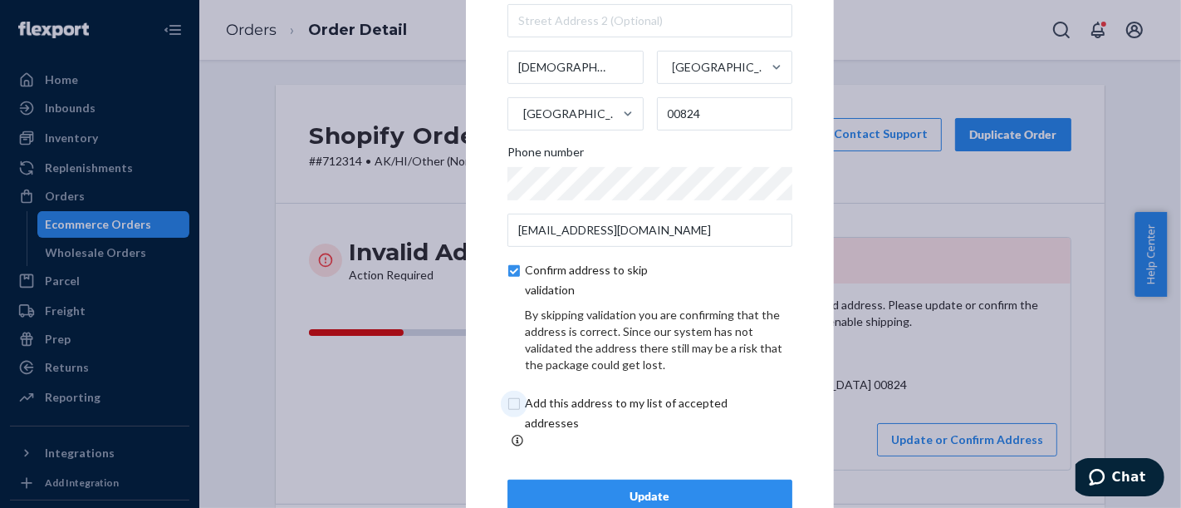
click at [616, 406] on input "checkbox" at bounding box center [646, 413] width 277 height 40
checkbox input "true"
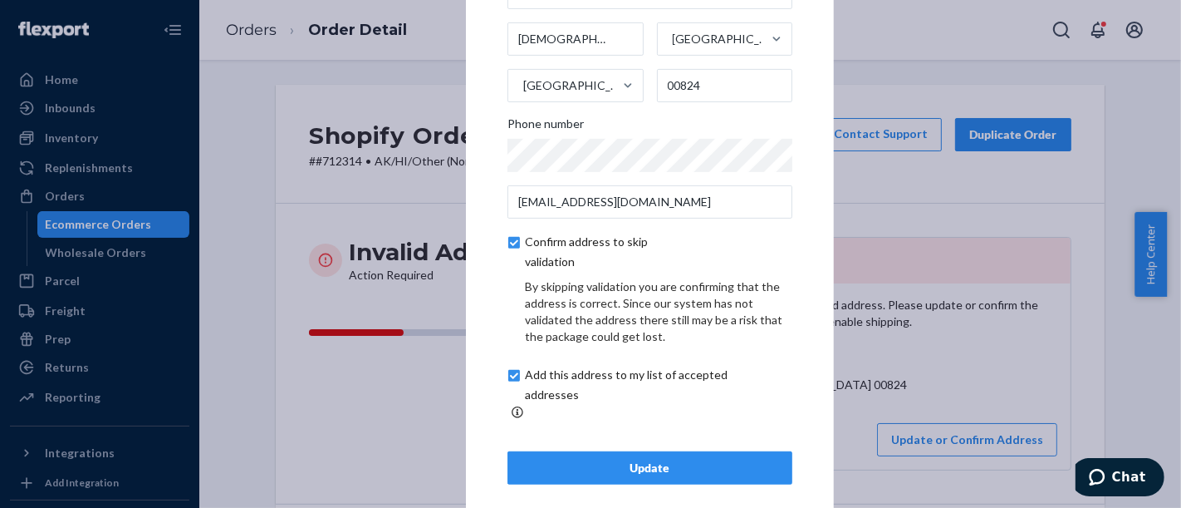
scroll to position [130, 0]
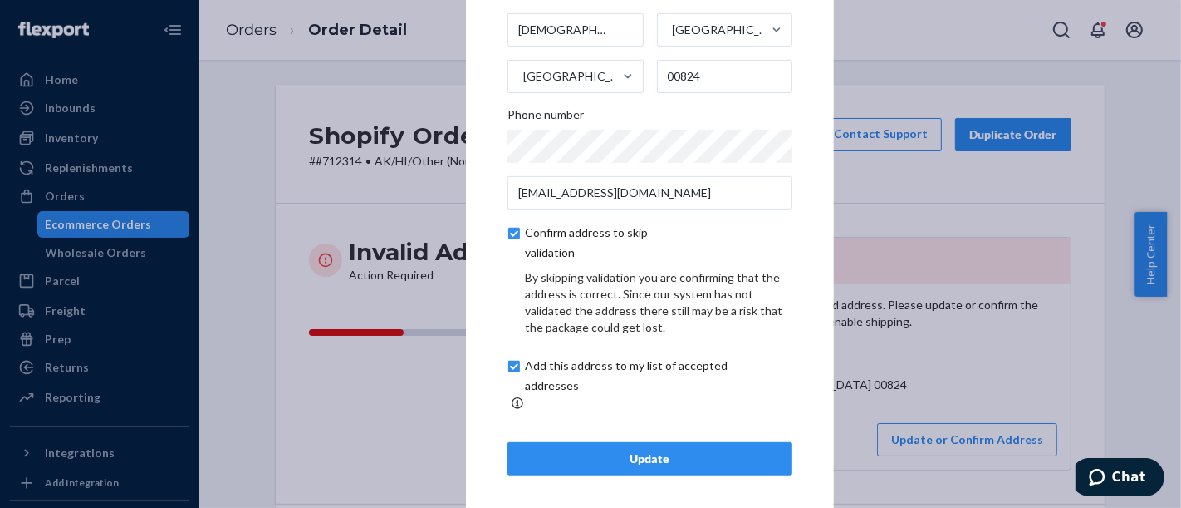
click at [610, 450] on div "Update" at bounding box center [650, 458] width 257 height 17
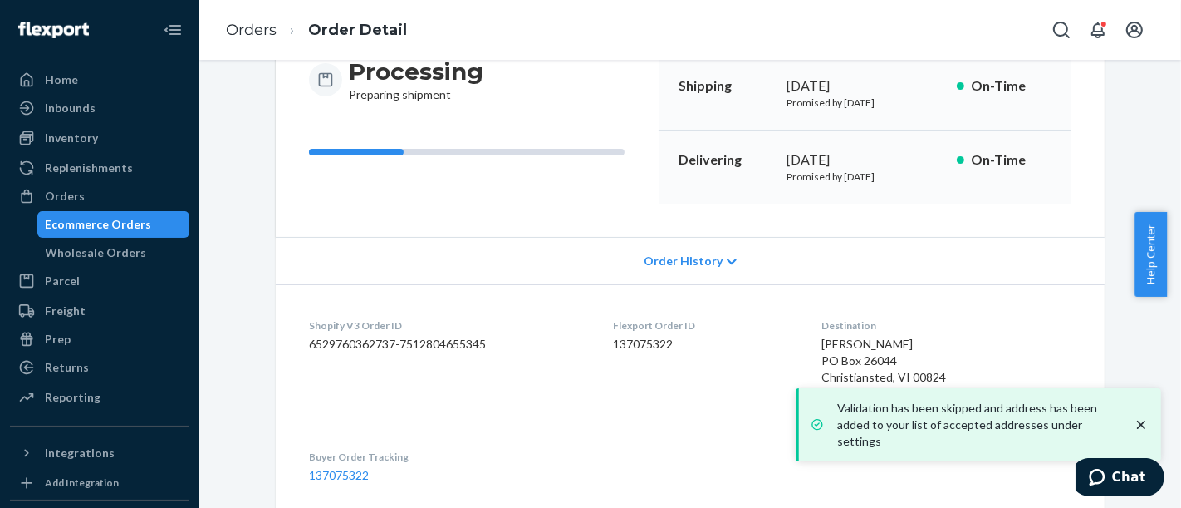
scroll to position [277, 0]
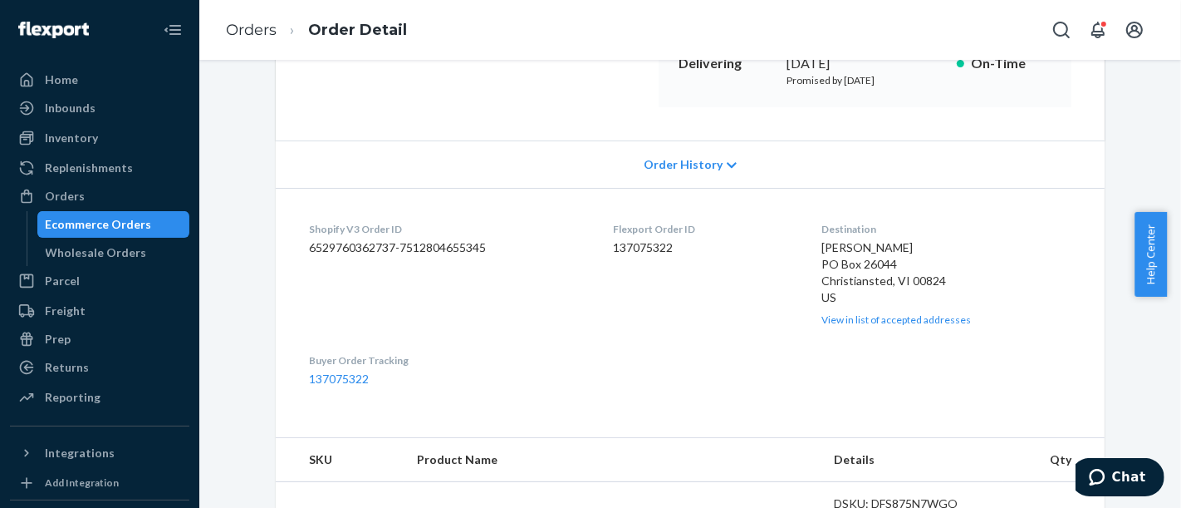
click at [120, 228] on div "Ecommerce Orders" at bounding box center [99, 224] width 106 height 17
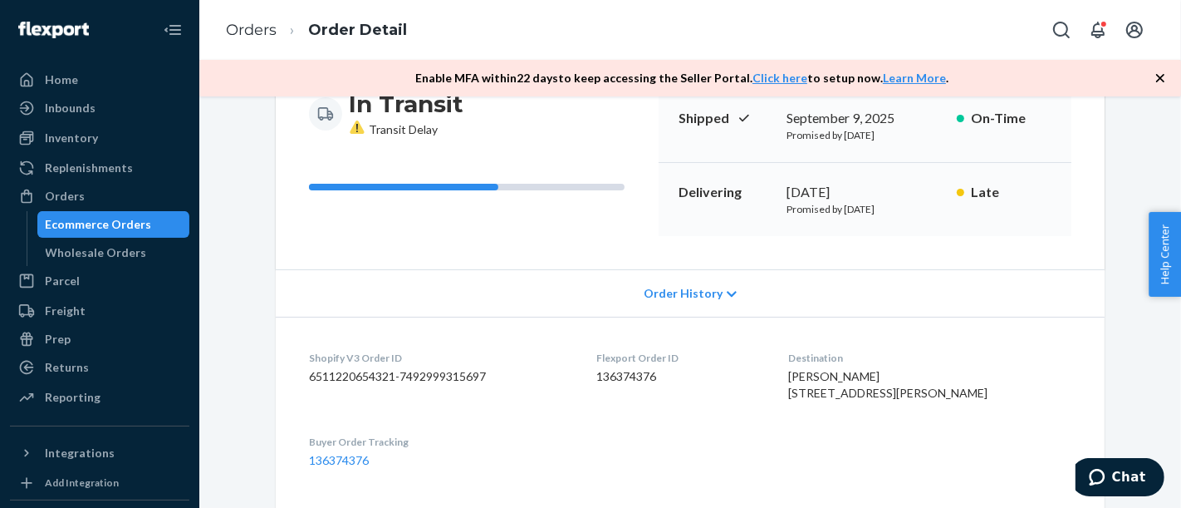
scroll to position [553, 0]
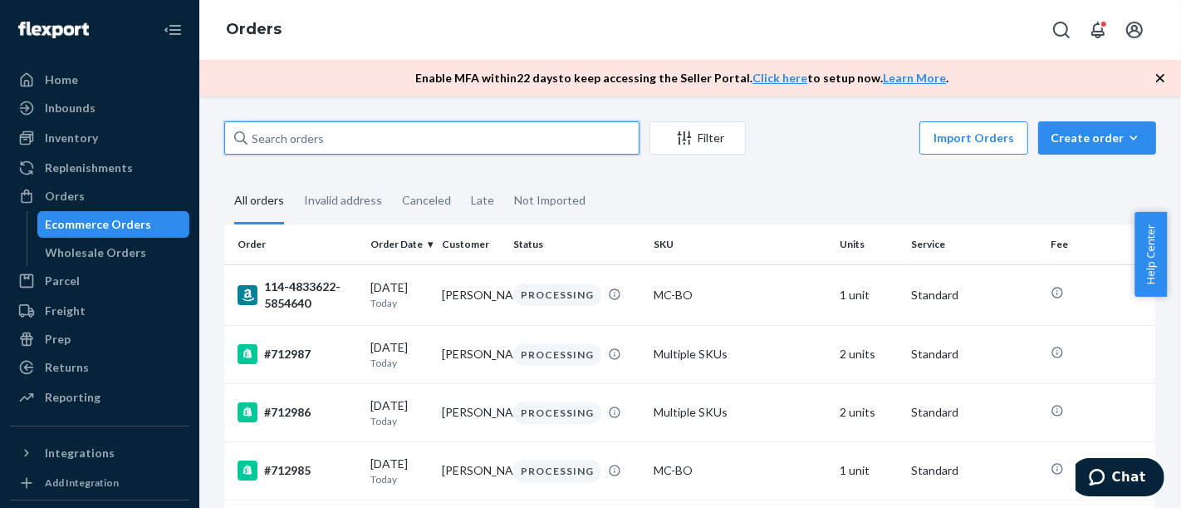
click at [295, 144] on input "text" at bounding box center [431, 137] width 415 height 33
paste input "#711593"
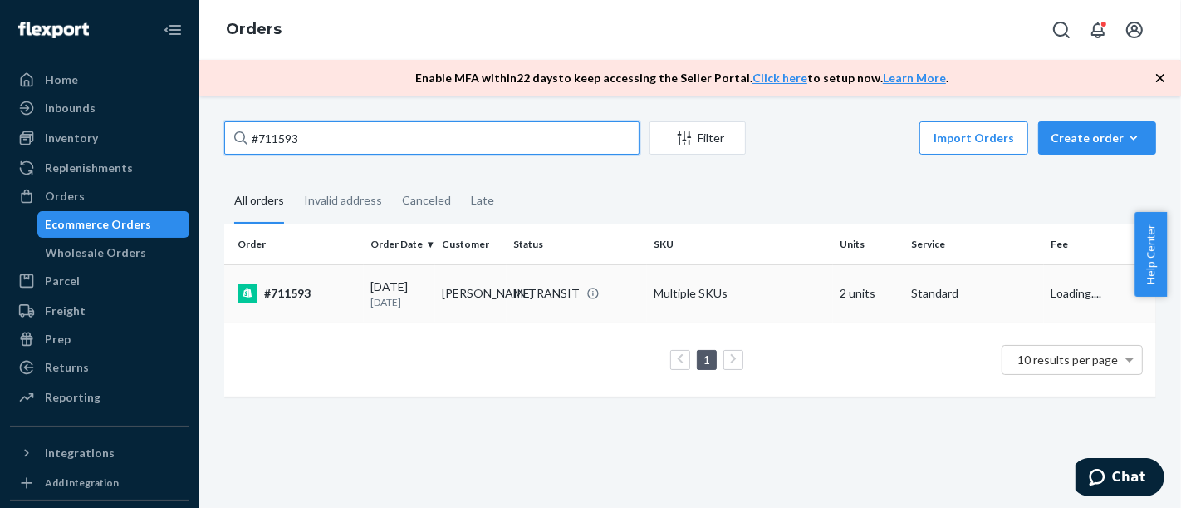
type input "#711593"
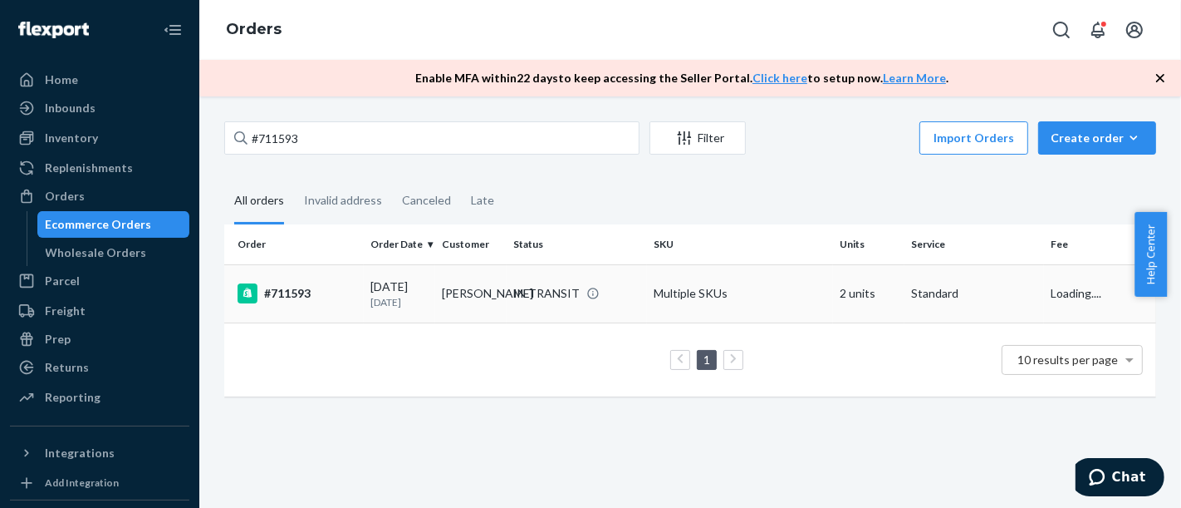
click at [313, 302] on div "#711593" at bounding box center [298, 293] width 120 height 20
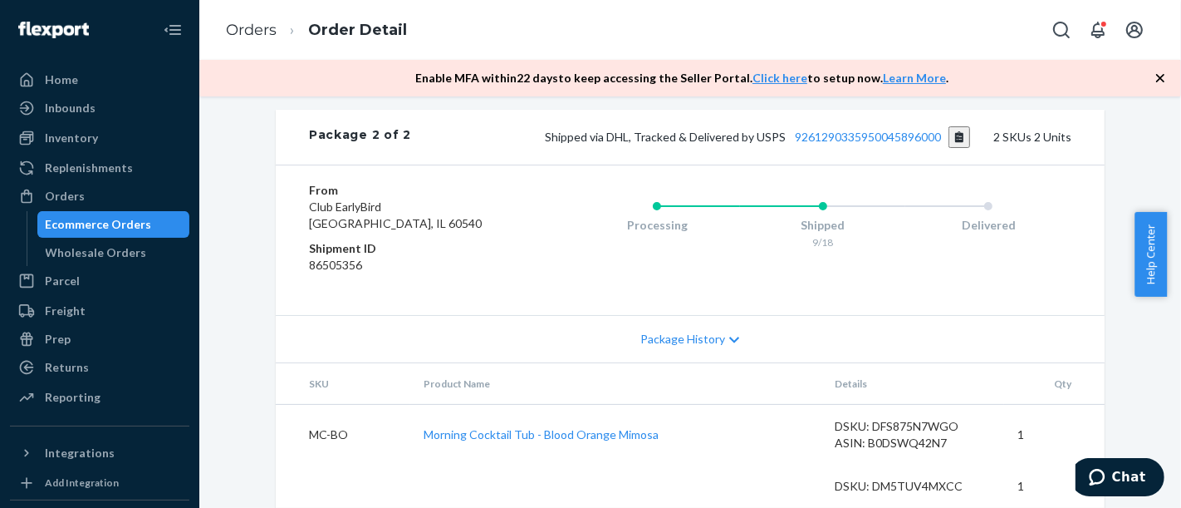
scroll to position [1179, 0]
click at [877, 130] on link "9261290335950045896000" at bounding box center [869, 137] width 146 height 14
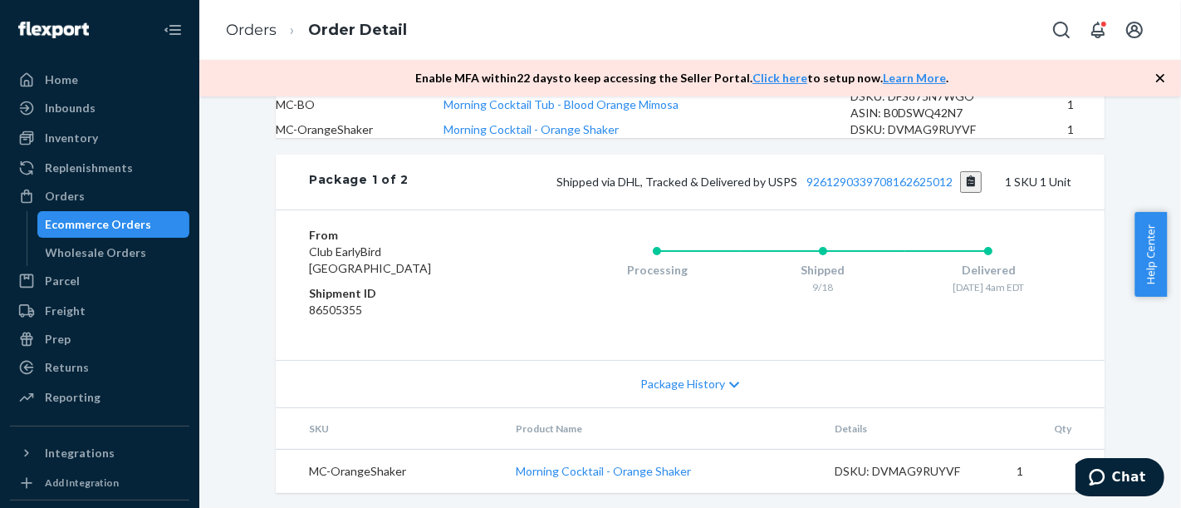
scroll to position [440, 0]
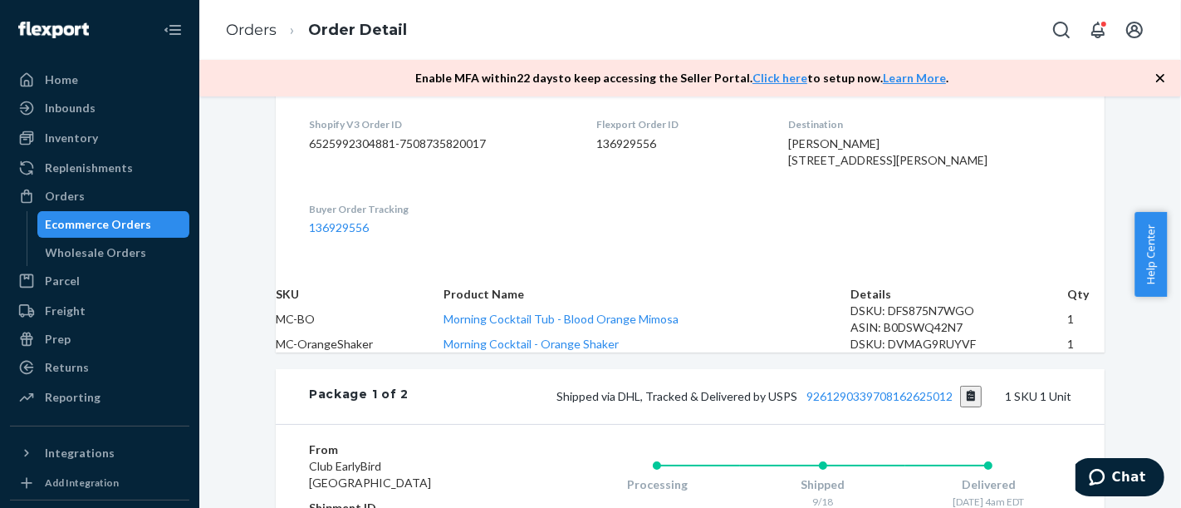
click at [137, 216] on div "Ecommerce Orders" at bounding box center [99, 224] width 106 height 17
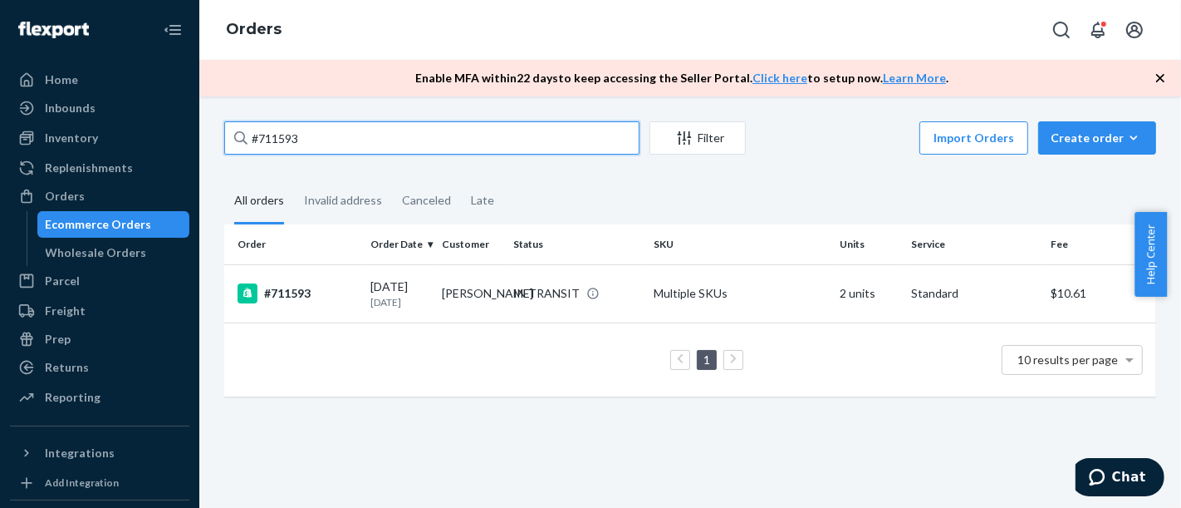
click at [364, 134] on input "#711593" at bounding box center [431, 137] width 415 height 33
paste input "06402"
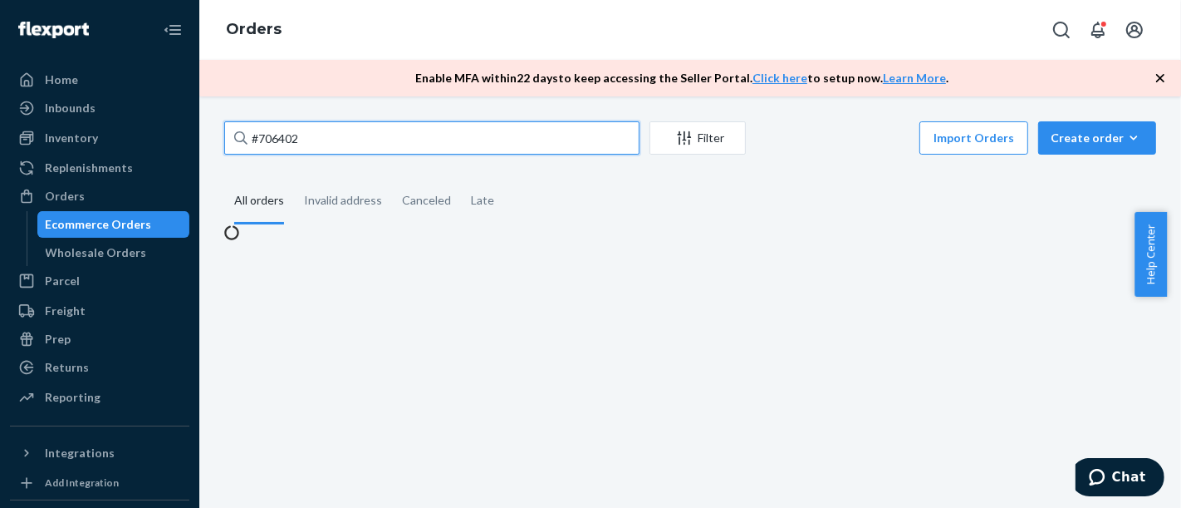
type input "#706402"
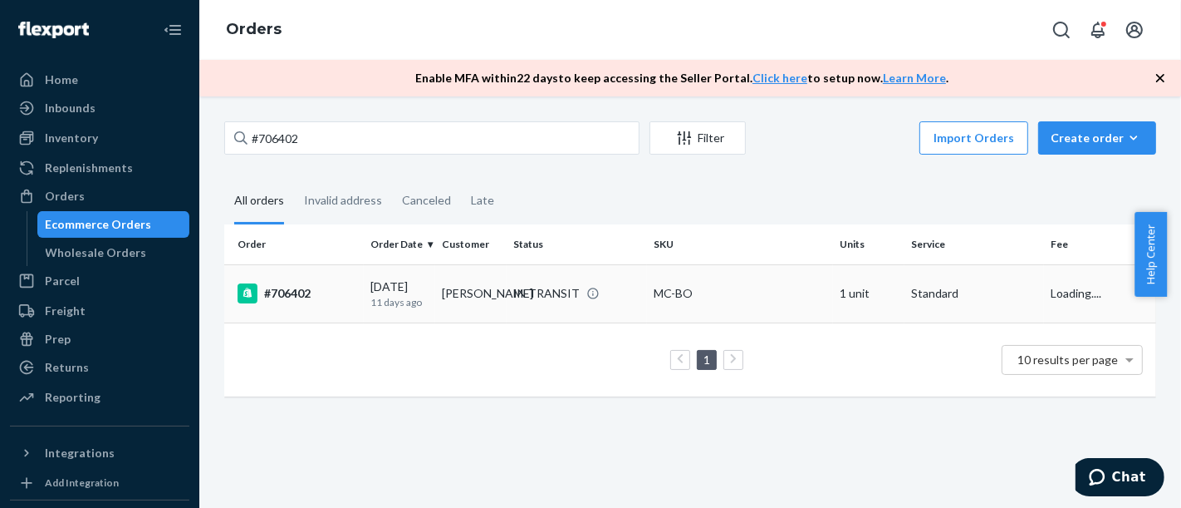
click at [317, 302] on div "#706402" at bounding box center [298, 293] width 120 height 20
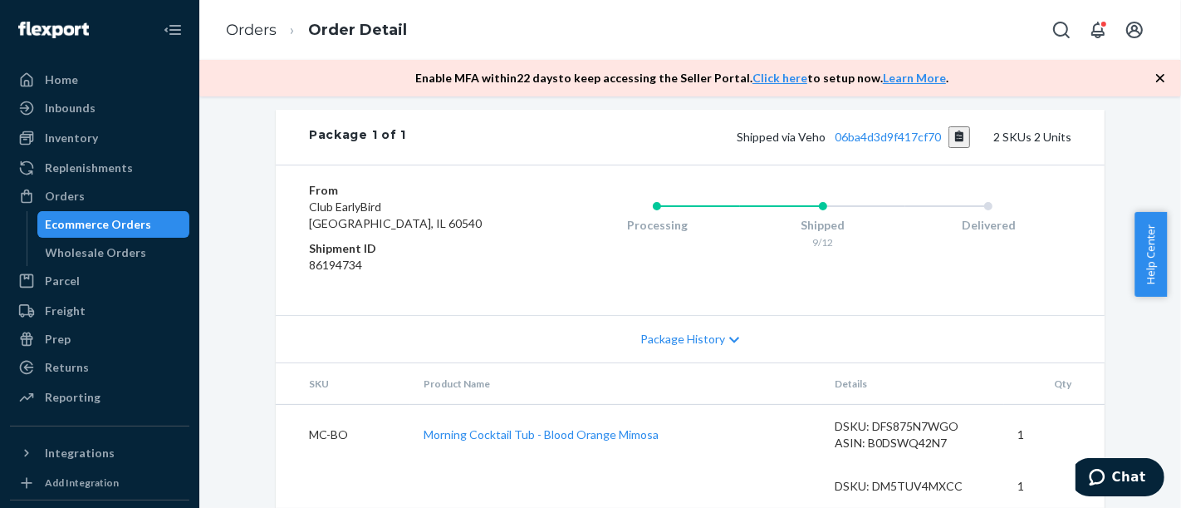
scroll to position [782, 0]
click at [524, 224] on div "Processing Shipped 9/12 Delivered" at bounding box center [790, 240] width 564 height 116
click at [144, 214] on div "Ecommerce Orders" at bounding box center [114, 224] width 150 height 23
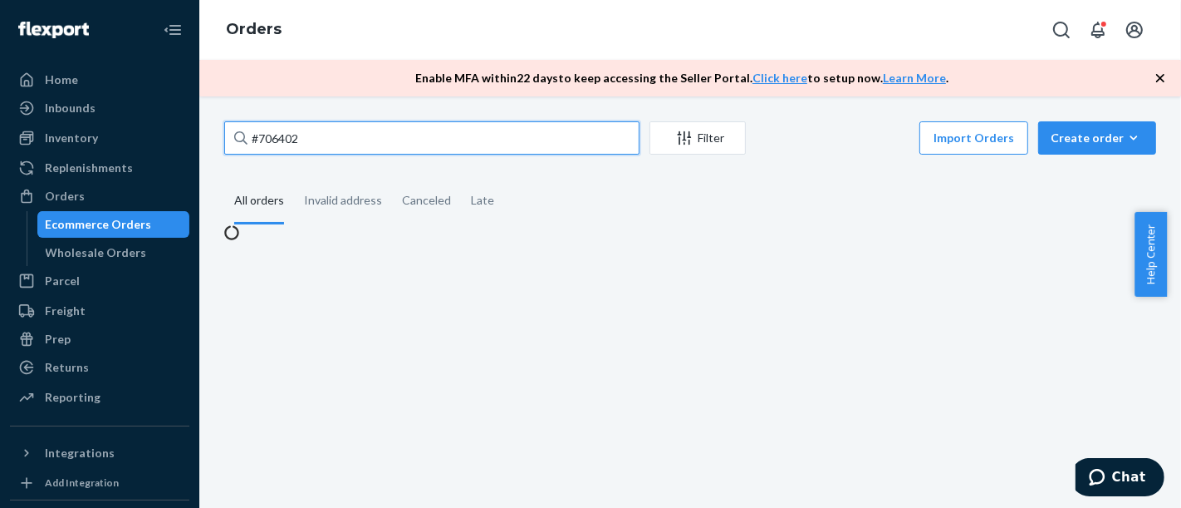
click at [555, 141] on input "#706402" at bounding box center [431, 137] width 415 height 33
paste input "7027"
type input "#707027"
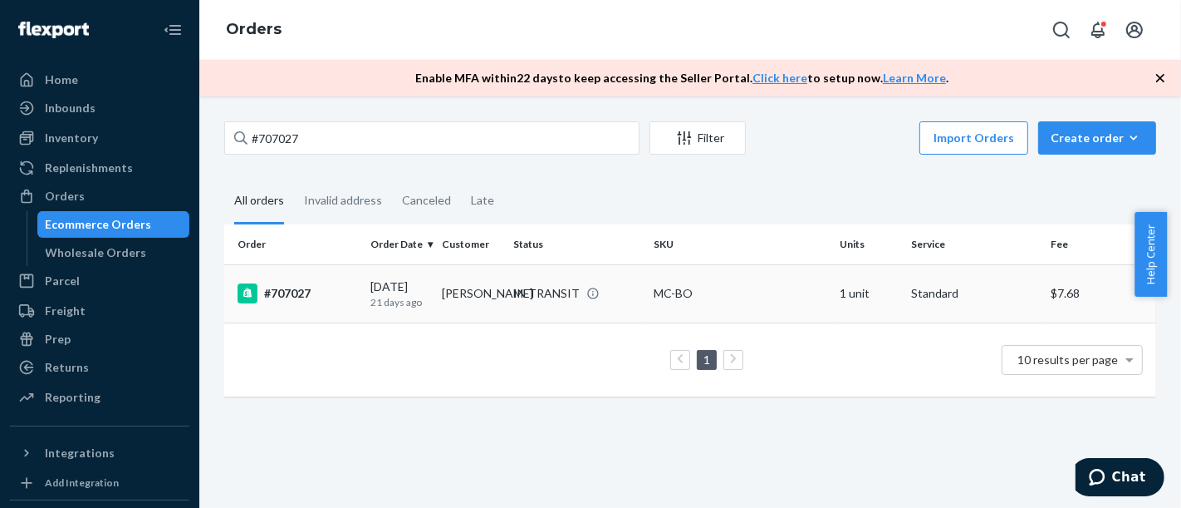
click at [268, 293] on div "#707027" at bounding box center [298, 293] width 120 height 20
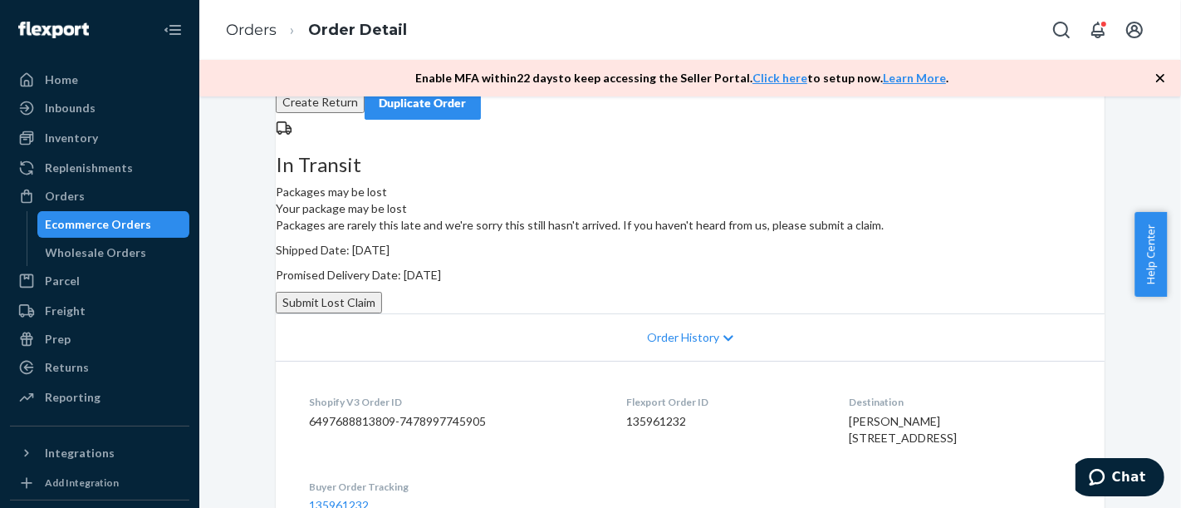
scroll to position [184, 0]
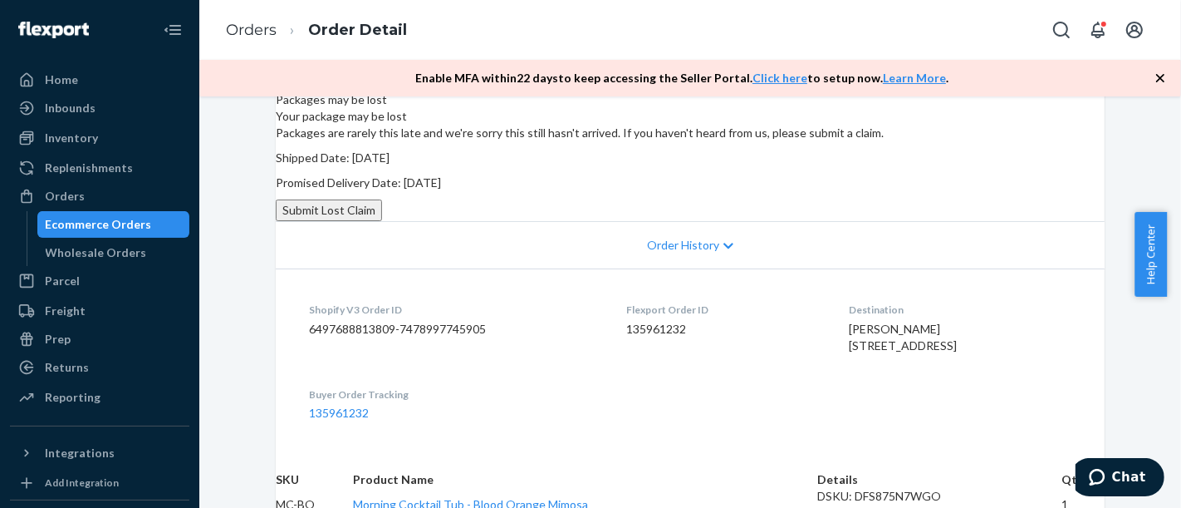
click at [658, 337] on dd "135961232" at bounding box center [724, 329] width 196 height 17
copy dd "135961232"
click at [382, 221] on button "Submit Lost Claim" at bounding box center [329, 210] width 106 height 22
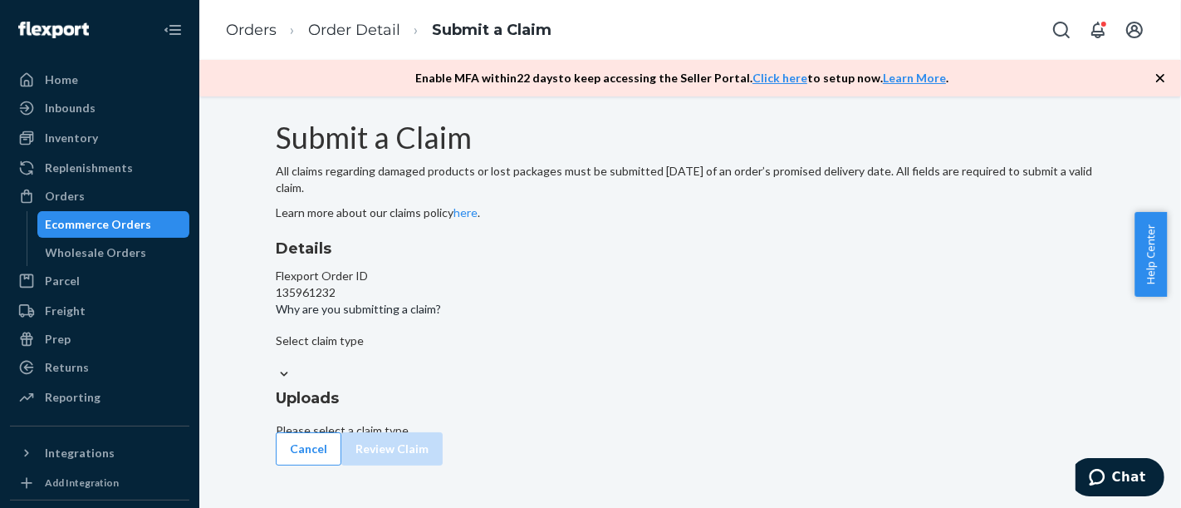
scroll to position [60, 0]
click at [536, 366] on div "Select claim type" at bounding box center [690, 348] width 829 height 33
click at [277, 366] on input "Why are you submitting a claim? Select claim type" at bounding box center [277, 357] width 2 height 17
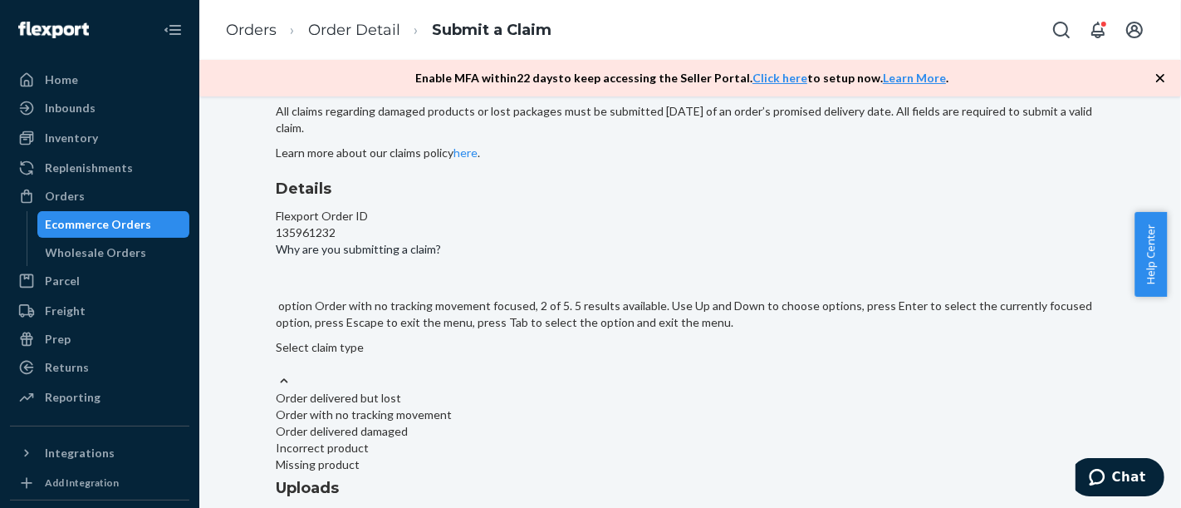
click at [519, 406] on div "Order with no tracking movement" at bounding box center [690, 414] width 829 height 17
click at [277, 356] on input "Why are you submitting a claim? option Order with no tracking movement focused,…" at bounding box center [277, 364] width 2 height 17
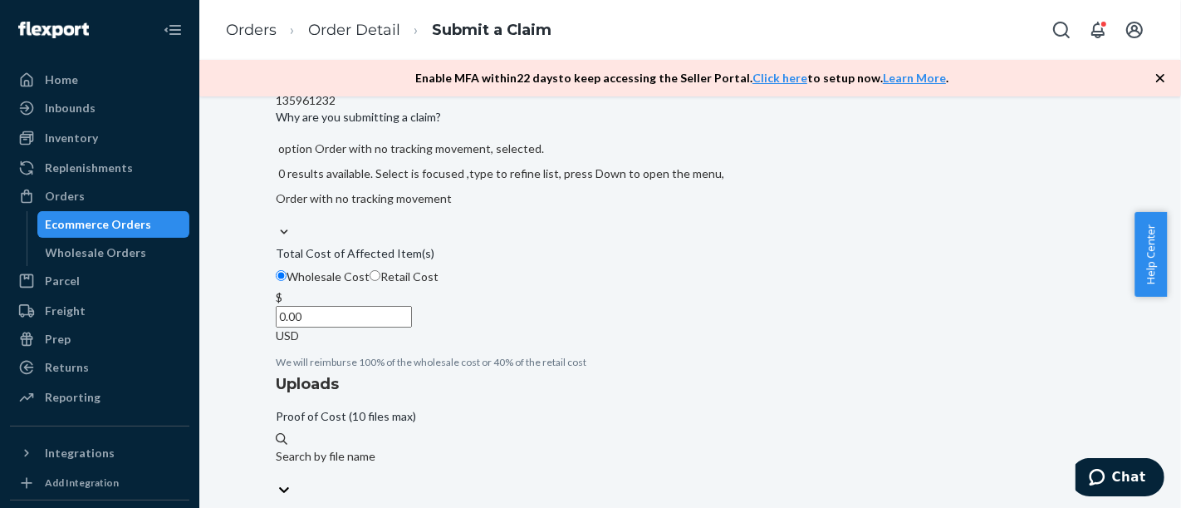
scroll to position [196, 0]
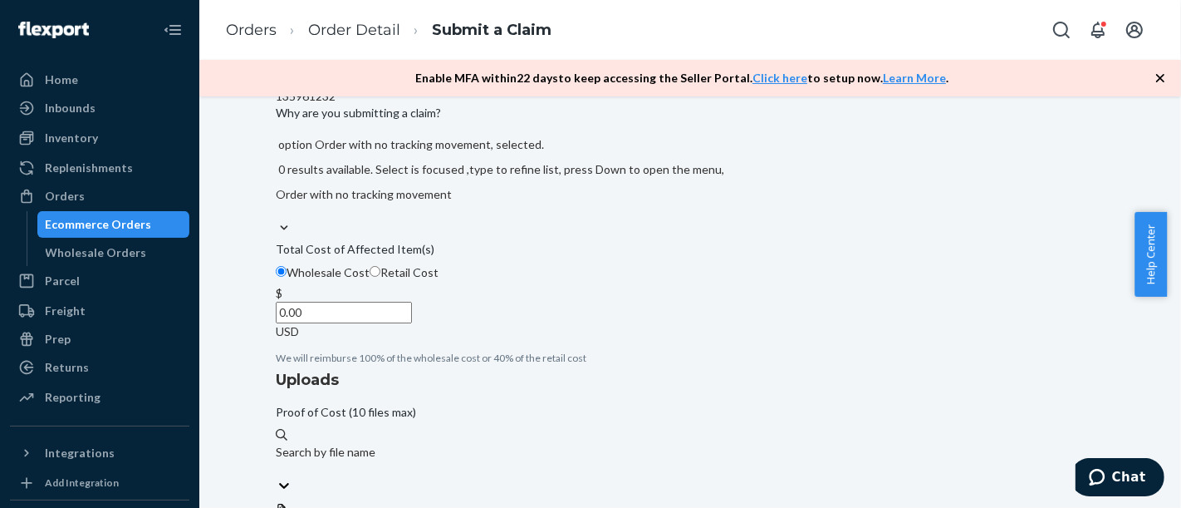
click at [439, 281] on label "Retail Cost" at bounding box center [404, 272] width 69 height 17
click at [380, 277] on input "Retail Cost" at bounding box center [375, 271] width 11 height 11
radio input "true"
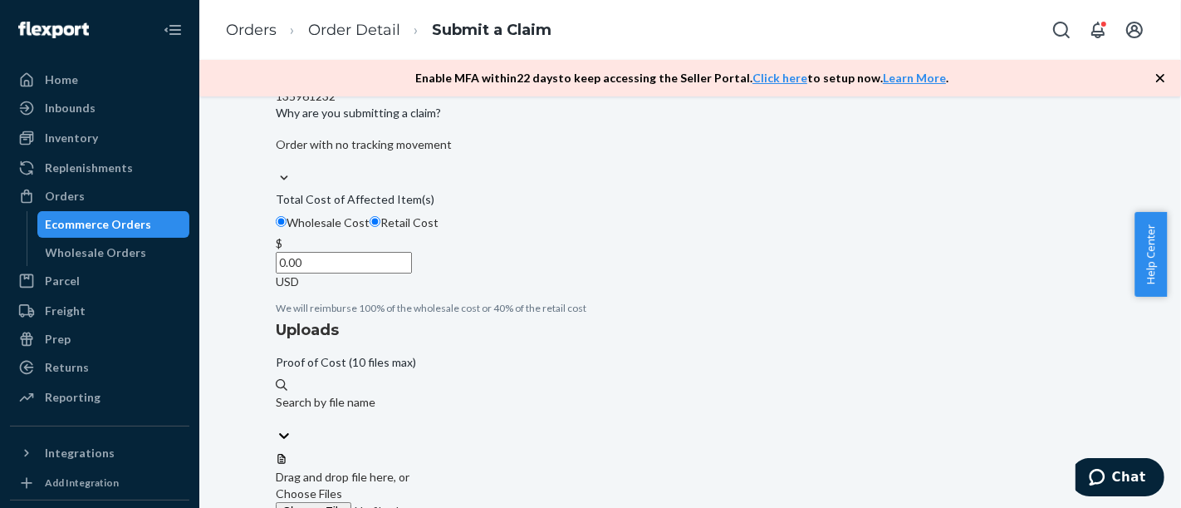
click at [412, 273] on input "0.00" at bounding box center [344, 263] width 136 height 22
type input "54.00"
click at [342, 486] on span "Choose Files" at bounding box center [309, 493] width 66 height 14
click at [502, 502] on input "Choose Files" at bounding box center [389, 511] width 226 height 18
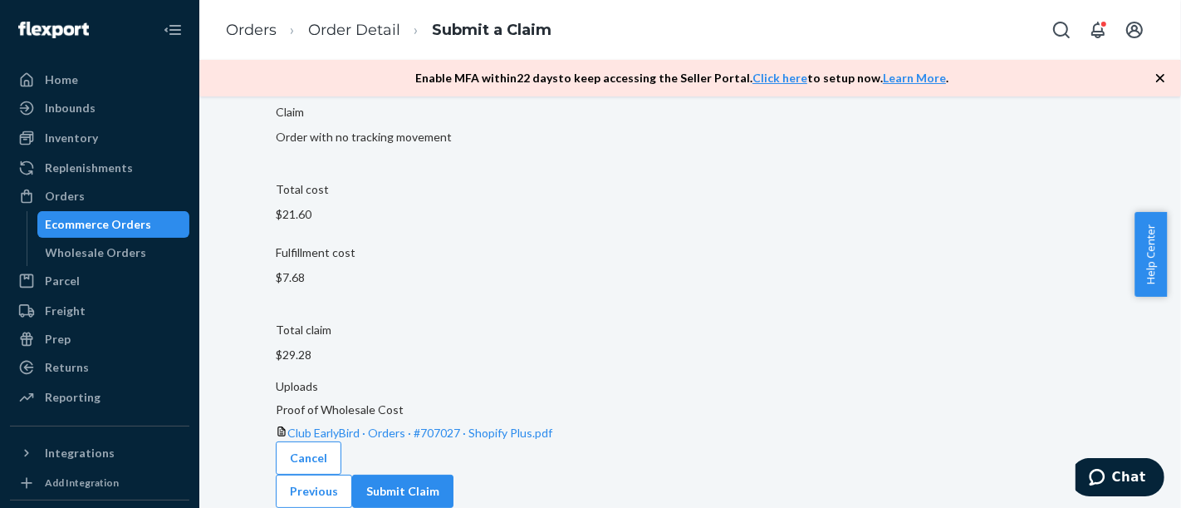
scroll to position [164, 0]
click at [454, 478] on button "Submit Claim" at bounding box center [402, 490] width 101 height 33
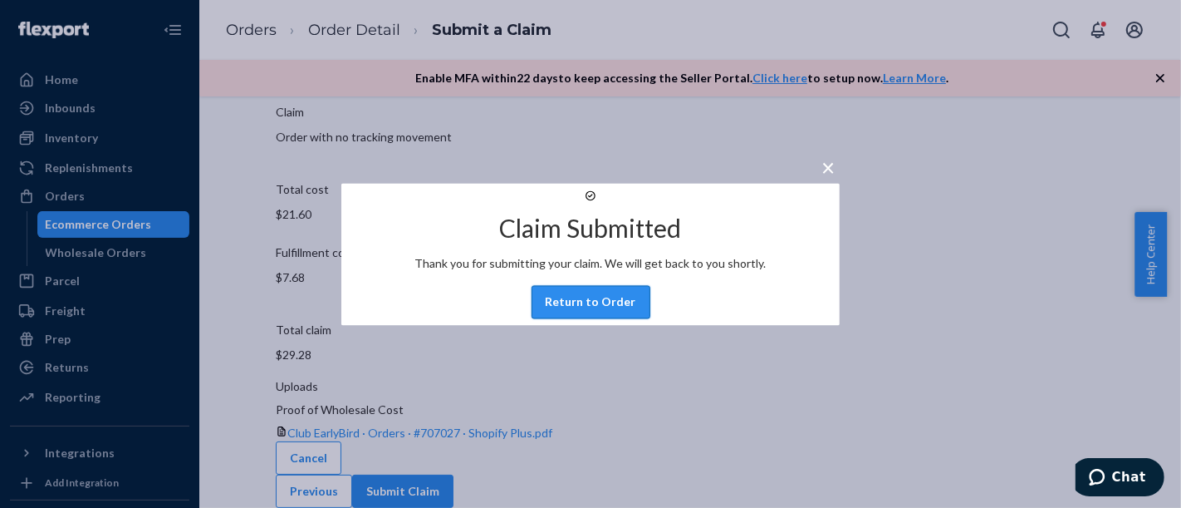
click at [636, 318] on button "Return to Order" at bounding box center [591, 301] width 119 height 33
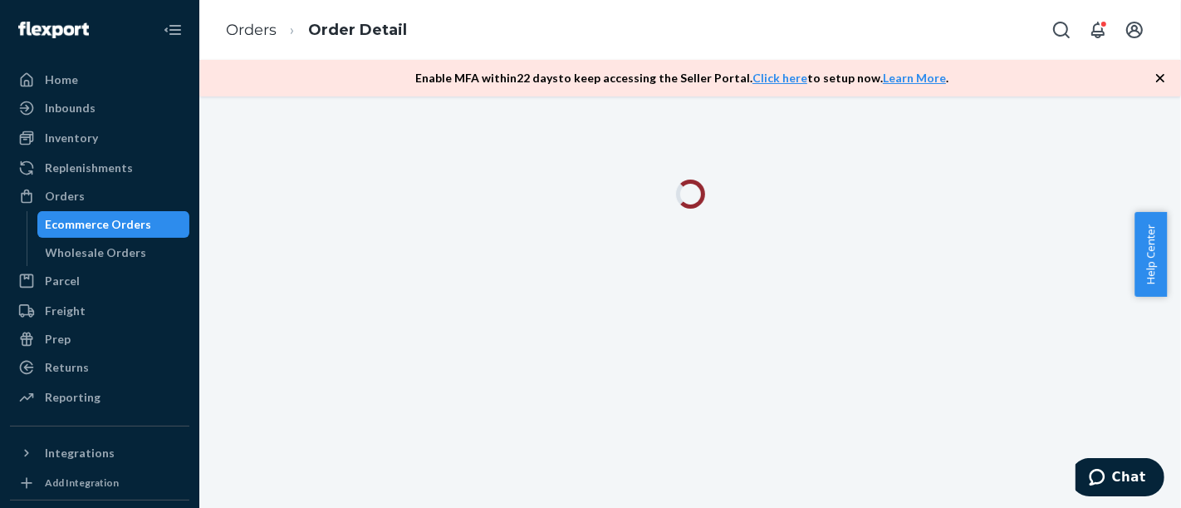
click at [140, 224] on div "Ecommerce Orders" at bounding box center [99, 224] width 106 height 17
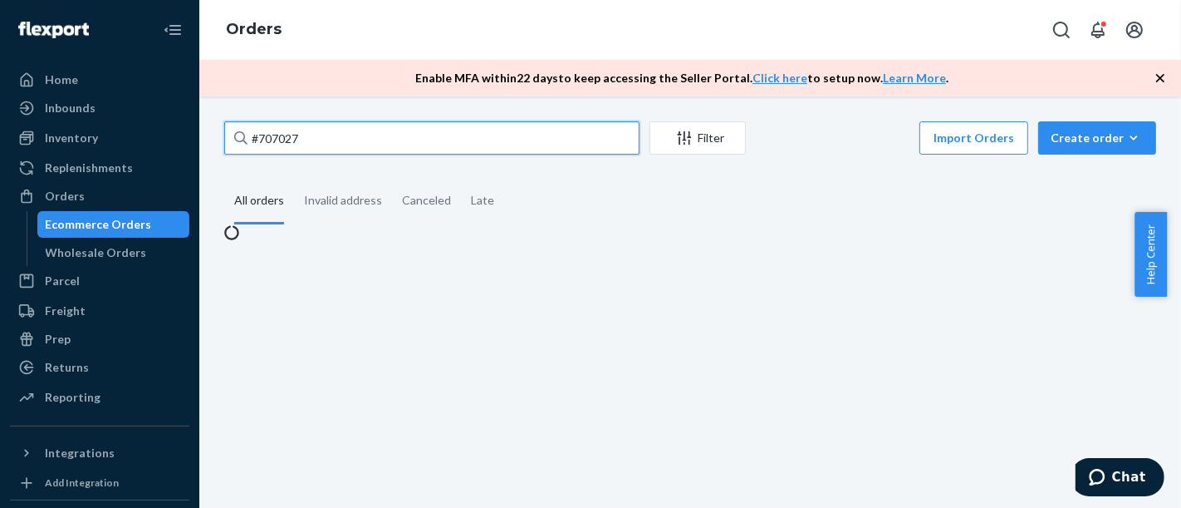
click at [400, 135] on input "#707027" at bounding box center [431, 137] width 415 height 33
paste input "11671"
type input "#711671"
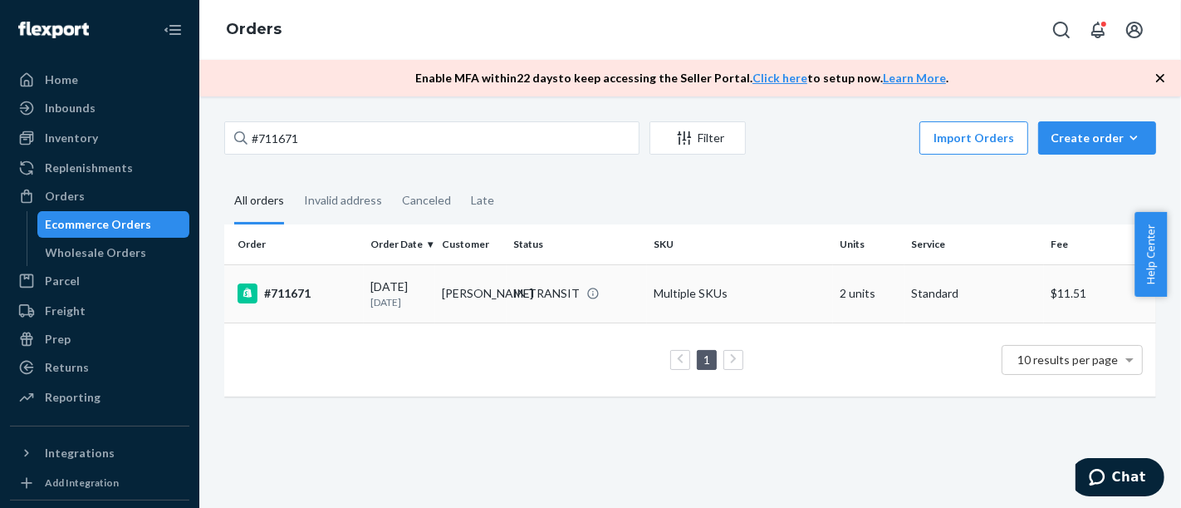
click at [299, 302] on div "#711671" at bounding box center [298, 293] width 120 height 20
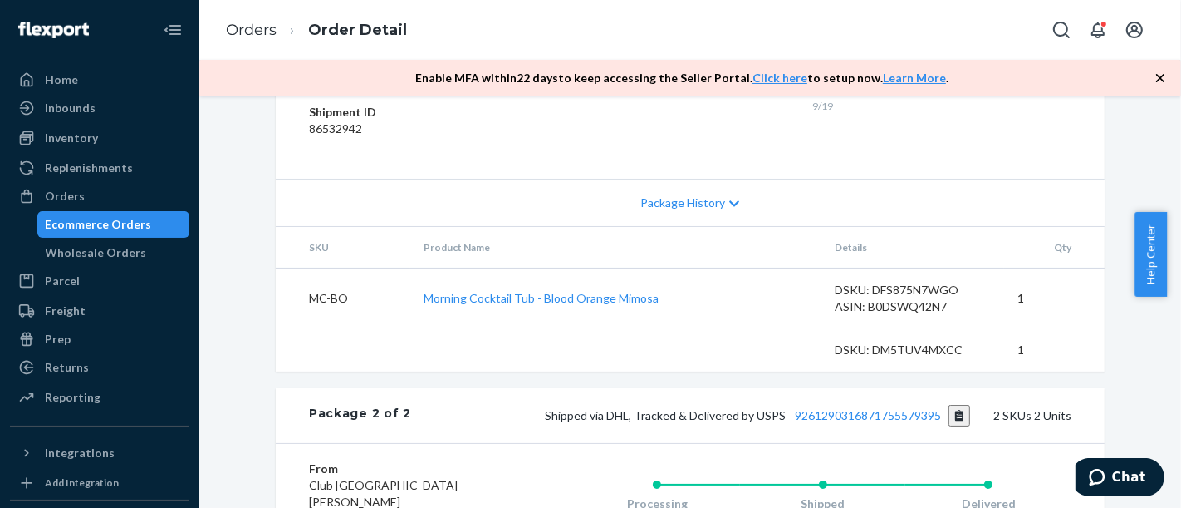
scroll to position [744, 0]
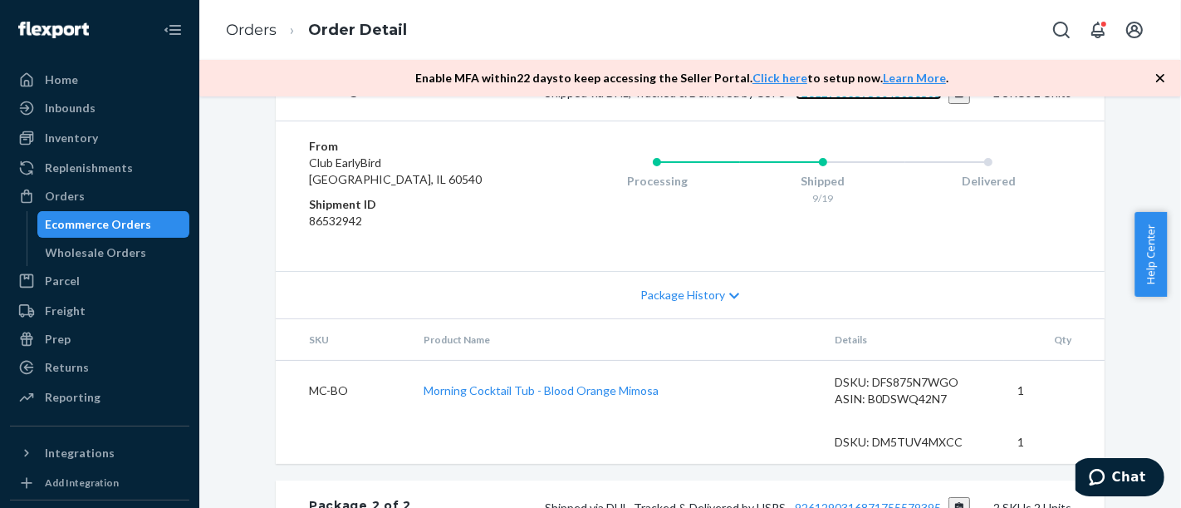
click at [878, 100] on link "9261290335950045856585" at bounding box center [869, 93] width 146 height 14
click at [147, 224] on div "Ecommerce Orders" at bounding box center [114, 224] width 150 height 23
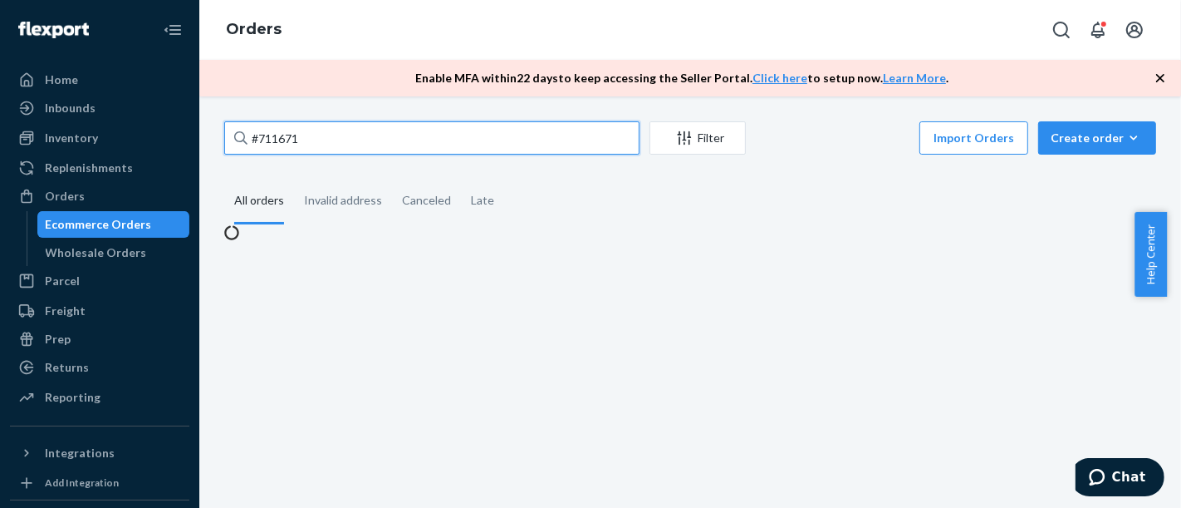
click at [383, 141] on input "#711671" at bounding box center [431, 137] width 415 height 33
paste input "15"
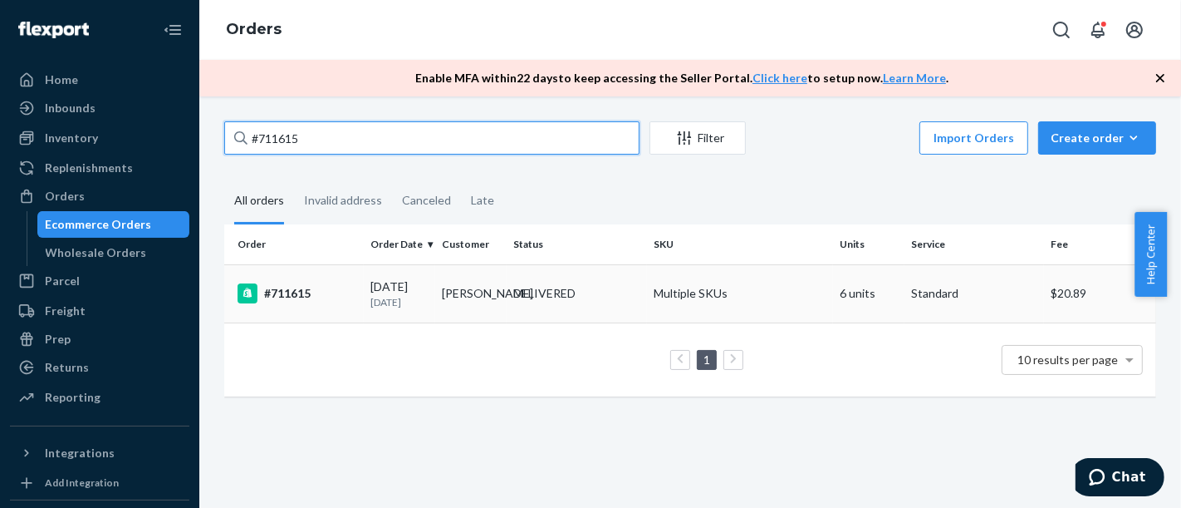
type input "#711615"
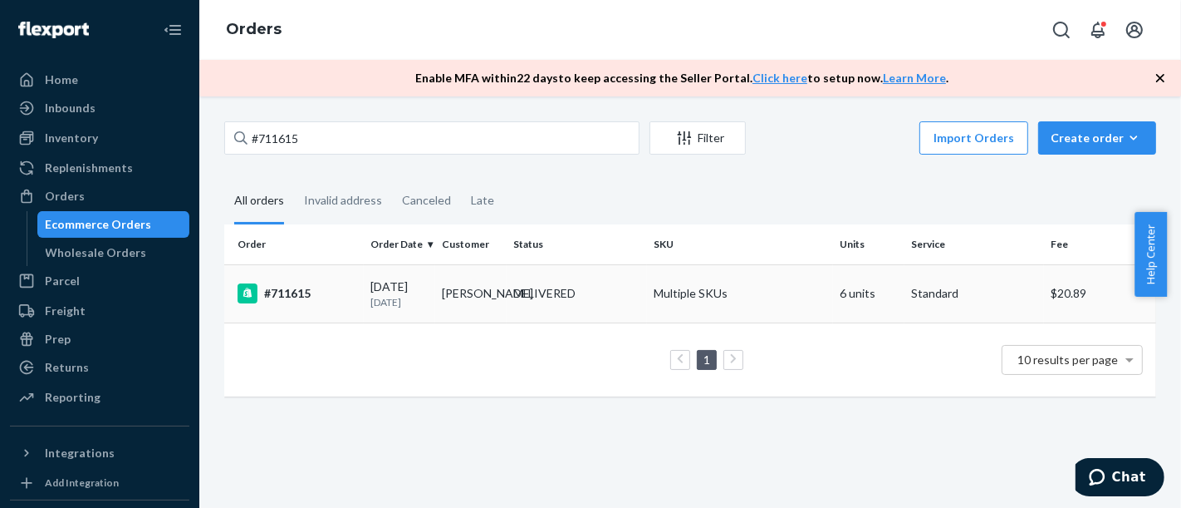
click at [303, 294] on div "#711615" at bounding box center [298, 293] width 120 height 20
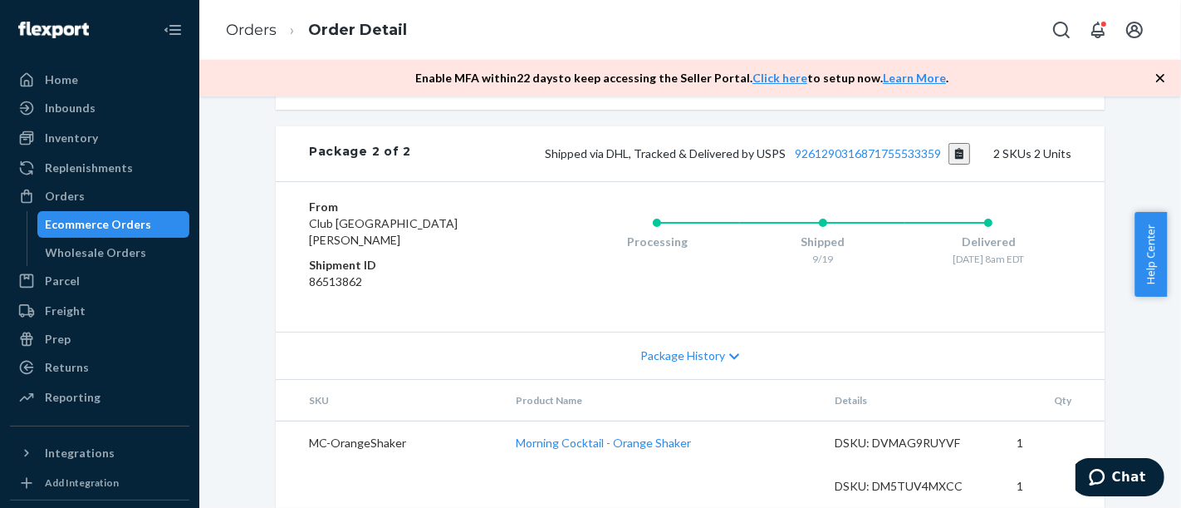
scroll to position [1162, 0]
click at [856, 146] on link "9261290316871755533359" at bounding box center [869, 153] width 146 height 14
